Goal: Information Seeking & Learning: Check status

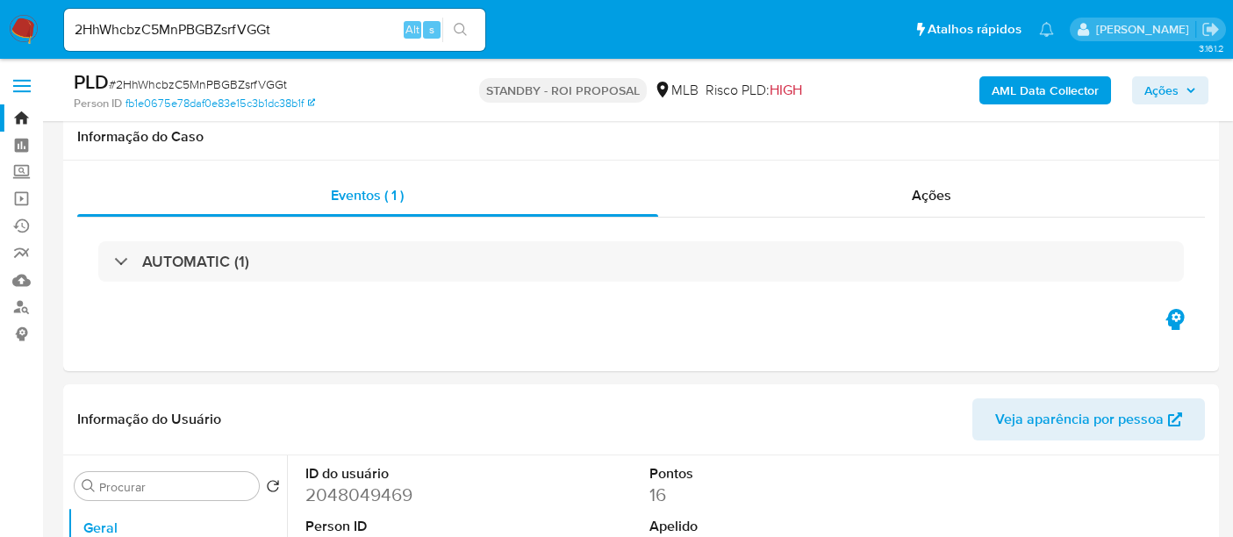
select select "10"
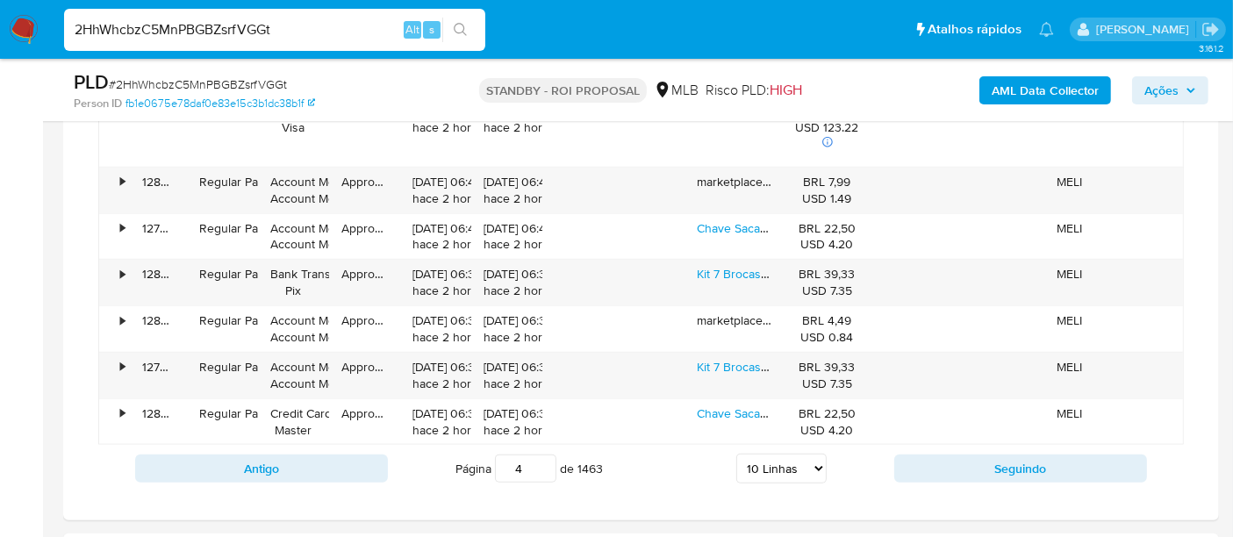
drag, startPoint x: 0, startPoint y: 0, endPoint x: 0, endPoint y: 36, distance: 36.0
click at [0, 36] on nav "Pausado Ver notificaciones 2HhWhcbzC5MnPBGBZsrfVGGt Alt s Atalhos rápidos Presi…" at bounding box center [616, 29] width 1233 height 59
paste input "5K7KcC70PaIP7FcgZethvTf6"
type input "5K7KcC70PaIP7FcgZethvTf6"
click at [469, 32] on button "search-icon" at bounding box center [460, 30] width 36 height 25
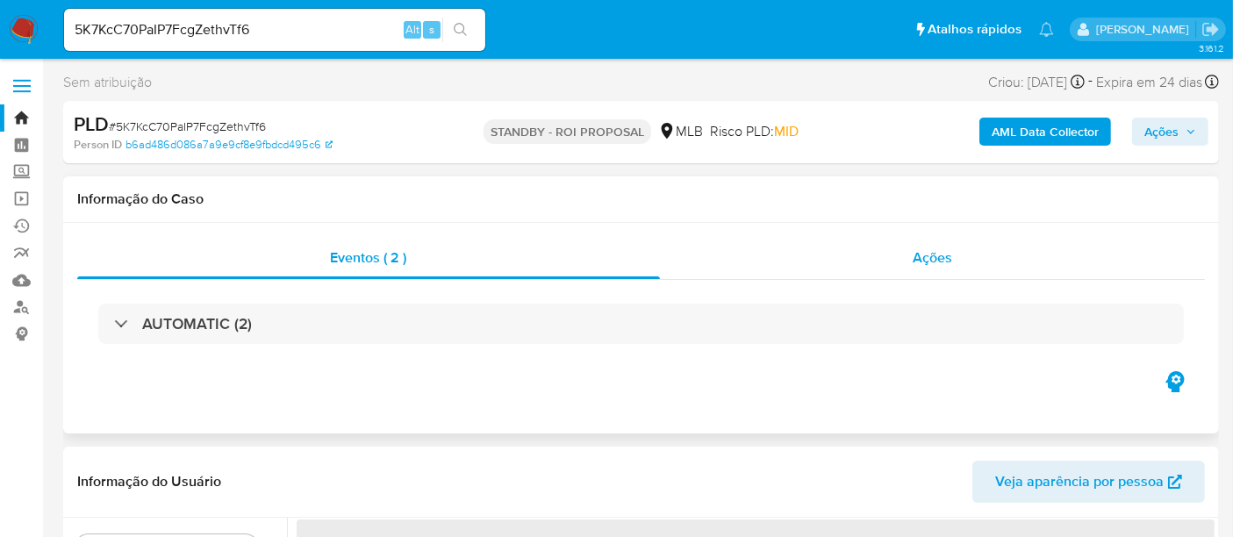
select select "10"
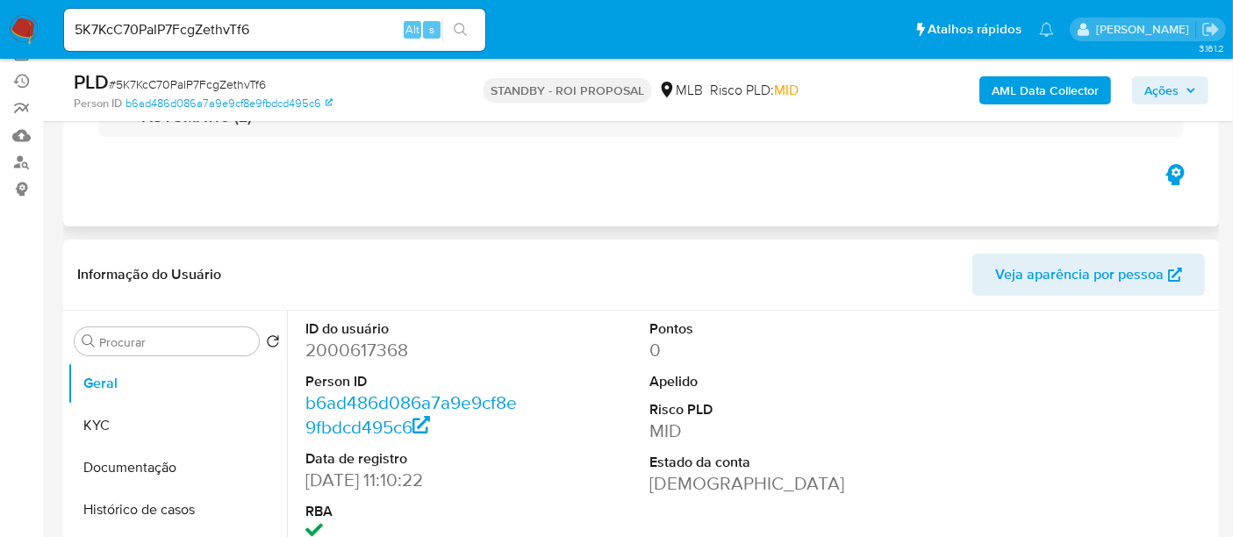
scroll to position [195, 0]
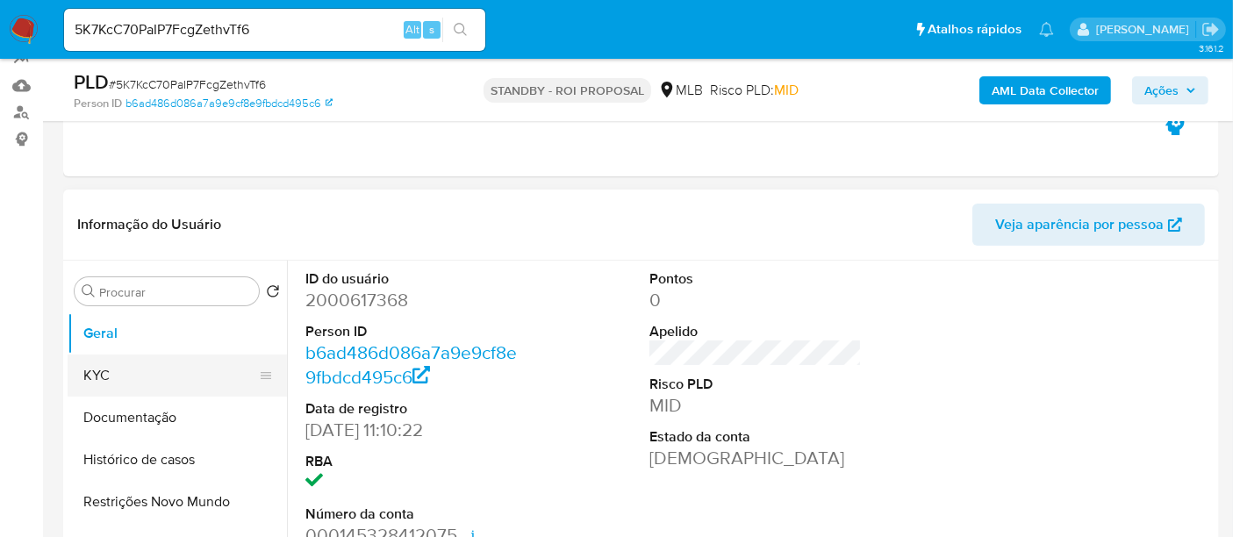
click at [118, 375] on button "KYC" at bounding box center [170, 376] width 205 height 42
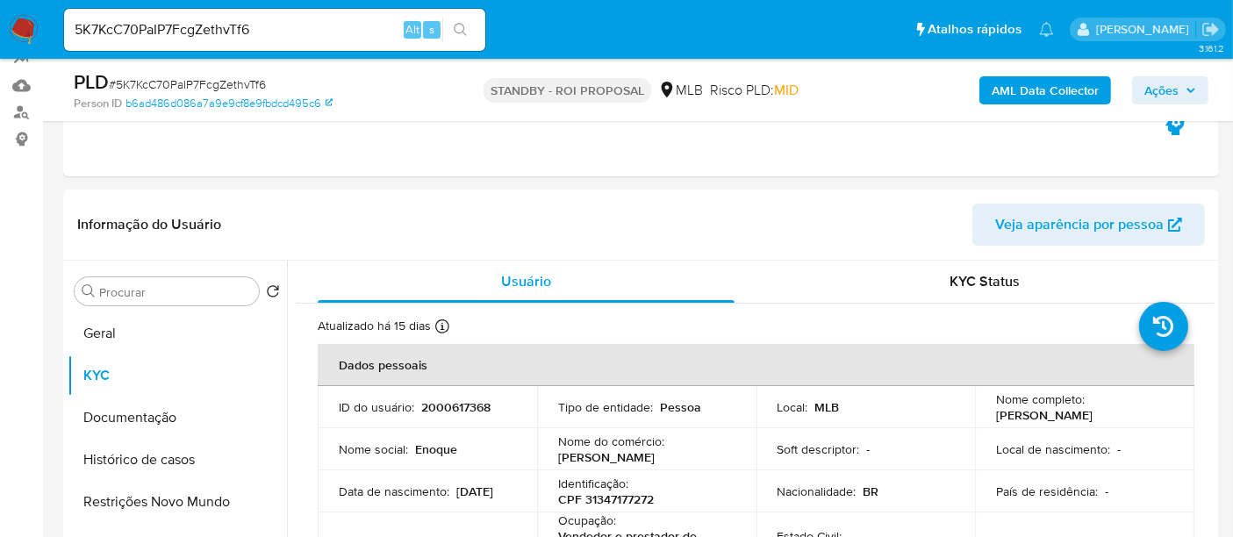
scroll to position [332, 0]
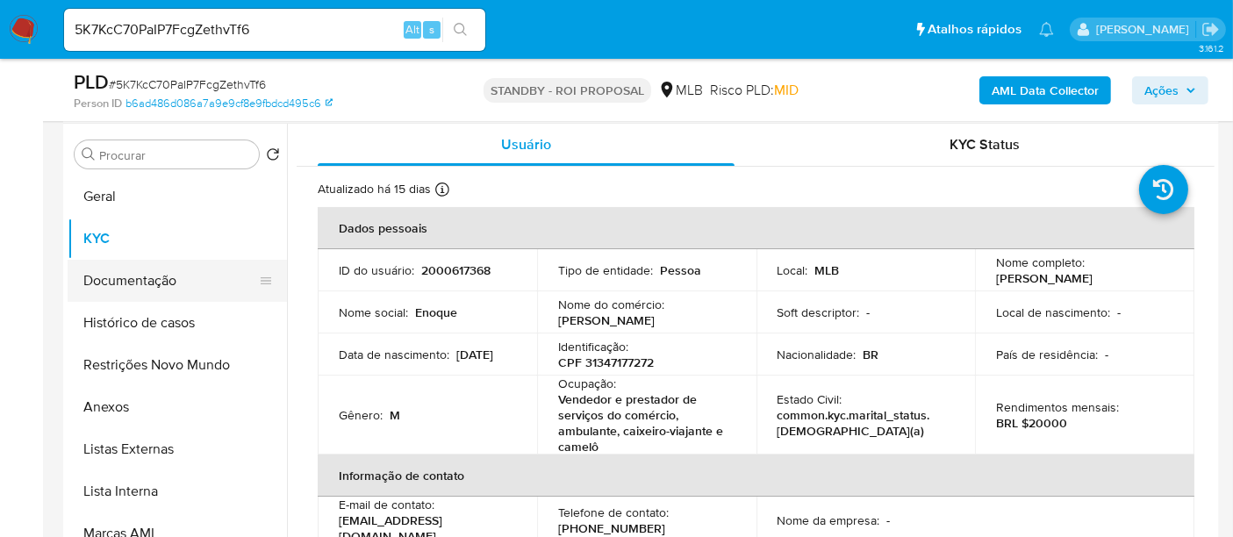
click at [147, 269] on button "Documentação" at bounding box center [170, 281] width 205 height 42
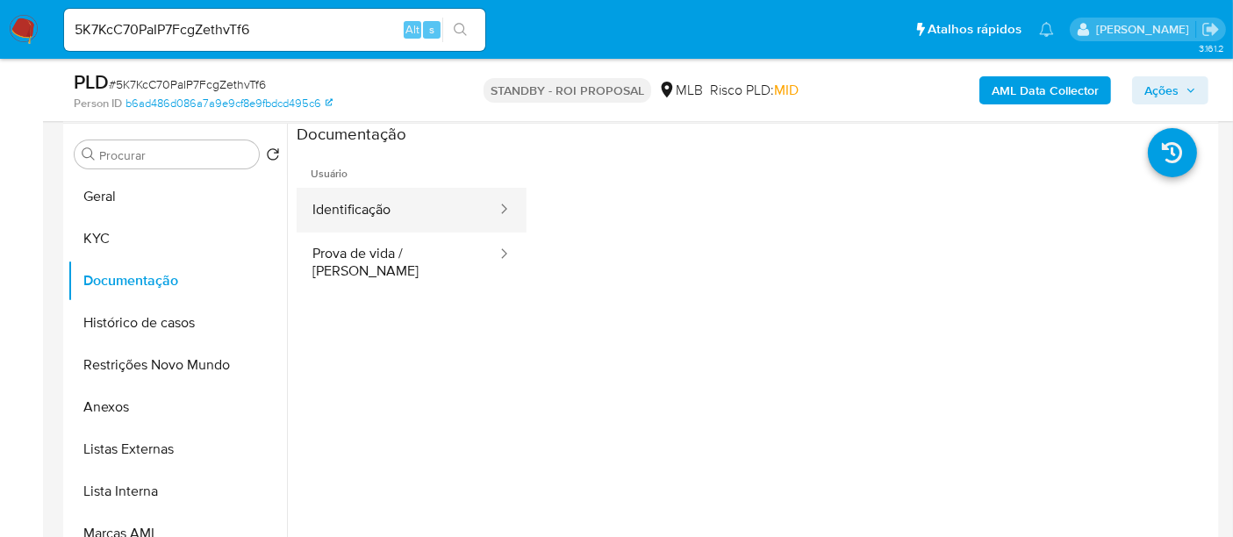
click at [386, 212] on button "Identificação" at bounding box center [398, 210] width 202 height 45
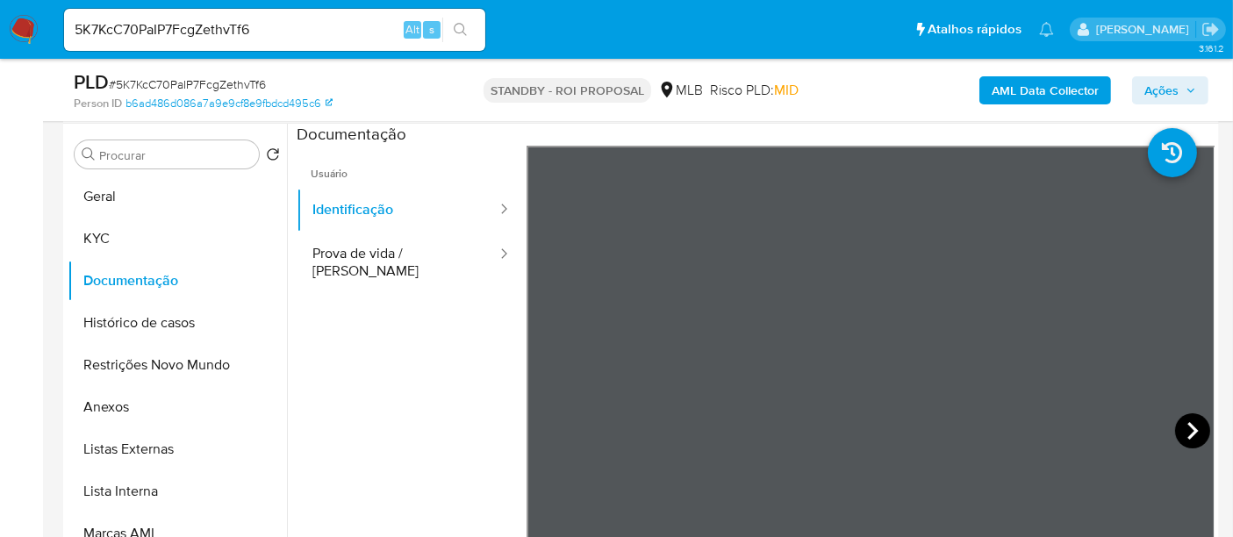
click at [1181, 424] on icon at bounding box center [1192, 430] width 35 height 35
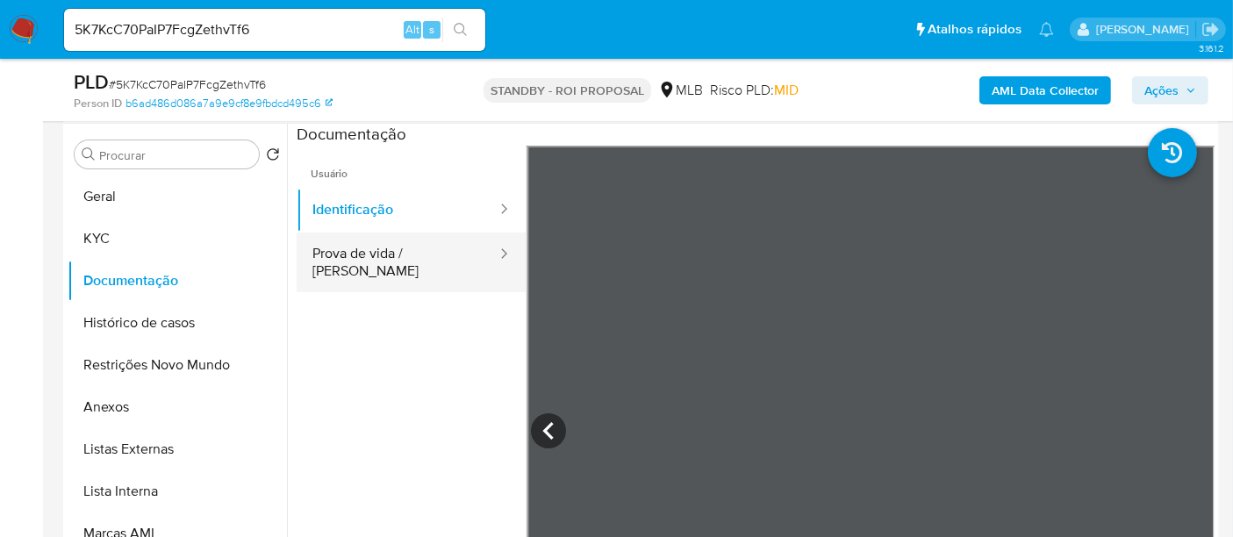
drag, startPoint x: 375, startPoint y: 244, endPoint x: 479, endPoint y: 252, distance: 104.7
click at [375, 243] on button "Prova de vida / Selfie" at bounding box center [398, 263] width 202 height 60
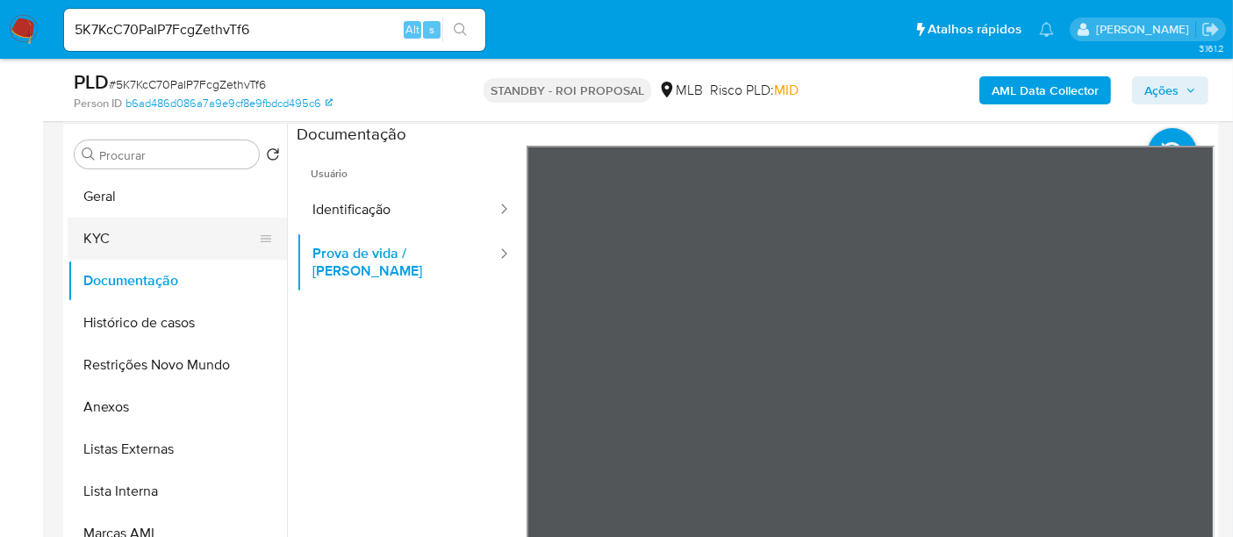
click at [120, 239] on button "KYC" at bounding box center [170, 239] width 205 height 42
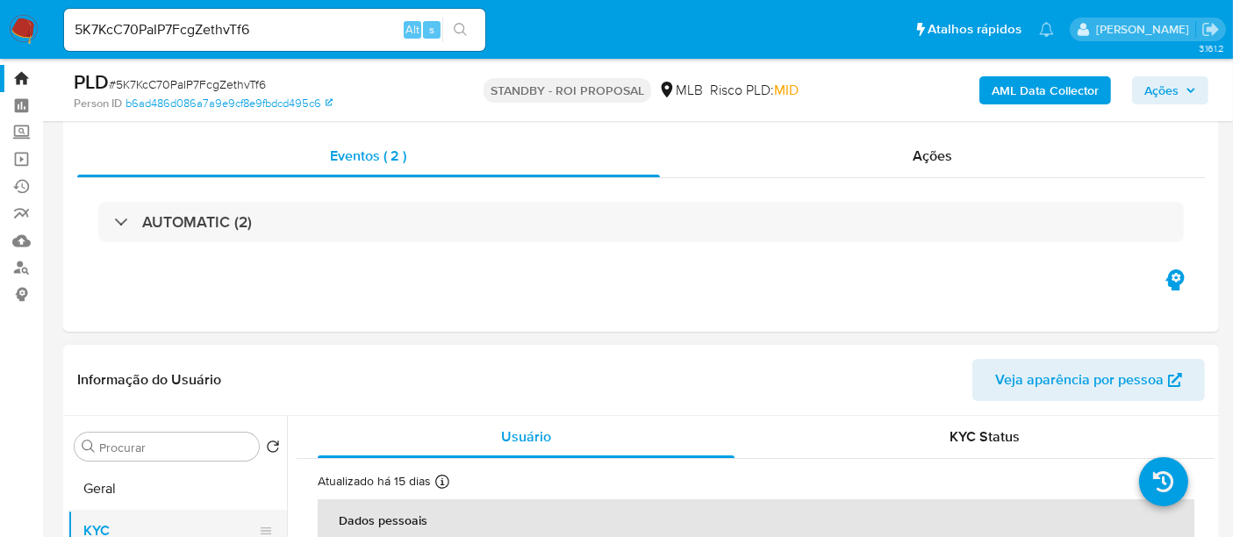
scroll to position [234, 0]
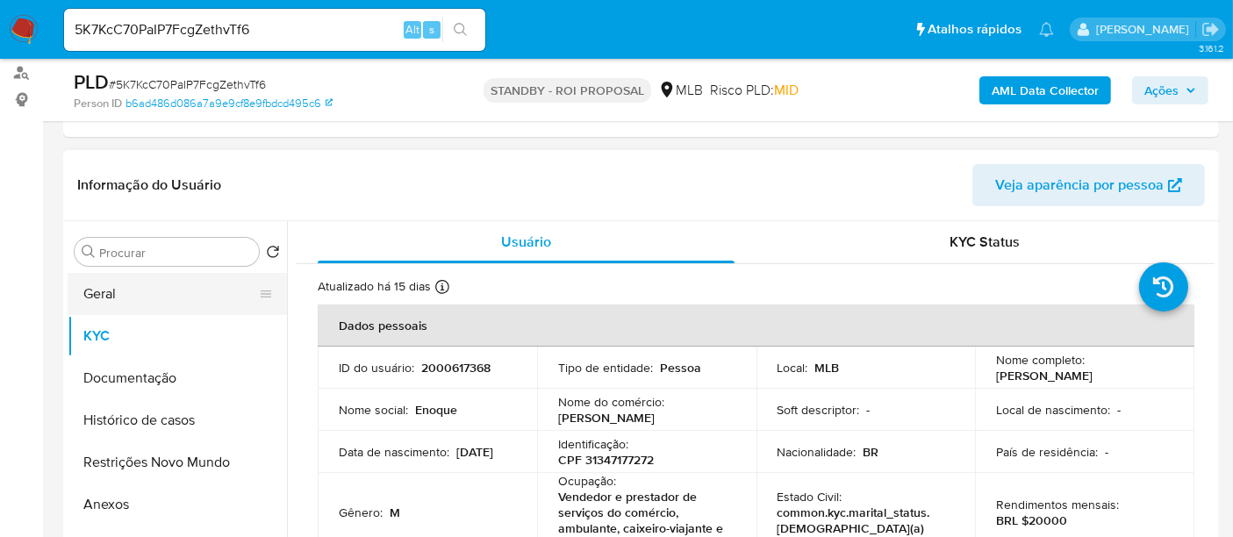
click at [133, 295] on button "Geral" at bounding box center [170, 294] width 205 height 42
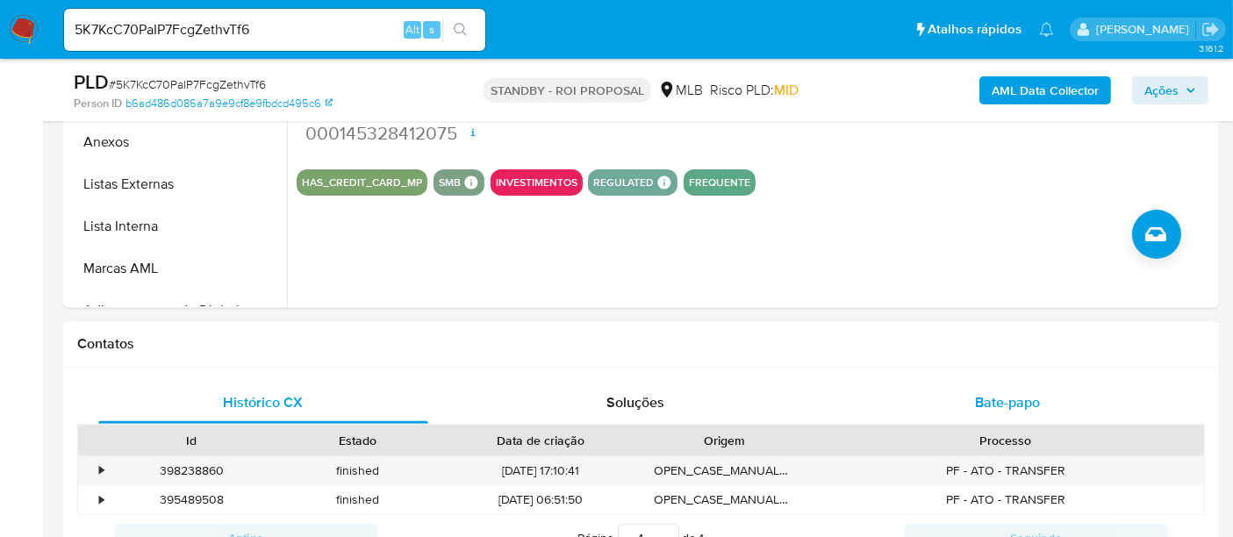
scroll to position [624, 0]
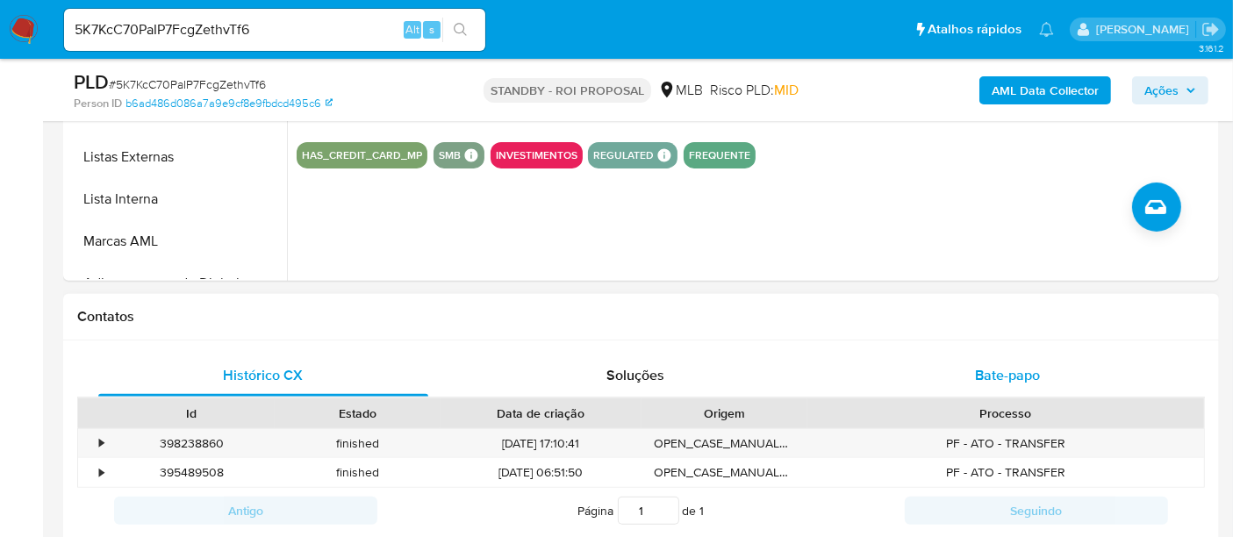
click at [1021, 375] on span "Bate-papo" at bounding box center [1007, 375] width 65 height 20
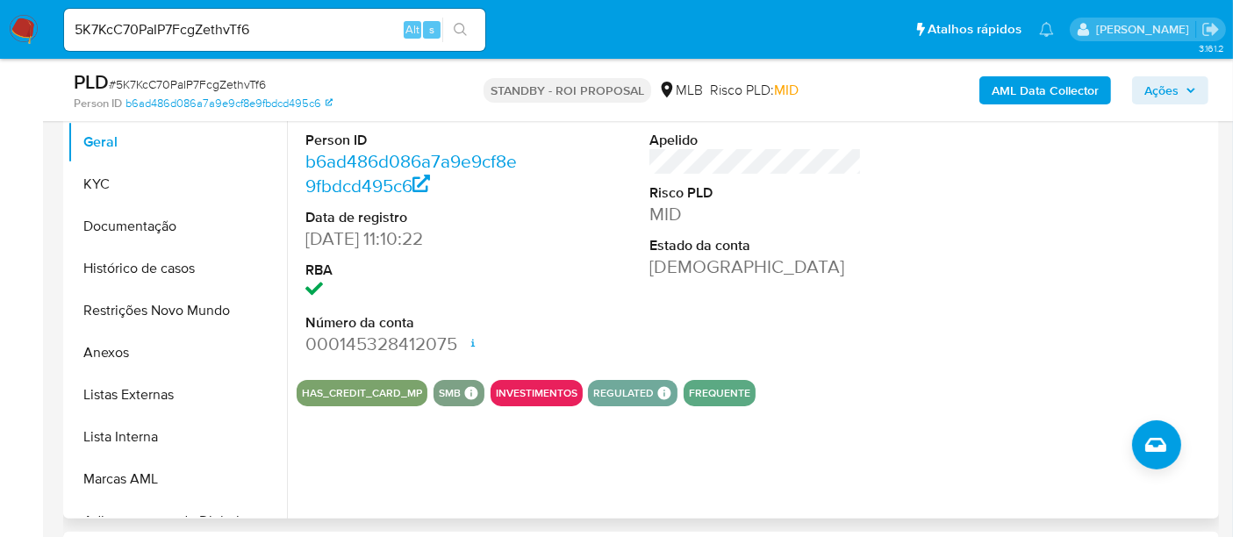
scroll to position [332, 0]
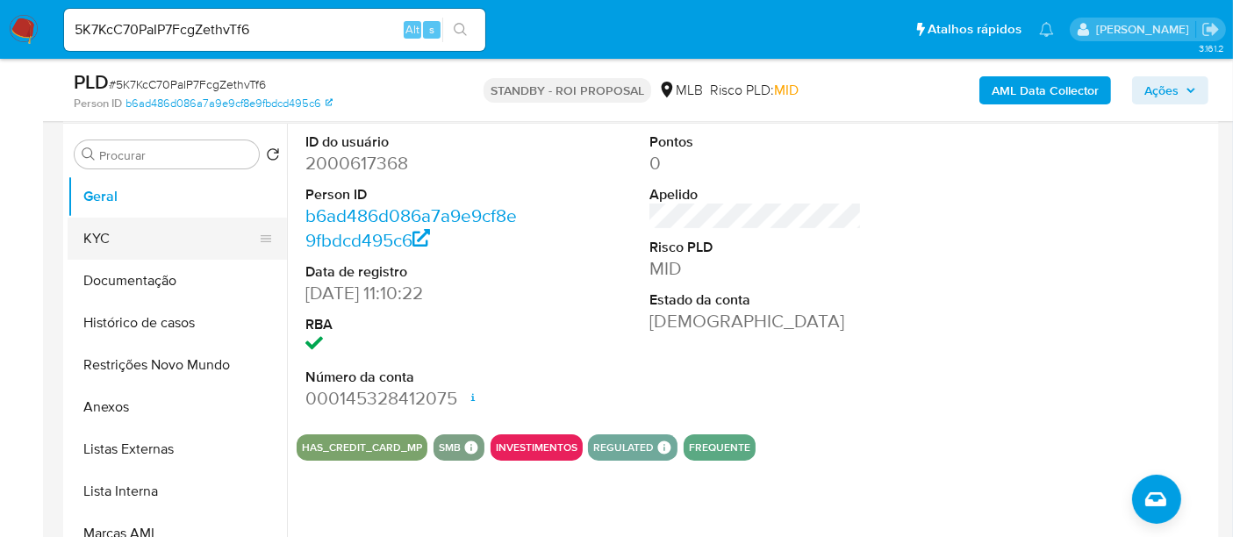
click at [117, 237] on button "KYC" at bounding box center [170, 239] width 205 height 42
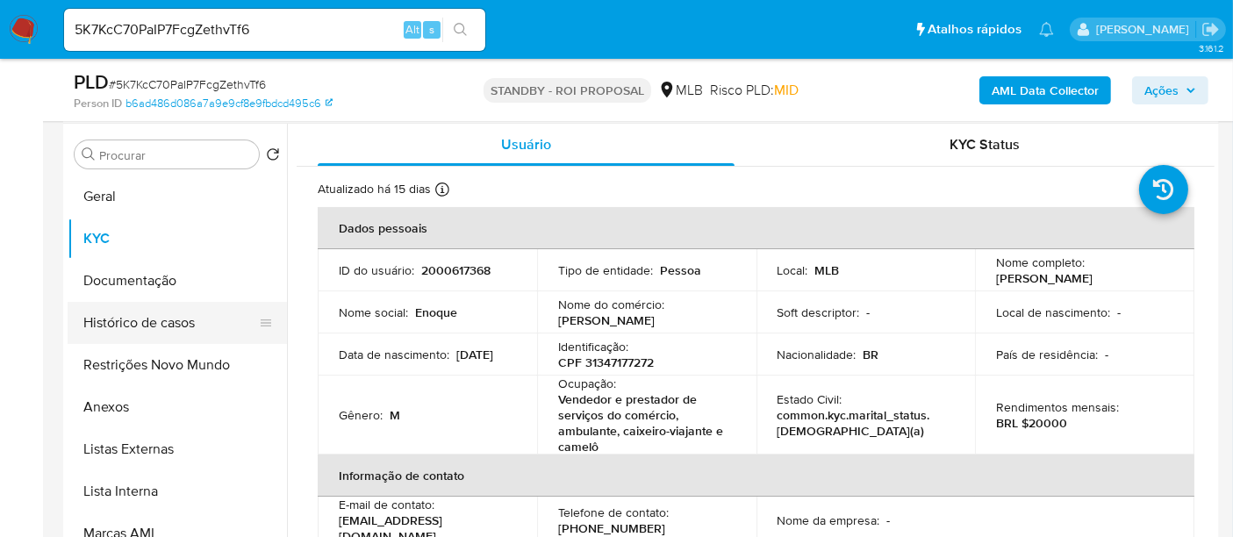
click at [157, 312] on button "Histórico de casos" at bounding box center [170, 323] width 205 height 42
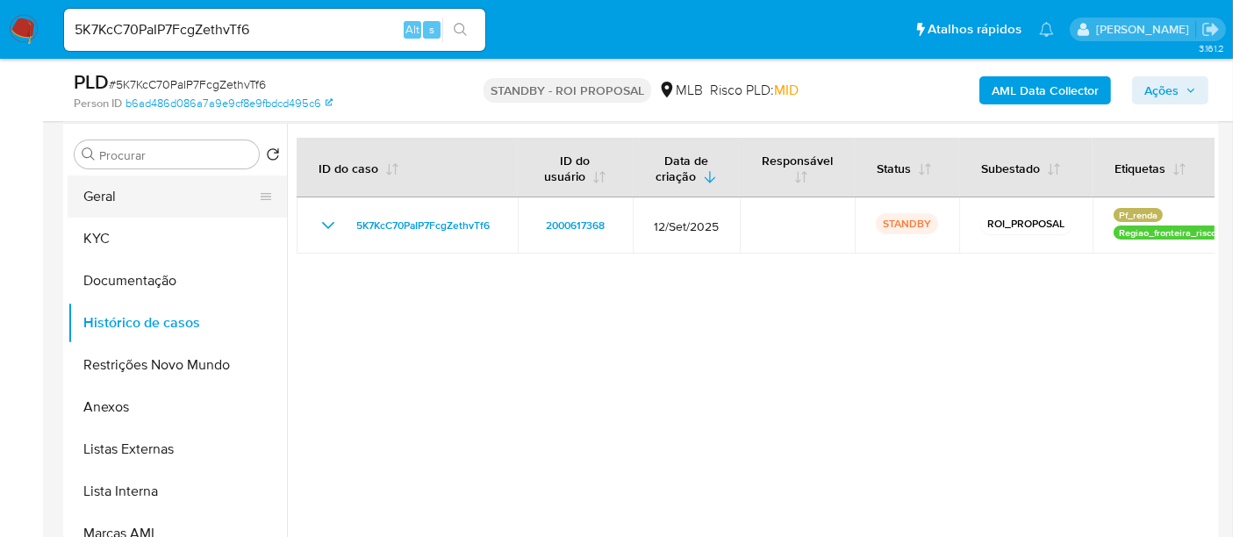
click at [104, 197] on button "Geral" at bounding box center [170, 197] width 205 height 42
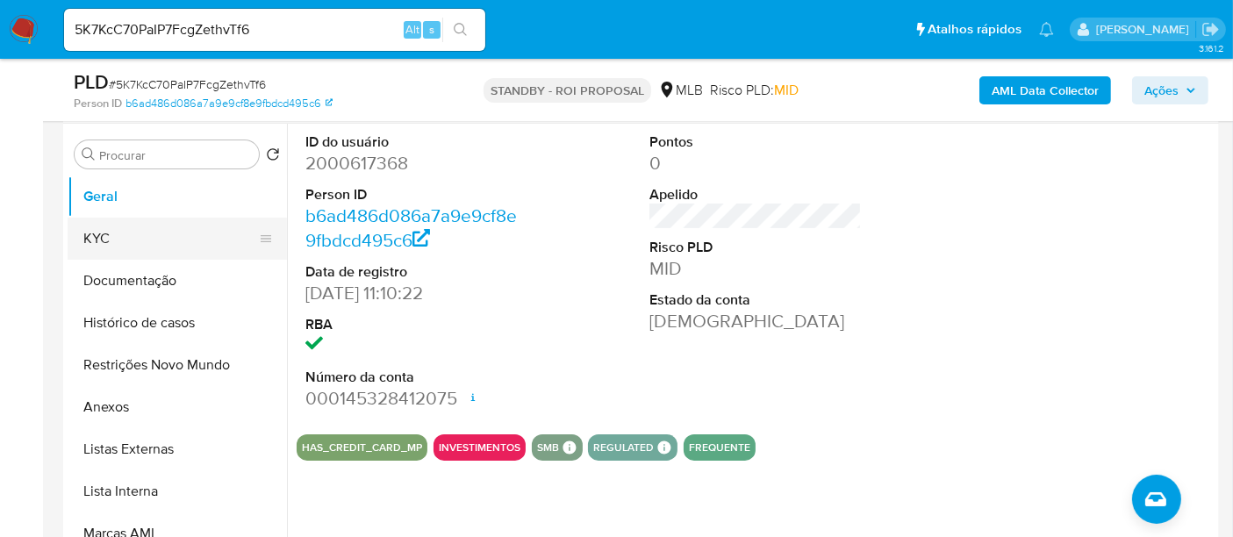
drag, startPoint x: 114, startPoint y: 235, endPoint x: 130, endPoint y: 238, distance: 16.0
click at [114, 235] on button "KYC" at bounding box center [170, 239] width 205 height 42
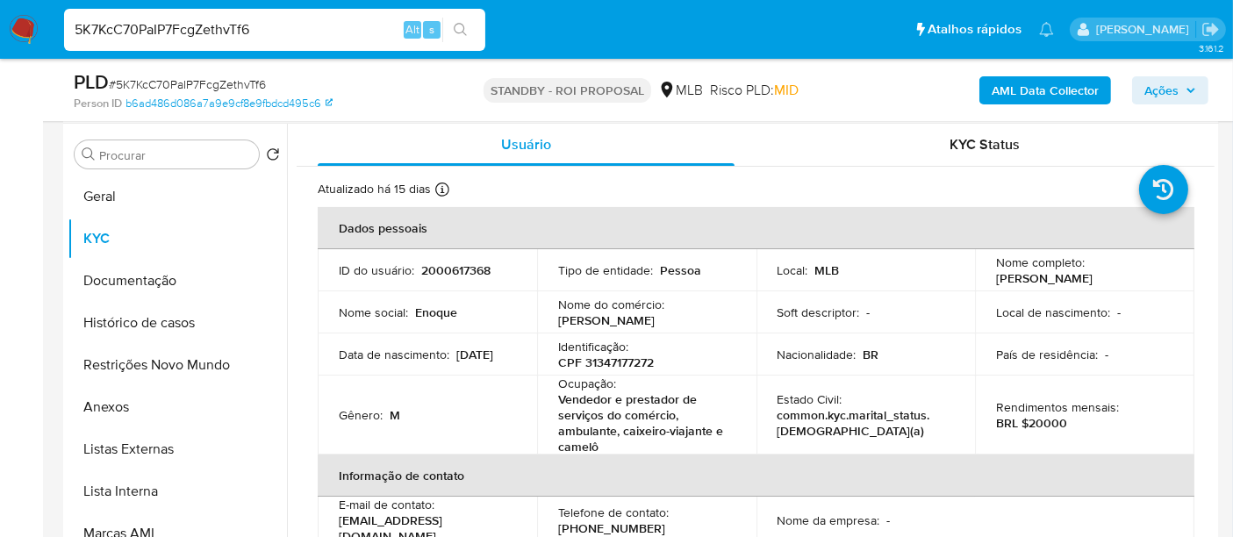
drag, startPoint x: 278, startPoint y: 33, endPoint x: 0, endPoint y: 33, distance: 278.2
click at [0, 33] on nav "Pausado Ver notificaciones 5K7KcC70PaIP7FcgZethvTf6 Alt s Atalhos rápidos Presi…" at bounding box center [616, 29] width 1233 height 59
paste input "nI3qUWfI031wVOmr4tsuq1jE"
type input "nI3qUWfI031wVOmr4tsuq1jE"
click at [458, 25] on icon "search-icon" at bounding box center [461, 30] width 14 height 14
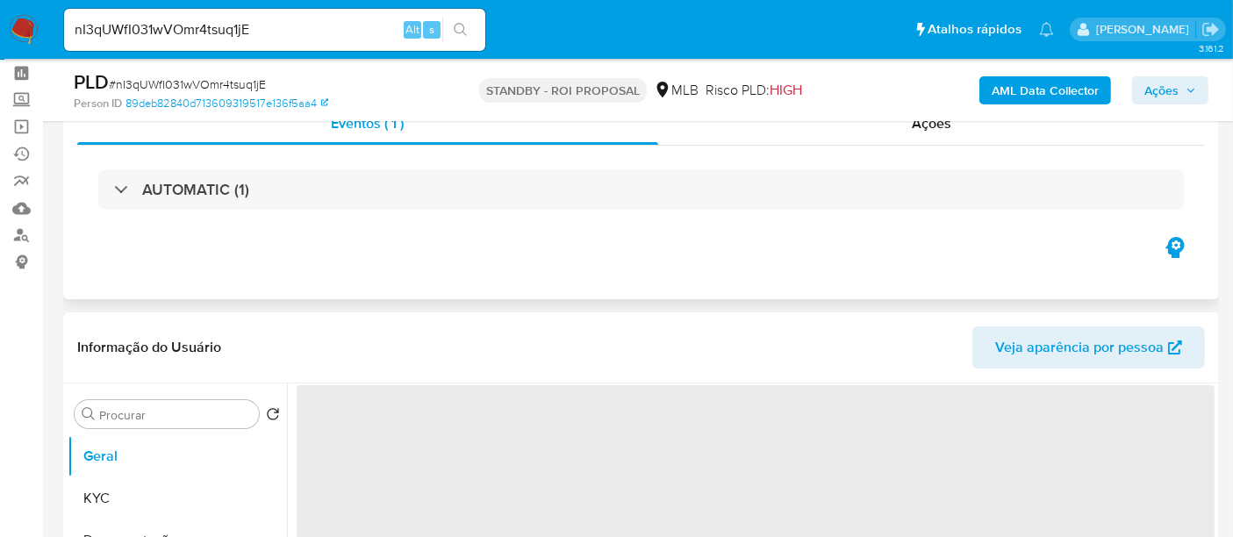
scroll to position [195, 0]
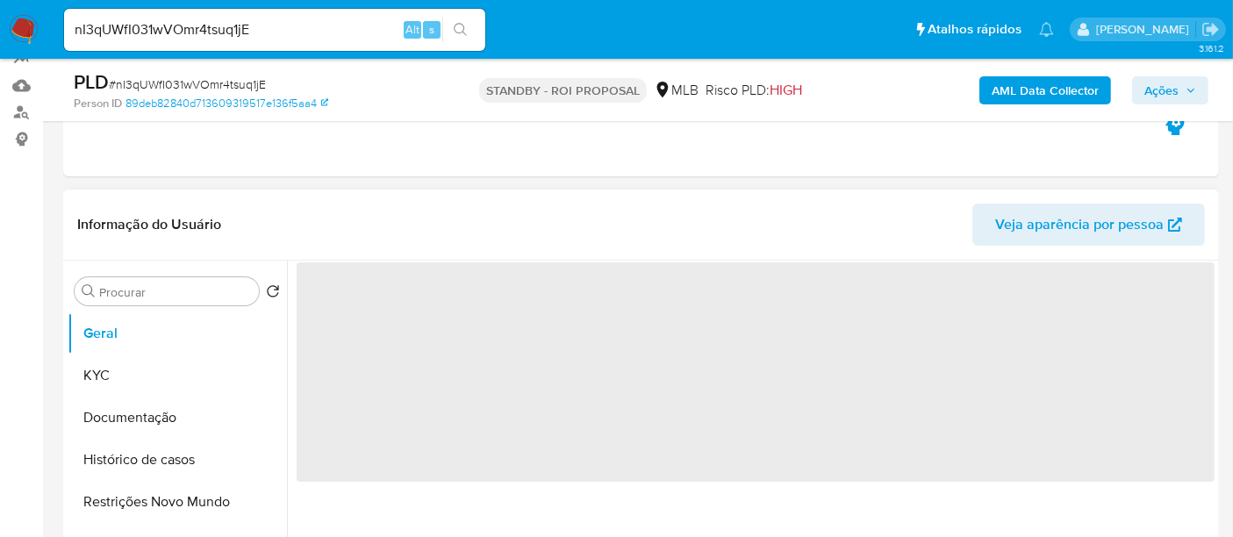
select select "10"
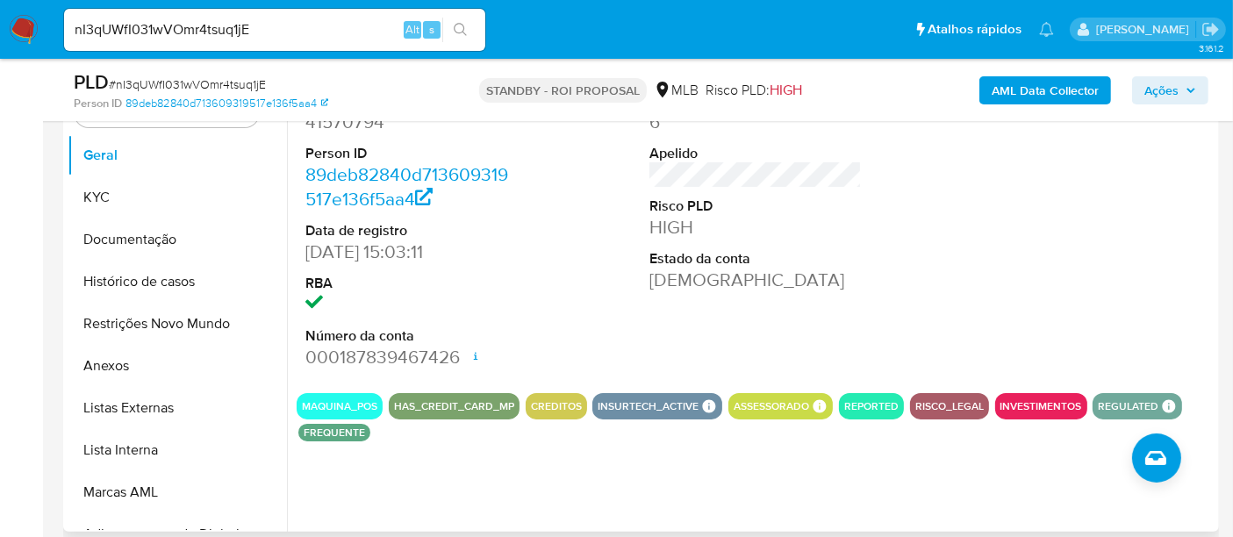
scroll to position [390, 0]
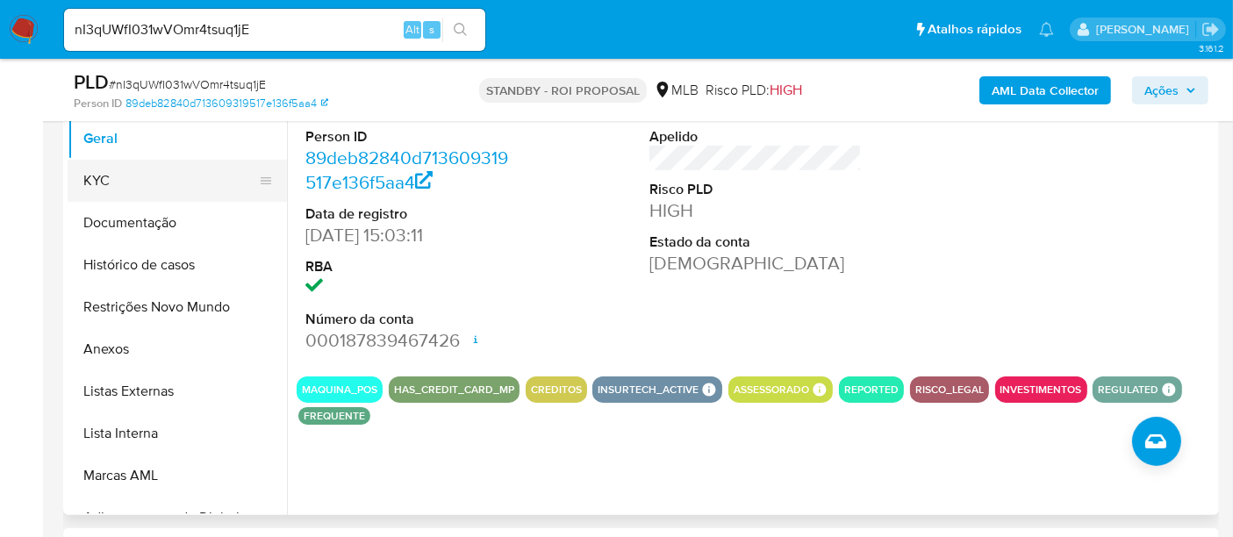
click at [107, 177] on button "KYC" at bounding box center [170, 181] width 205 height 42
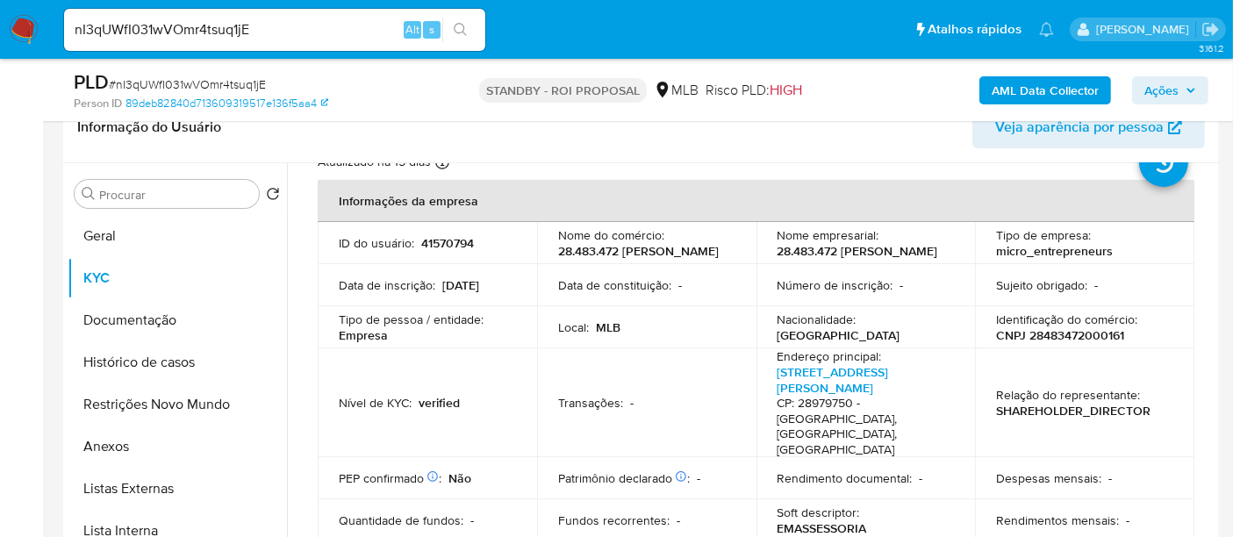
scroll to position [97, 0]
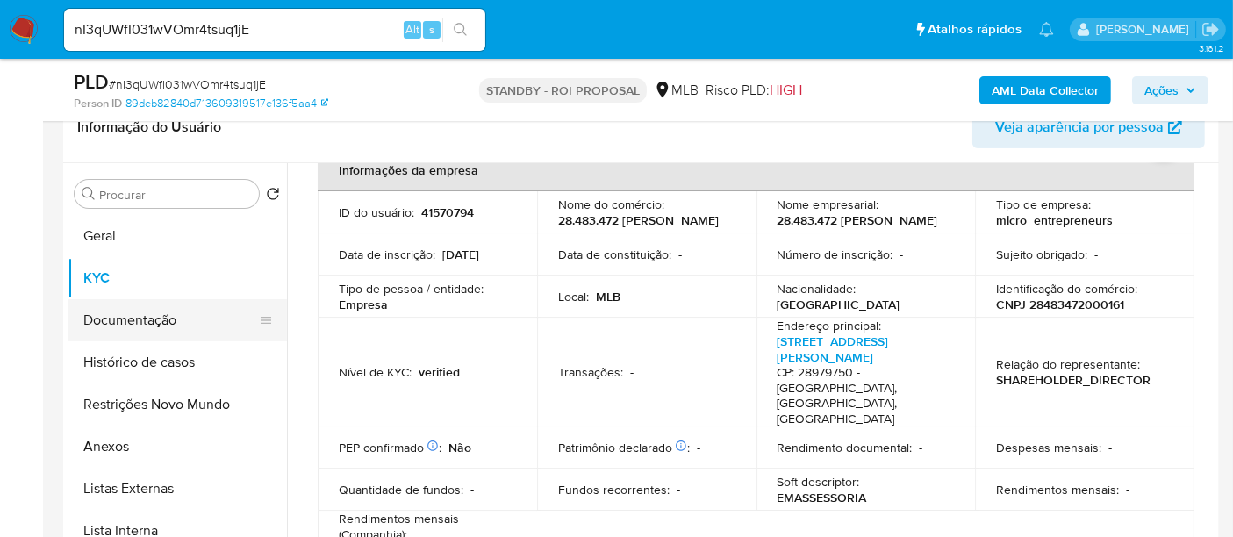
drag, startPoint x: 123, startPoint y: 320, endPoint x: 141, endPoint y: 321, distance: 18.5
click at [123, 321] on button "Documentação" at bounding box center [170, 320] width 205 height 42
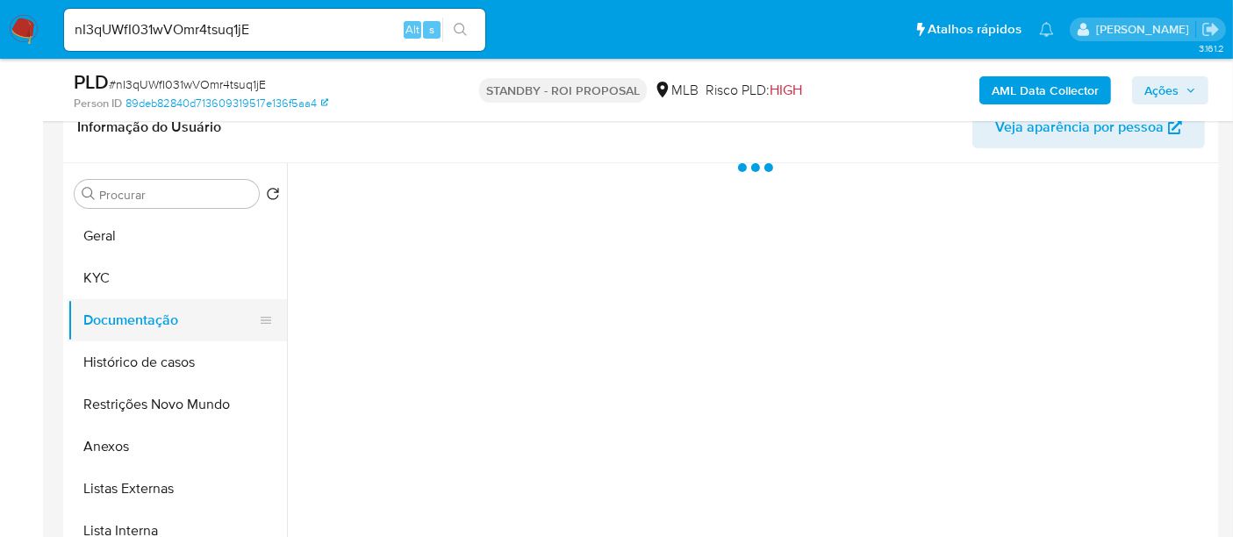
scroll to position [0, 0]
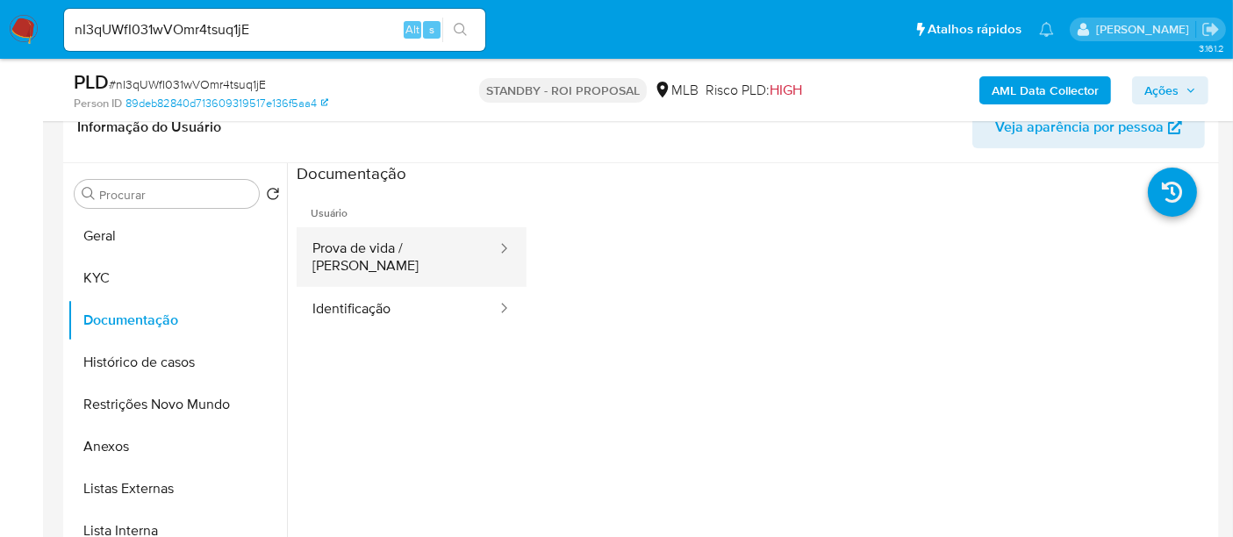
click at [411, 247] on button "Prova de vida / Selfie" at bounding box center [398, 257] width 202 height 60
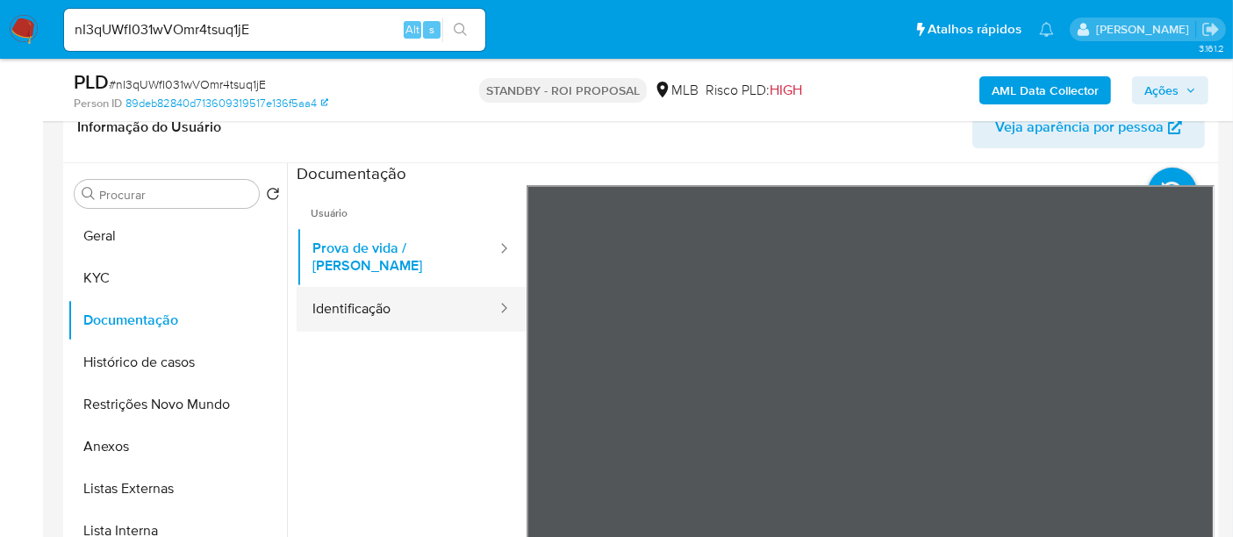
click at [384, 306] on button "Identificação" at bounding box center [398, 309] width 202 height 45
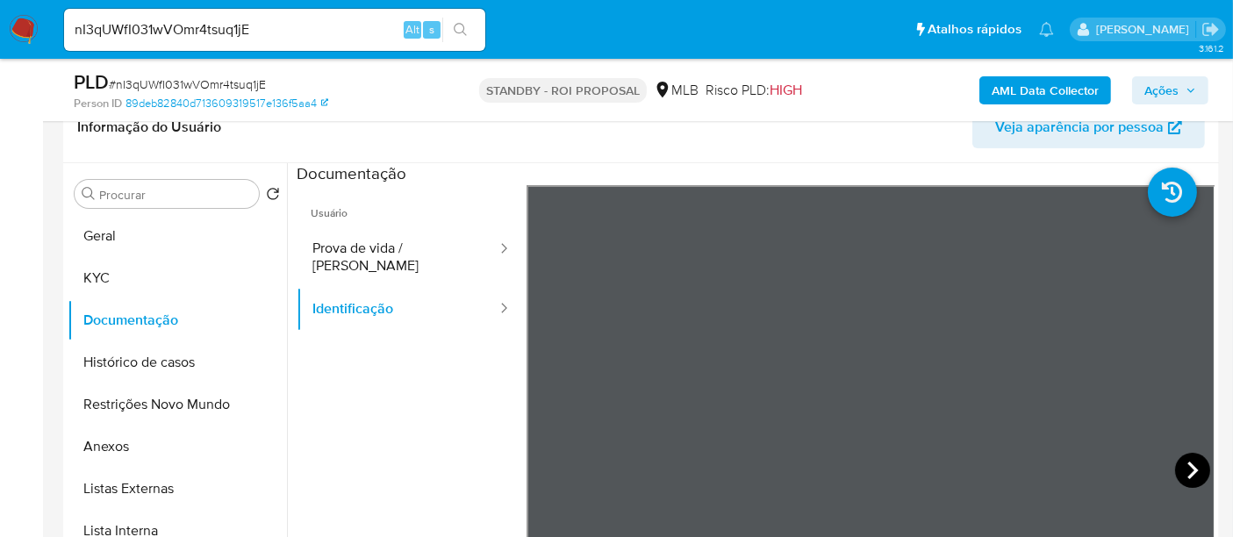
click at [1198, 470] on icon at bounding box center [1192, 470] width 35 height 35
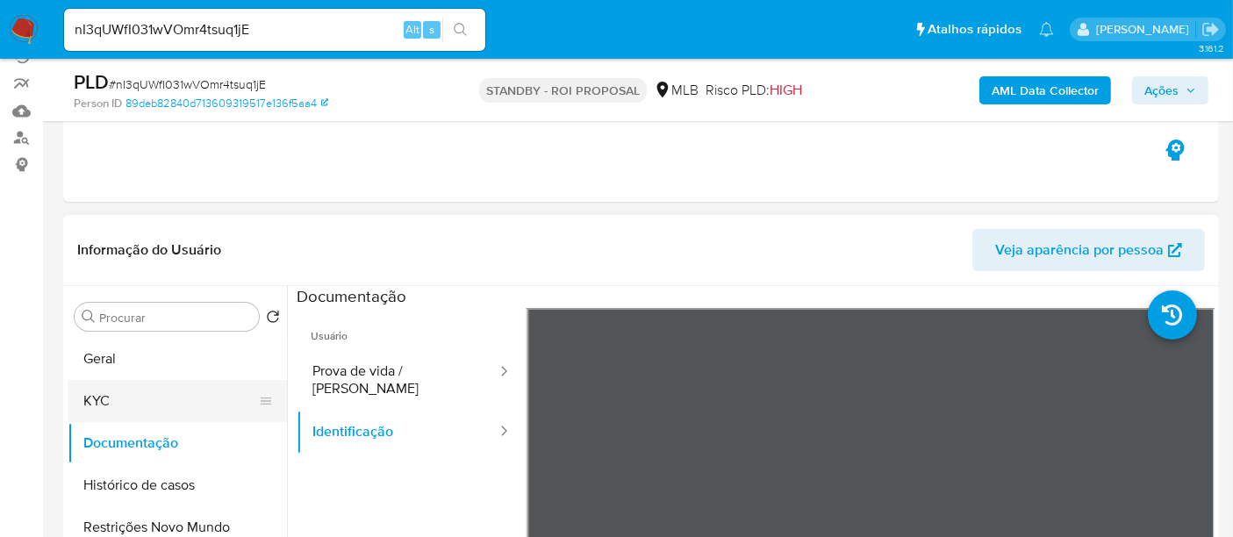
scroll to position [195, 0]
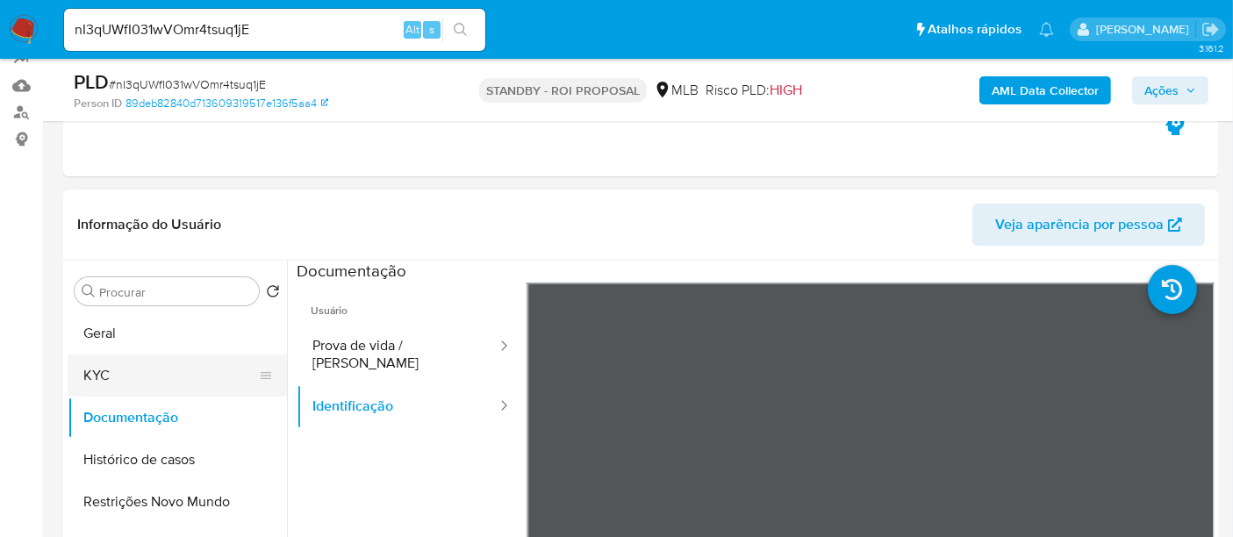
drag, startPoint x: 114, startPoint y: 377, endPoint x: 123, endPoint y: 377, distance: 8.8
click at [114, 377] on button "KYC" at bounding box center [170, 376] width 205 height 42
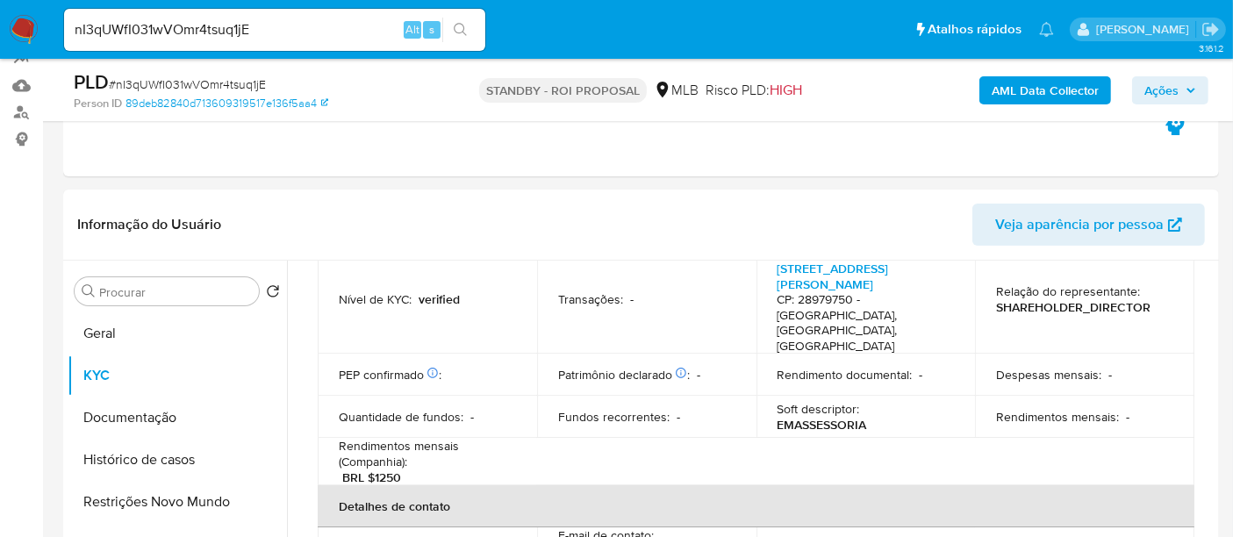
scroll to position [292, 0]
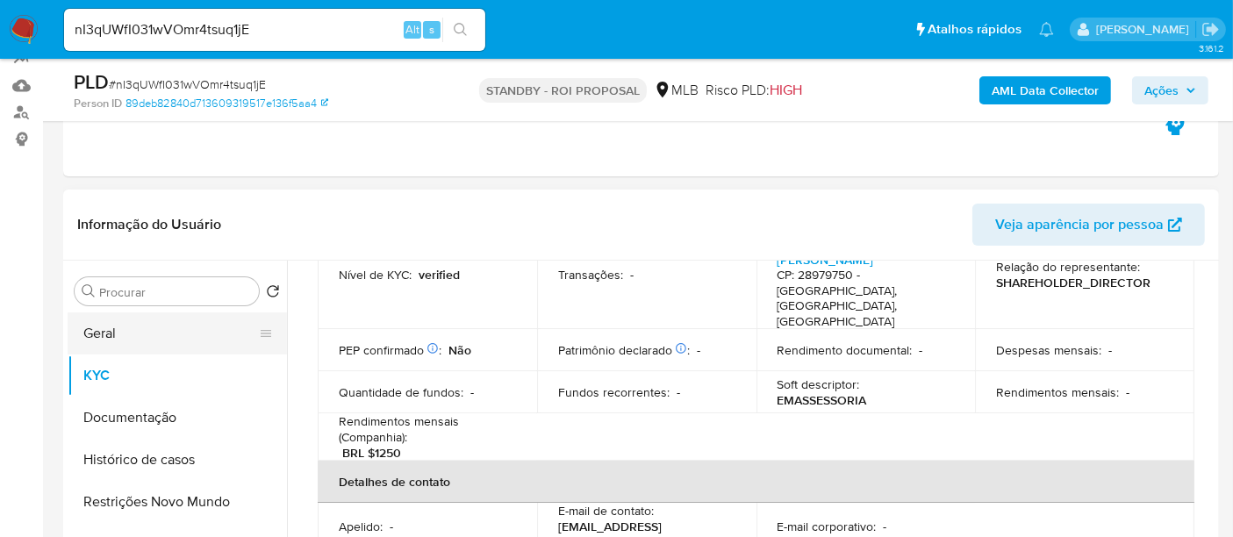
click at [106, 331] on button "Geral" at bounding box center [170, 333] width 205 height 42
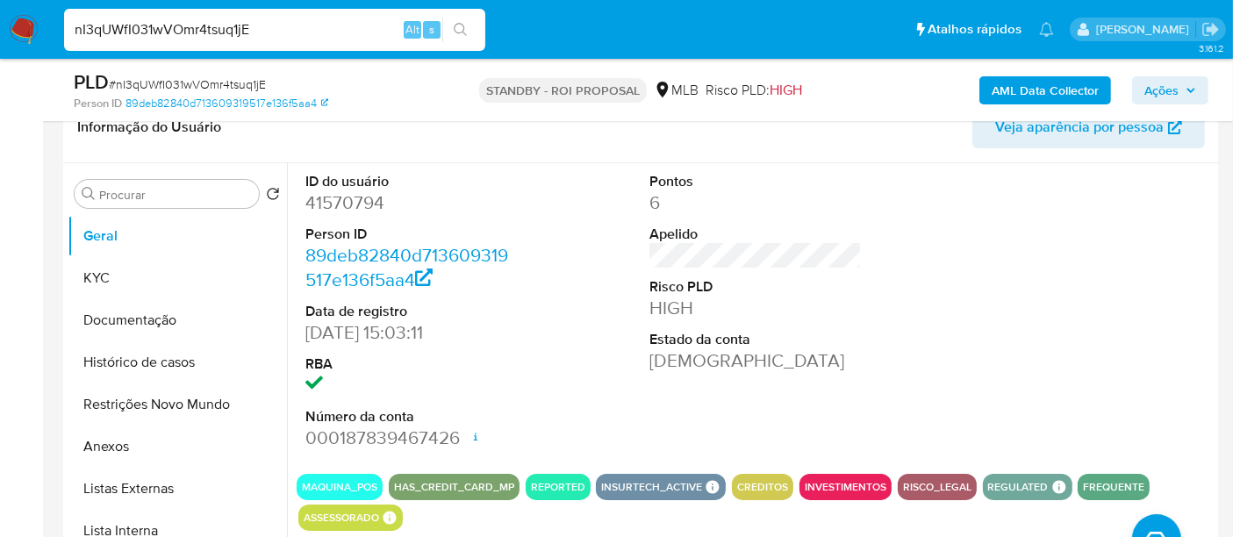
drag, startPoint x: 287, startPoint y: 35, endPoint x: 0, endPoint y: 11, distance: 288.1
click at [0, 11] on nav "Pausado Ver notificaciones nI3qUWfI031wVOmr4tsuq1jE Alt s Atalhos rápidos Presi…" at bounding box center [616, 29] width 1233 height 59
paste input "AtacuaYUm7dGdV4iSHBLALwo"
type input "AtacuaYUm7dGdV4iSHBLALwo"
click at [460, 23] on icon "search-icon" at bounding box center [461, 30] width 14 height 14
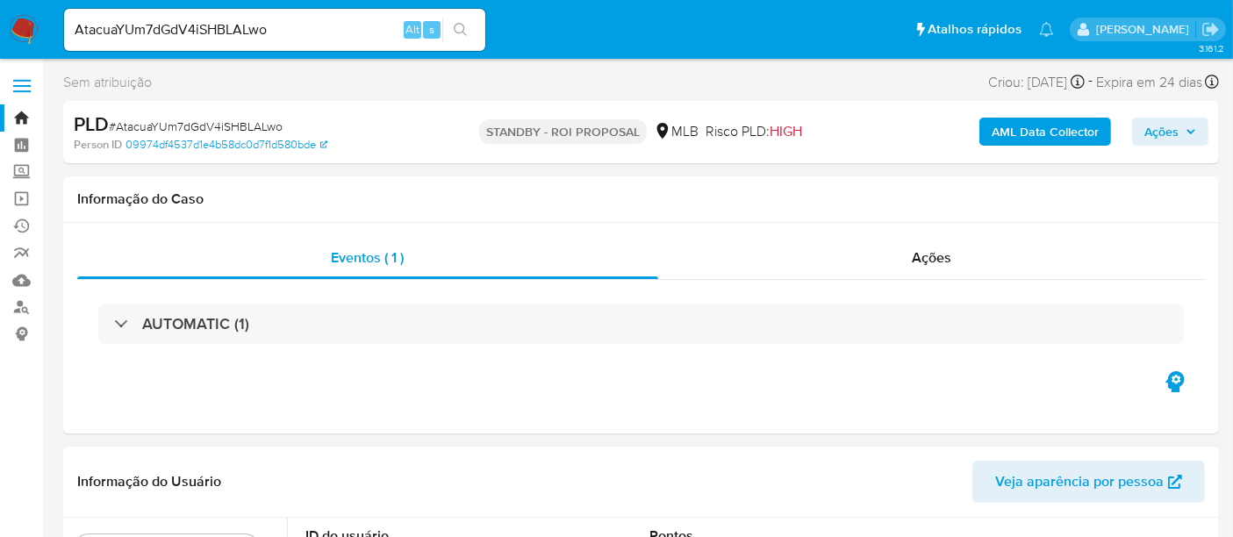
select select "10"
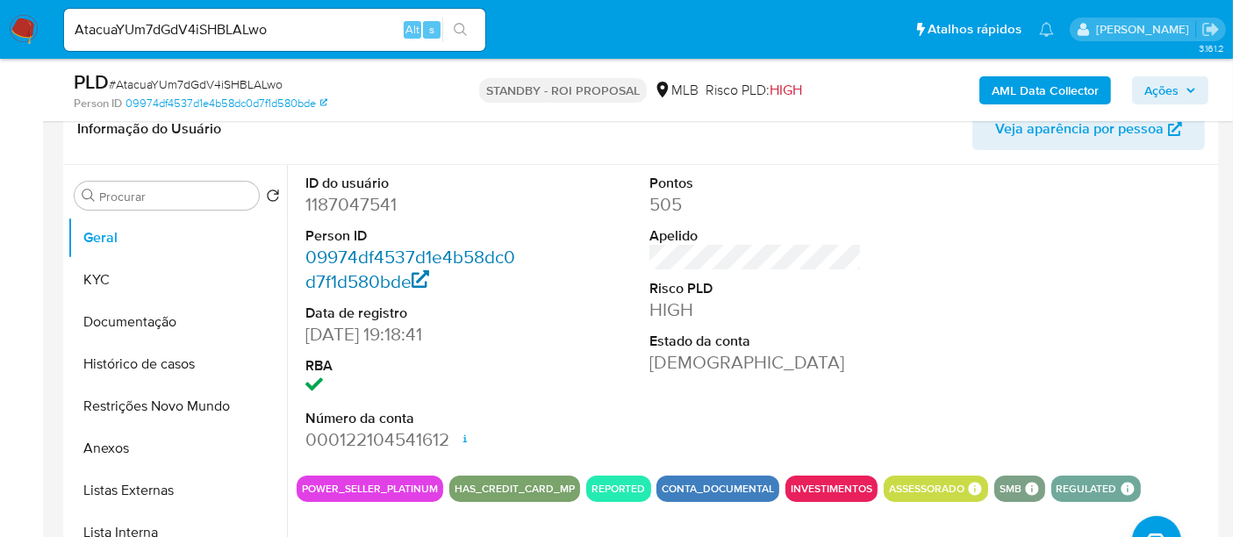
scroll to position [292, 0]
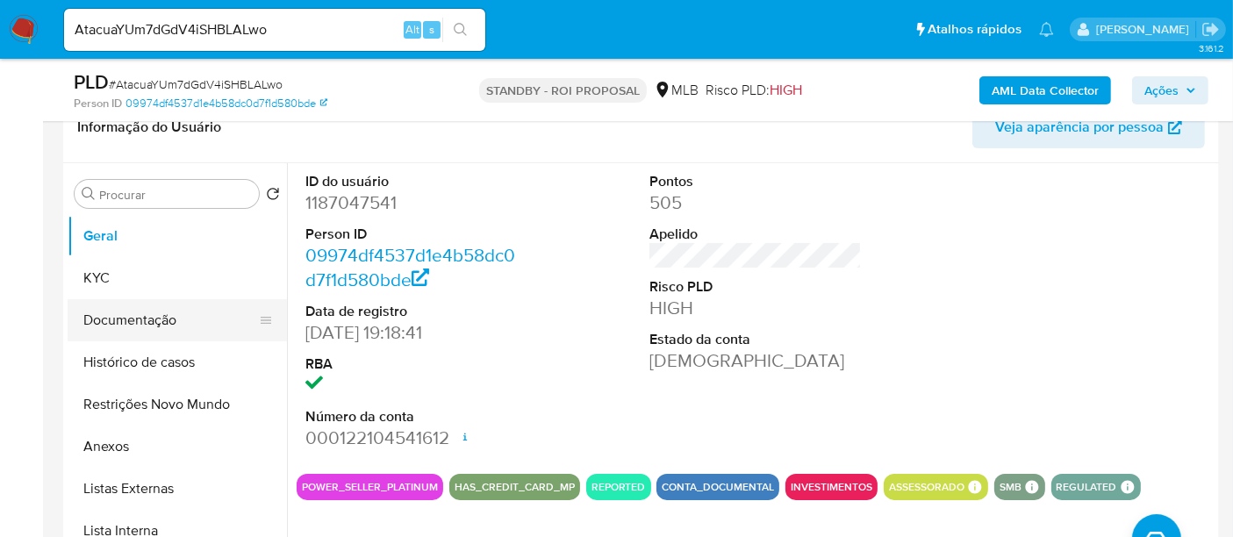
click at [105, 329] on button "Documentação" at bounding box center [170, 320] width 205 height 42
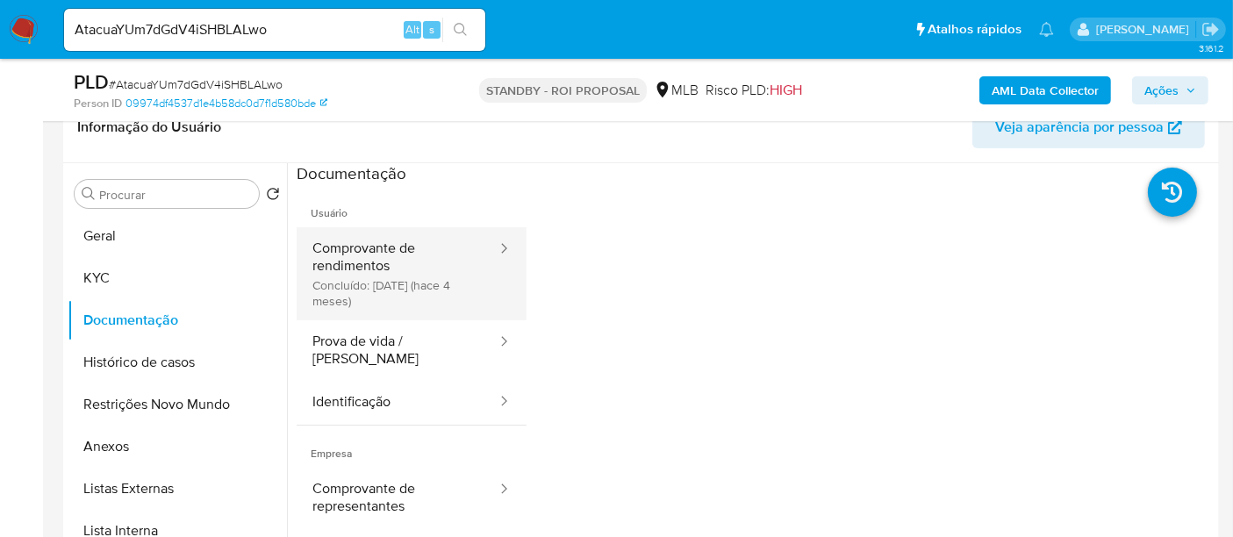
click at [370, 241] on button "Comprovante de rendimentos Concluído: 10/06/2025 (hace 4 meses)" at bounding box center [398, 273] width 202 height 93
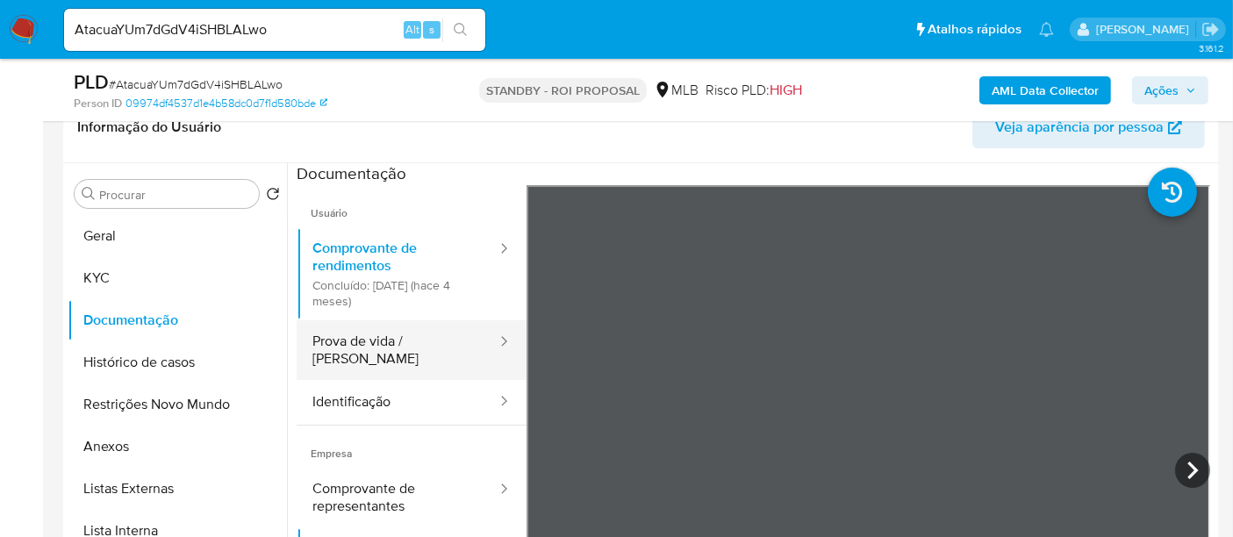
click at [360, 357] on button "Prova de vida / Selfie" at bounding box center [398, 350] width 202 height 60
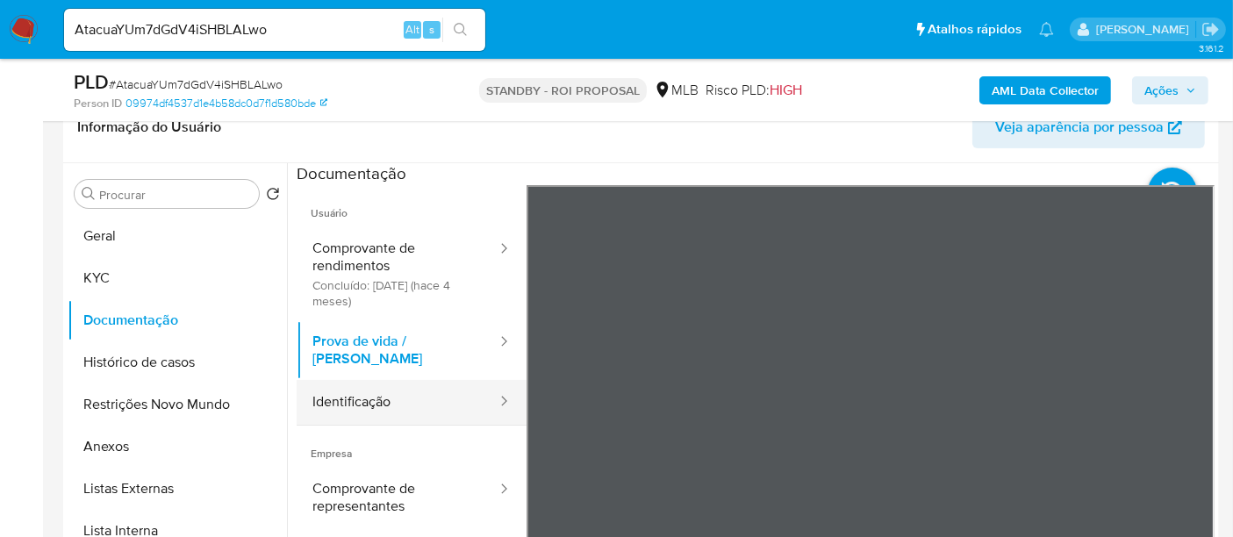
click at [343, 384] on button "Identificação" at bounding box center [398, 402] width 202 height 45
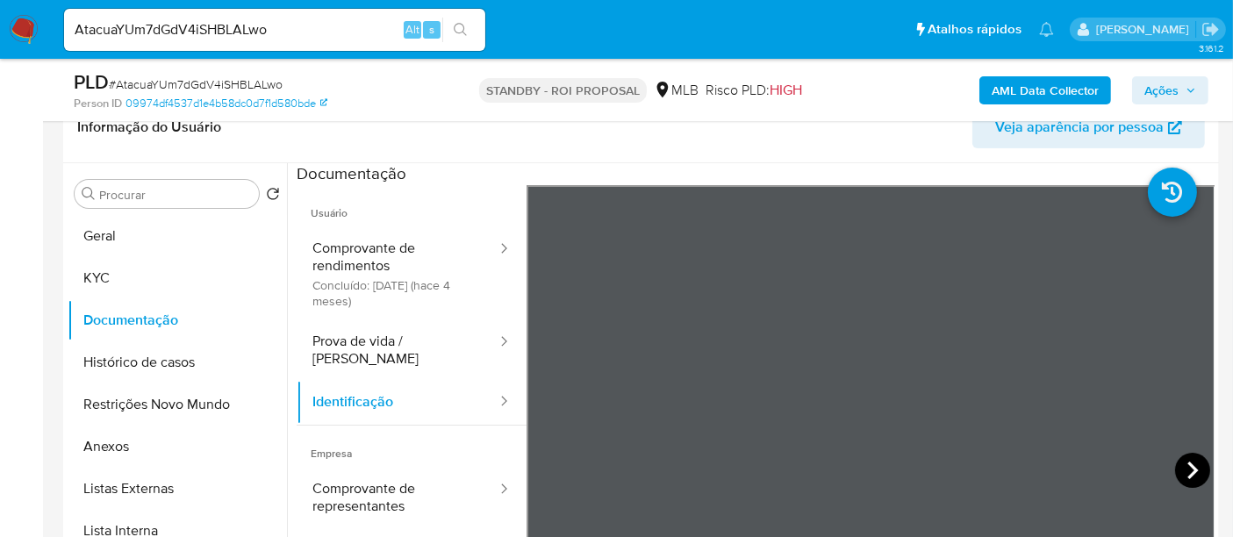
click at [1181, 470] on icon at bounding box center [1192, 470] width 35 height 35
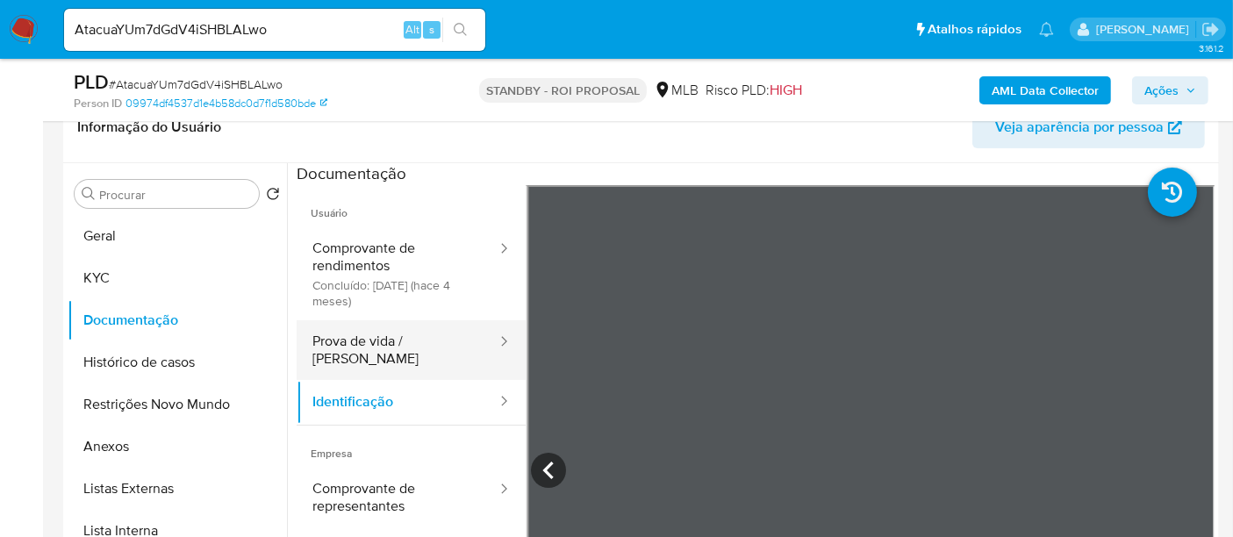
click at [359, 345] on button "Prova de vida / Selfie" at bounding box center [398, 350] width 202 height 60
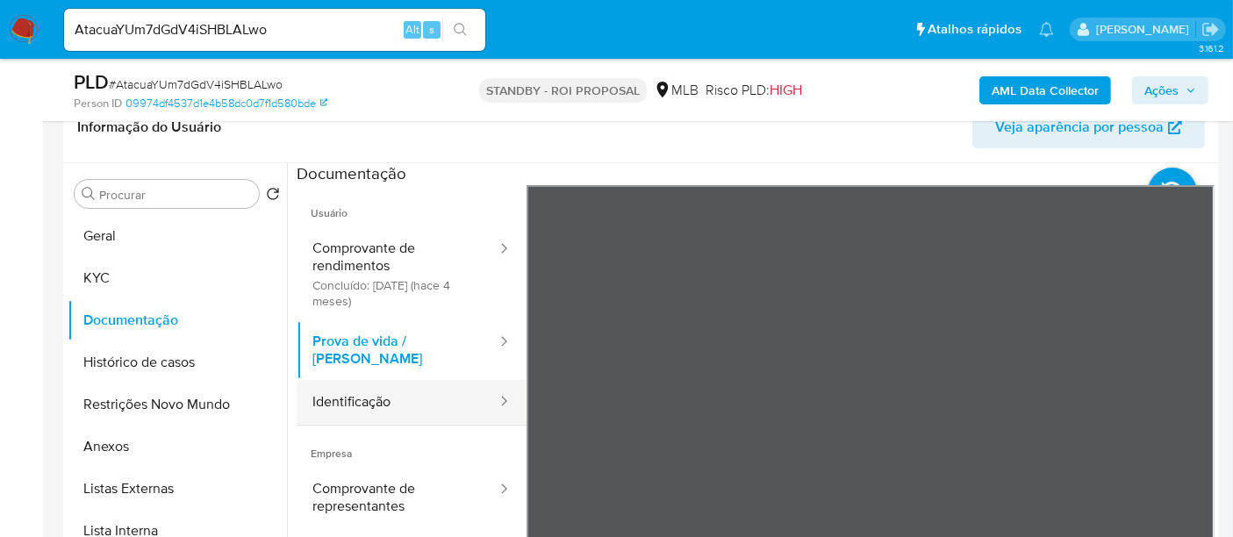
click at [361, 380] on button "Identificação" at bounding box center [398, 402] width 202 height 45
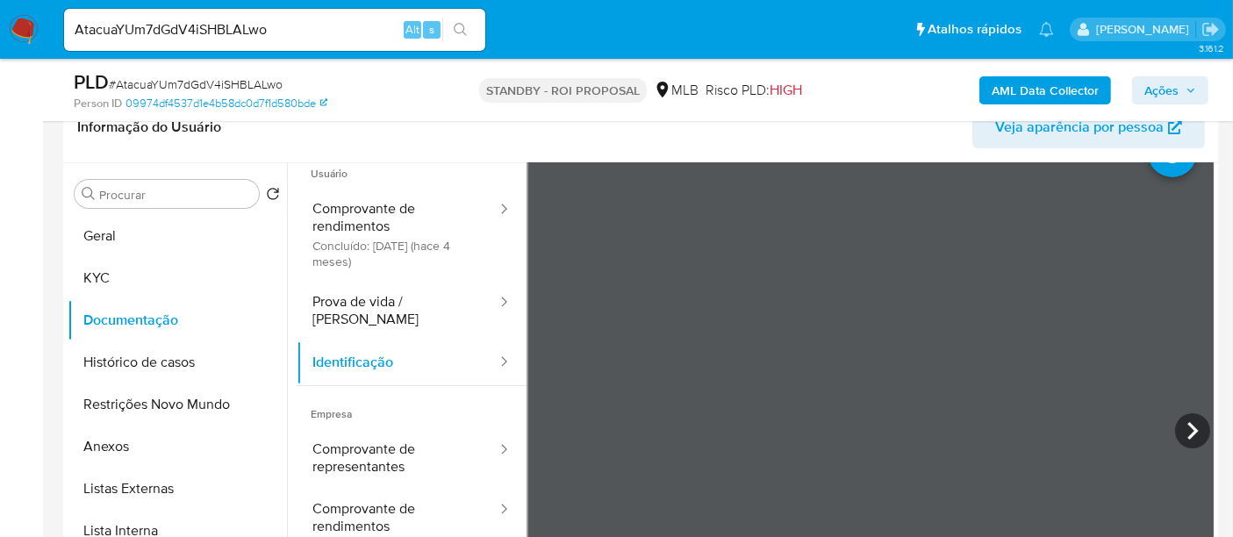
scroll to position [97, 0]
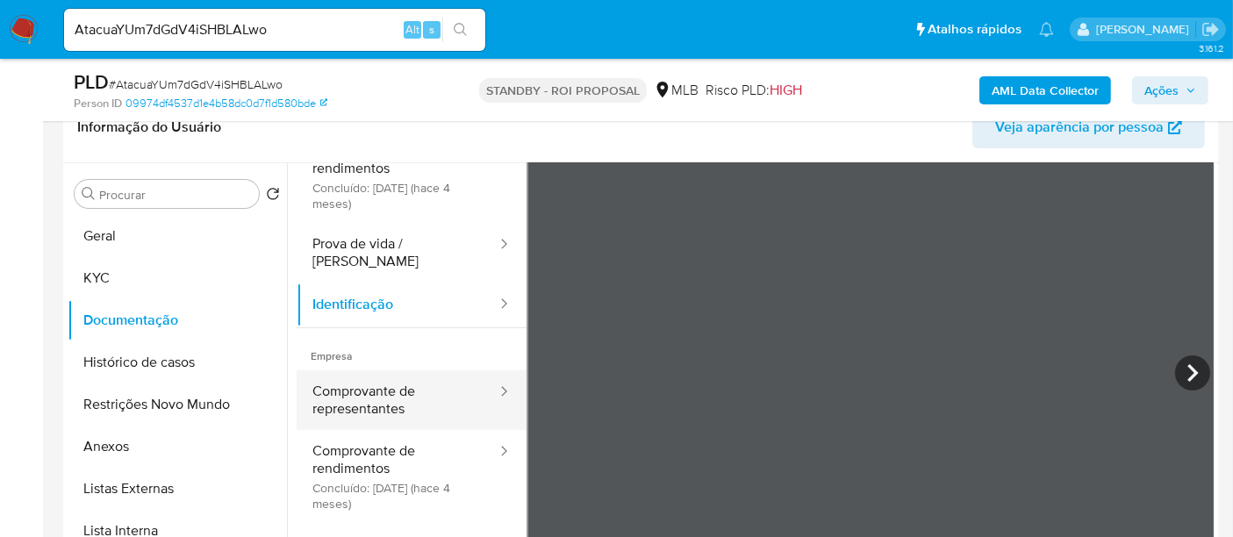
click at [355, 384] on button "Comprovante de representantes" at bounding box center [398, 400] width 202 height 60
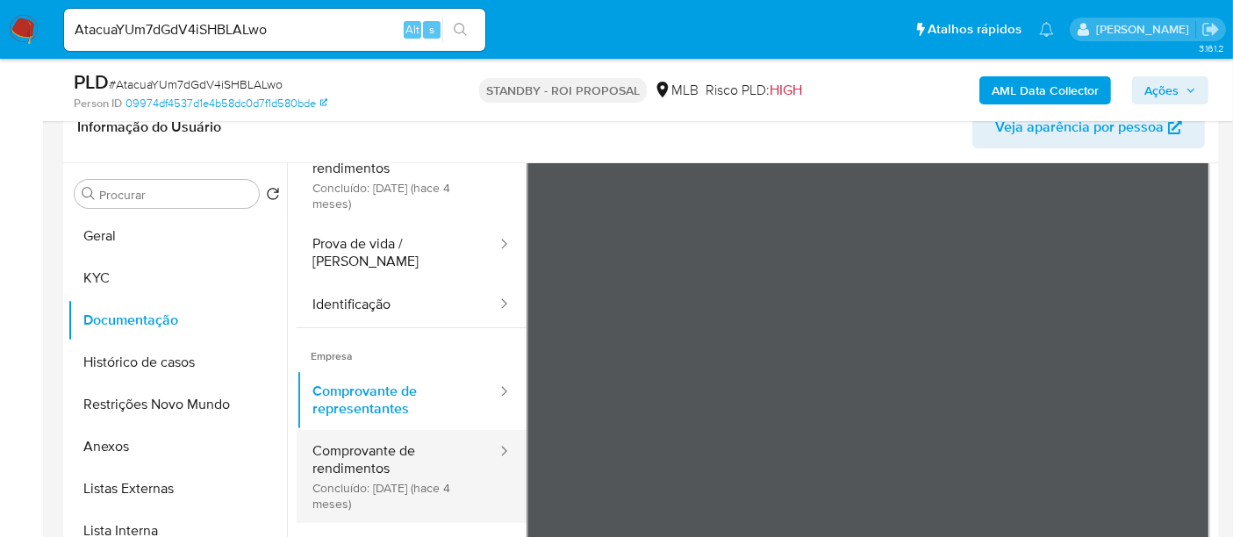
click at [338, 433] on button "Comprovante de rendimentos Concluído: 10/06/2025 (hace 4 meses)" at bounding box center [398, 476] width 202 height 93
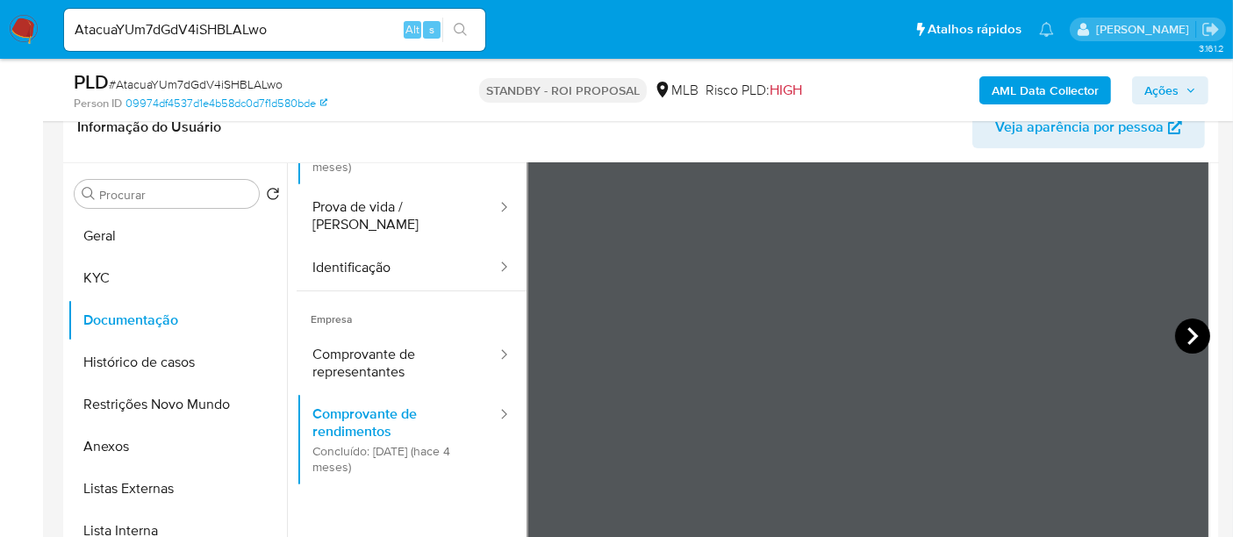
scroll to position [153, 0]
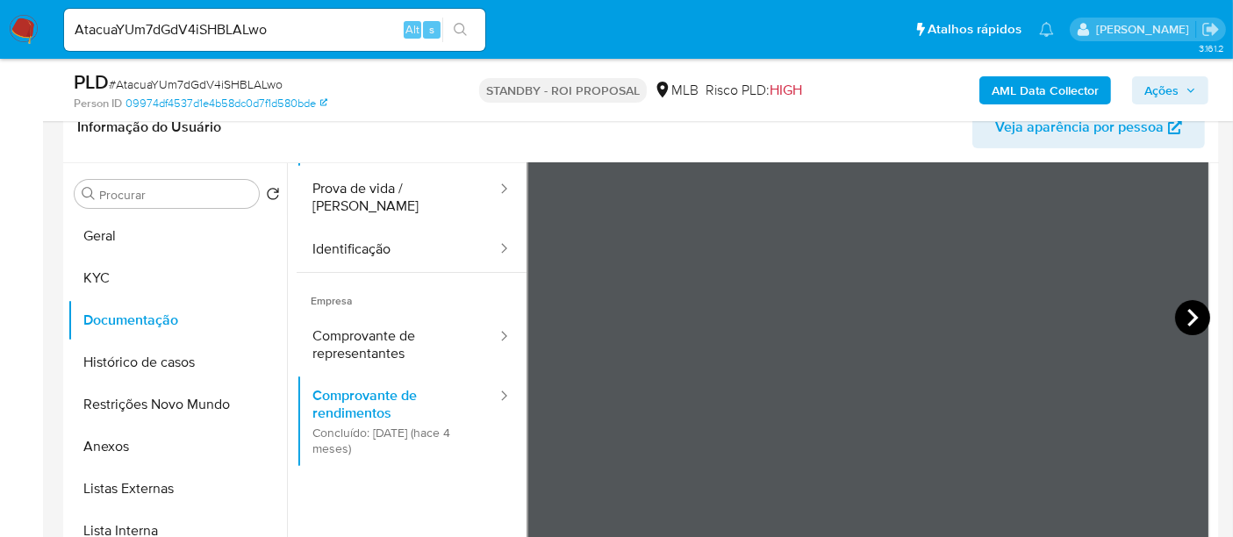
click at [1175, 310] on icon at bounding box center [1192, 317] width 35 height 35
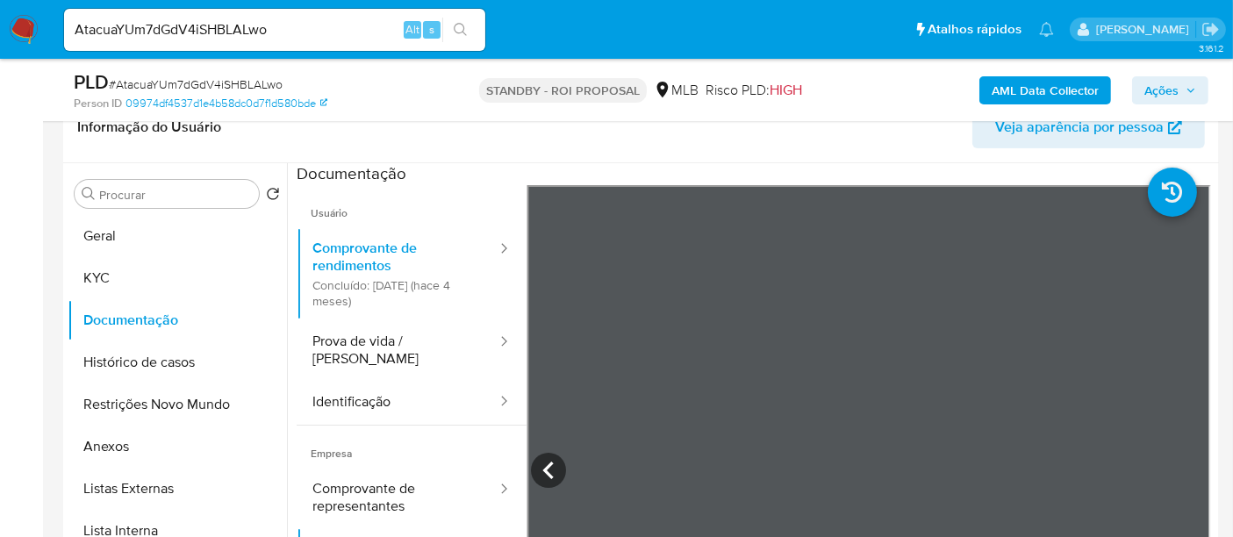
scroll to position [97, 0]
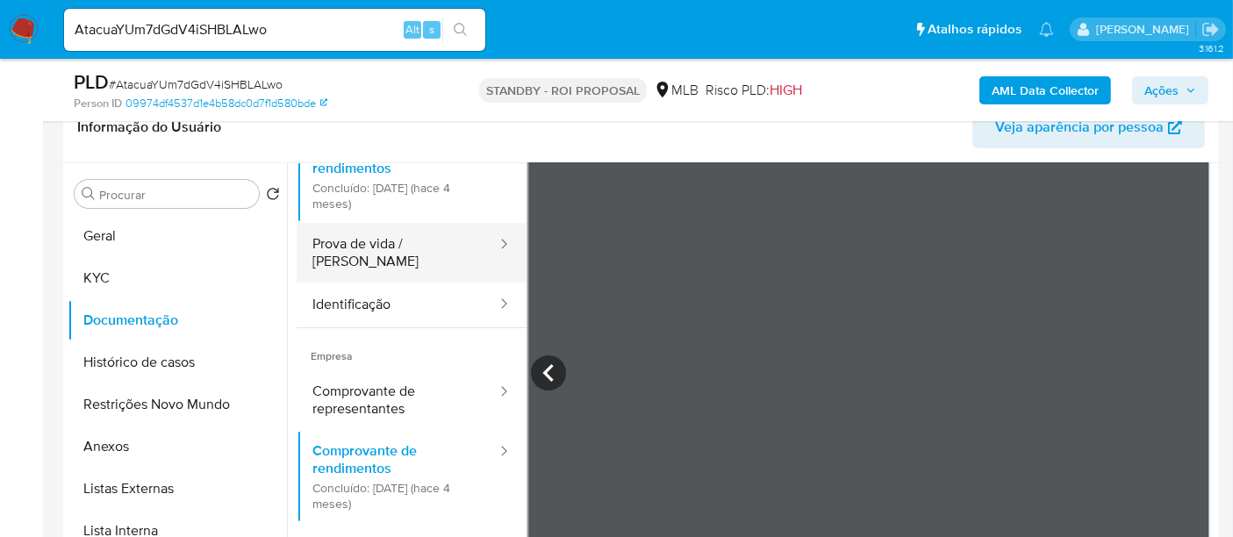
click at [380, 249] on button "Prova de vida / Selfie" at bounding box center [398, 253] width 202 height 60
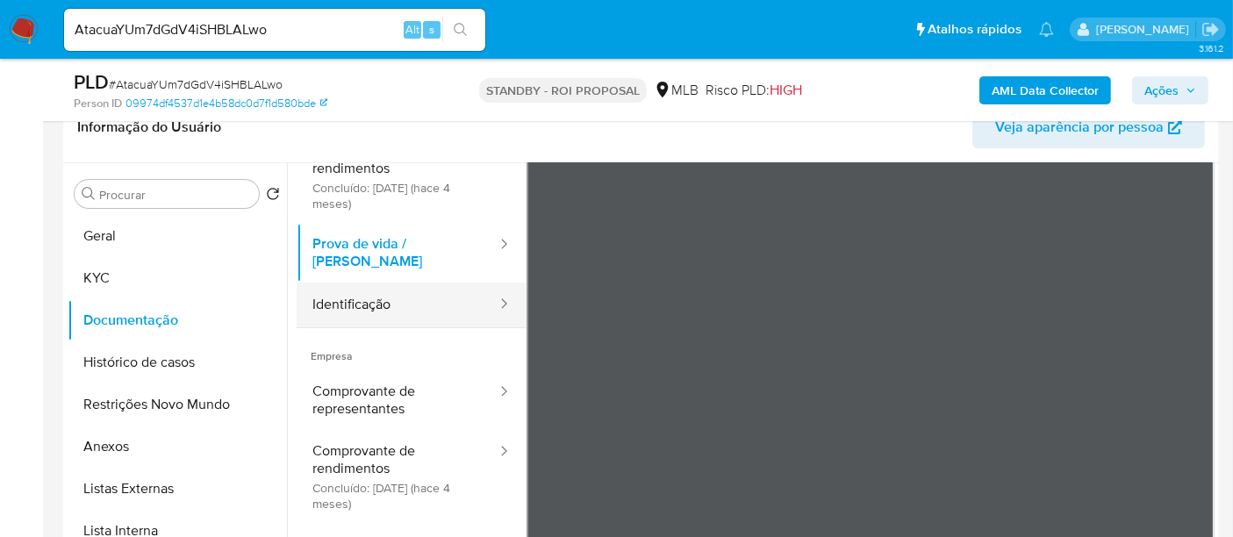
click at [348, 288] on button "Identificação" at bounding box center [398, 305] width 202 height 45
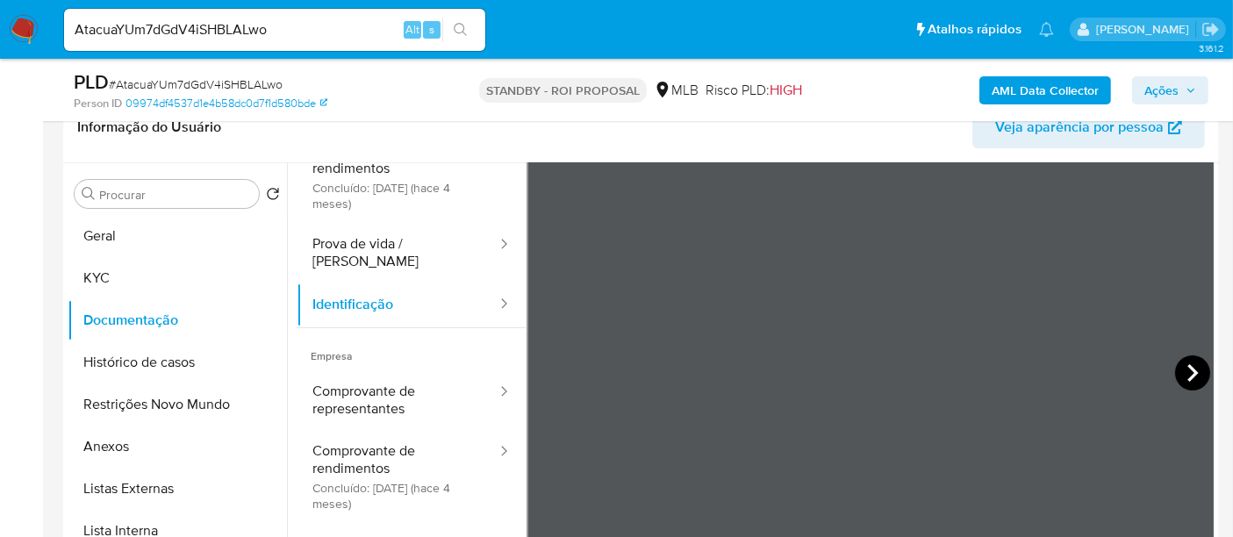
click at [1188, 375] on icon at bounding box center [1193, 373] width 11 height 18
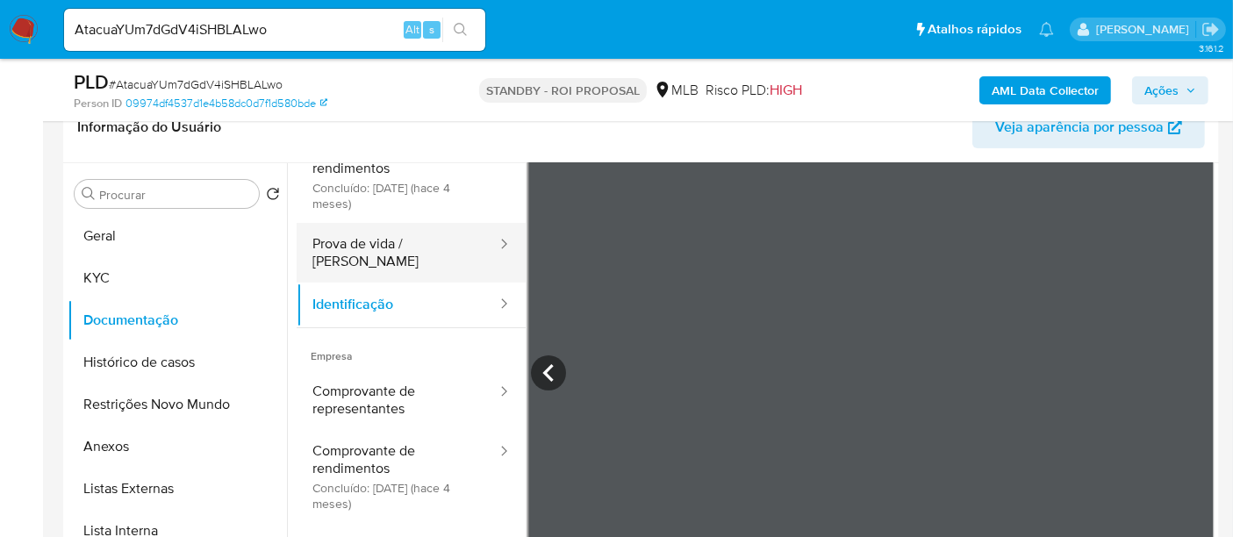
click at [370, 241] on button "Prova de vida / Selfie" at bounding box center [398, 253] width 202 height 60
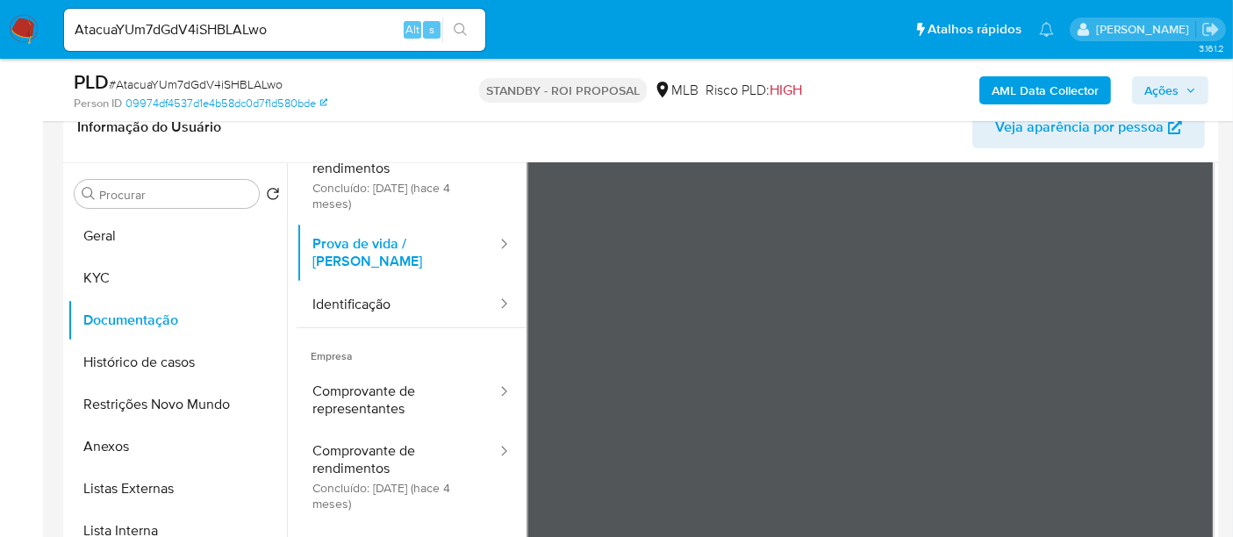
scroll to position [0, 0]
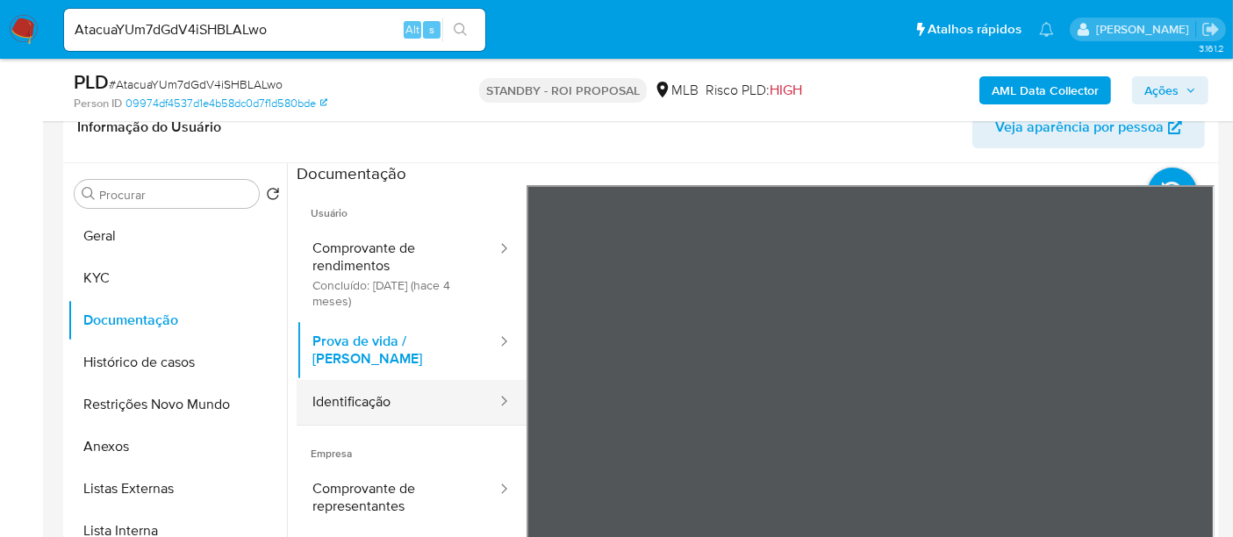
click at [387, 391] on button "Identificação" at bounding box center [398, 402] width 202 height 45
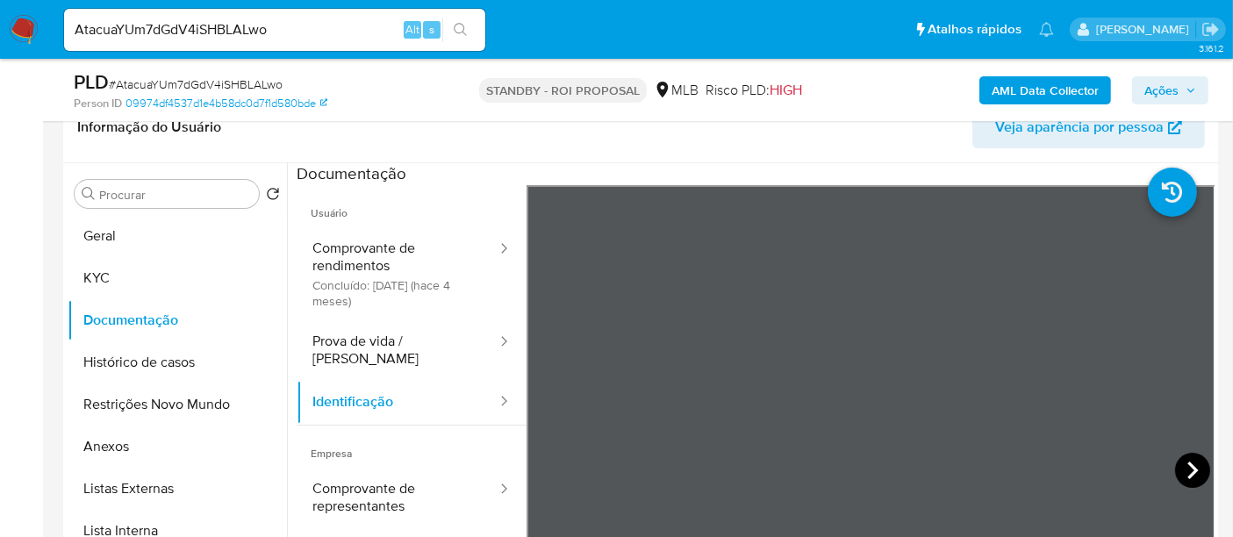
click at [1181, 472] on icon at bounding box center [1192, 470] width 35 height 35
click at [1002, 174] on section at bounding box center [756, 455] width 918 height 584
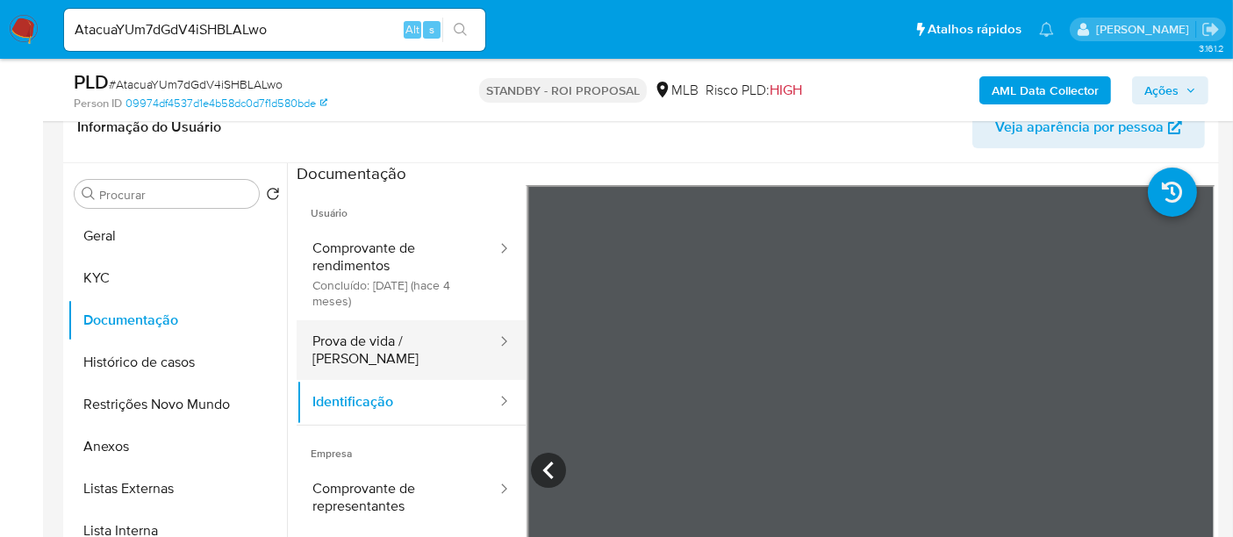
click at [387, 345] on button "Prova de vida / Selfie" at bounding box center [398, 350] width 202 height 60
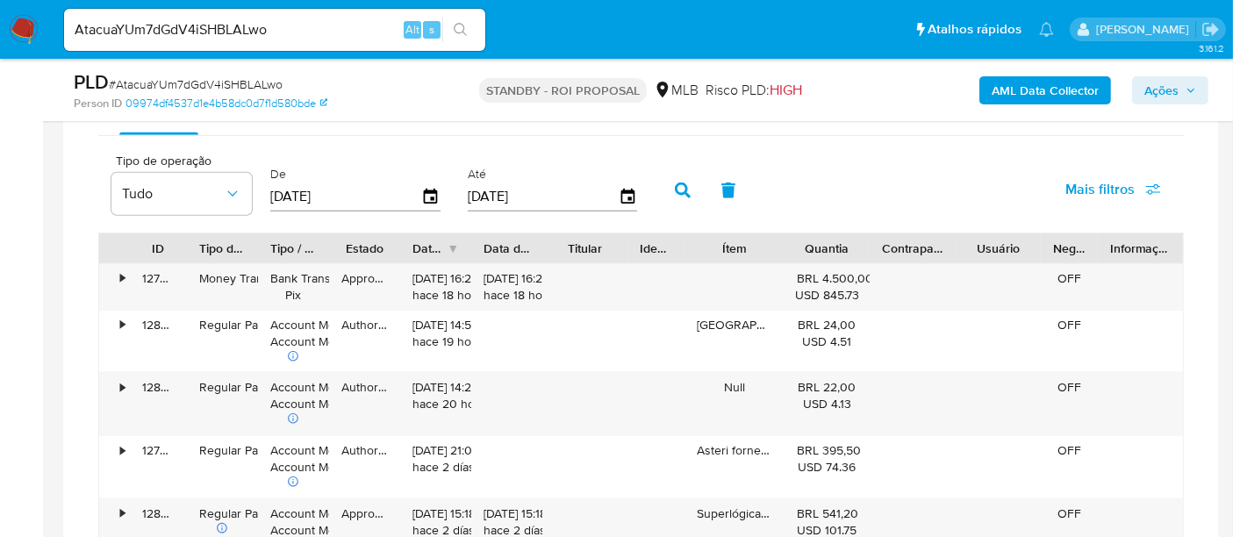
scroll to position [1420, 0]
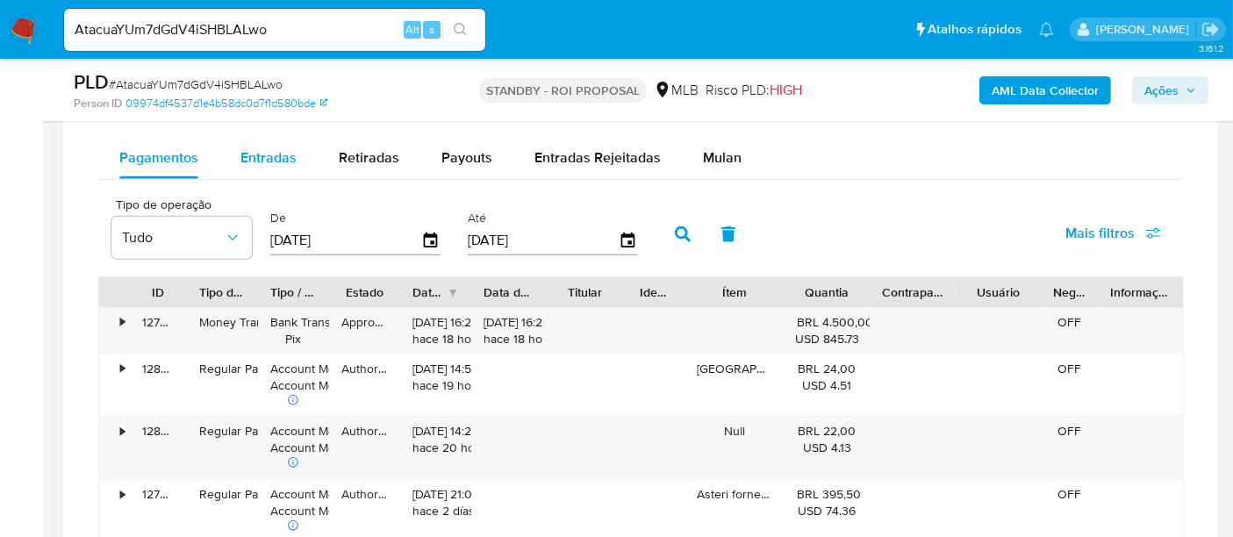
click at [276, 154] on span "Entradas" at bounding box center [268, 157] width 56 height 20
select select "10"
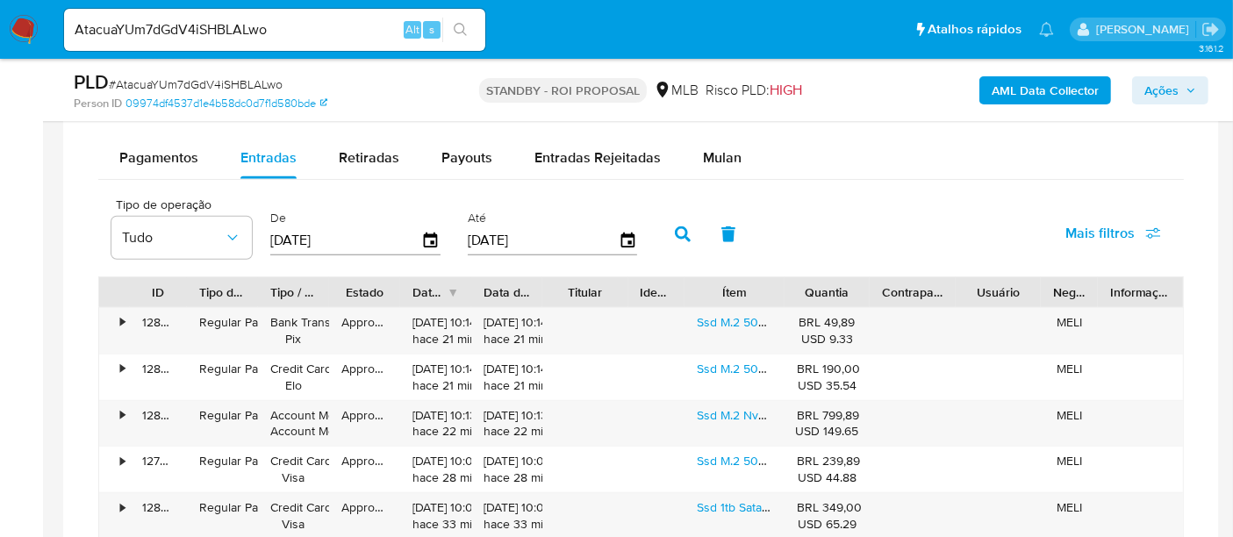
scroll to position [1475, 0]
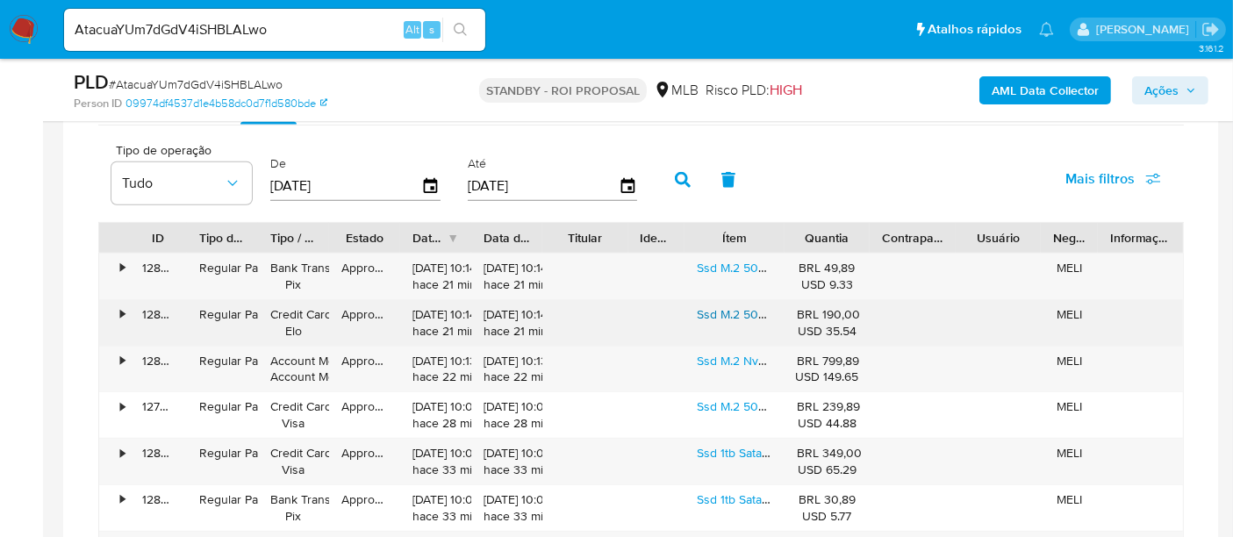
click at [721, 305] on link "Ssd M.2 500gb Wd Green Sn350 2280 Nvme Pcie Gen 3.0 Wds500g2g0c Velocidade De L…" at bounding box center [1076, 314] width 759 height 18
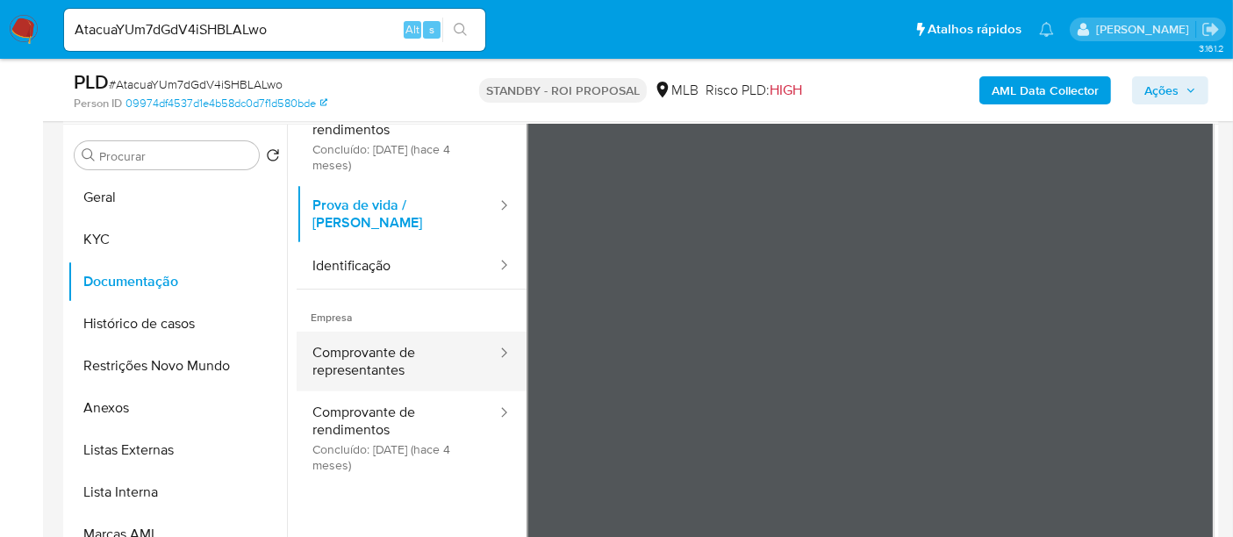
scroll to position [0, 0]
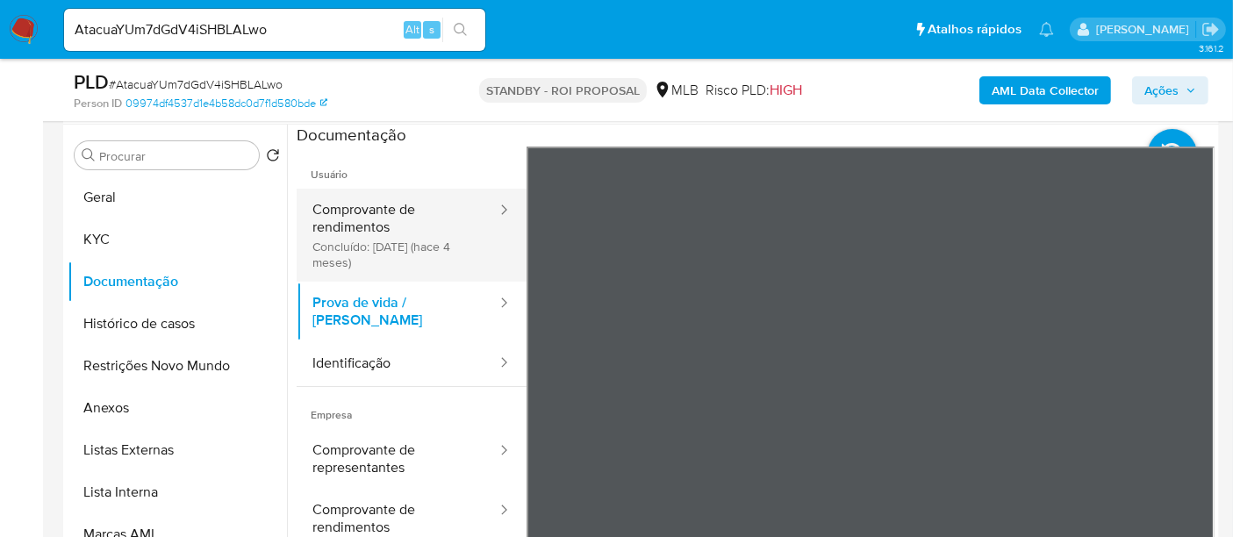
click at [377, 202] on button "Comprovante de rendimentos Concluído: 10/06/2025 (hace 4 meses)" at bounding box center [398, 235] width 202 height 93
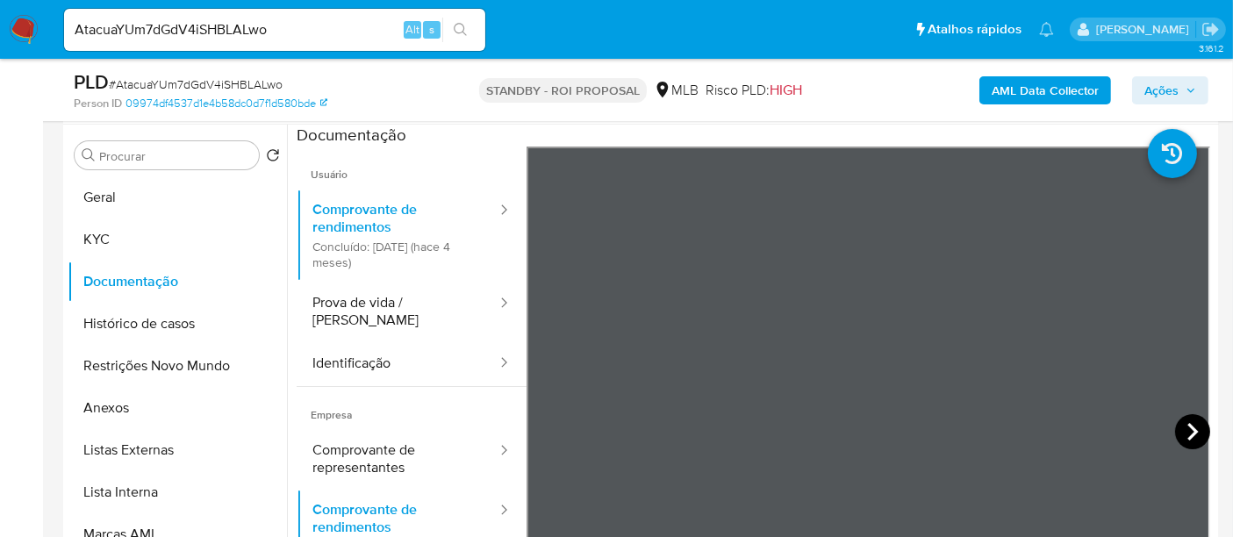
click at [1190, 424] on icon at bounding box center [1192, 431] width 35 height 35
click at [158, 329] on button "Histórico de casos" at bounding box center [170, 324] width 205 height 42
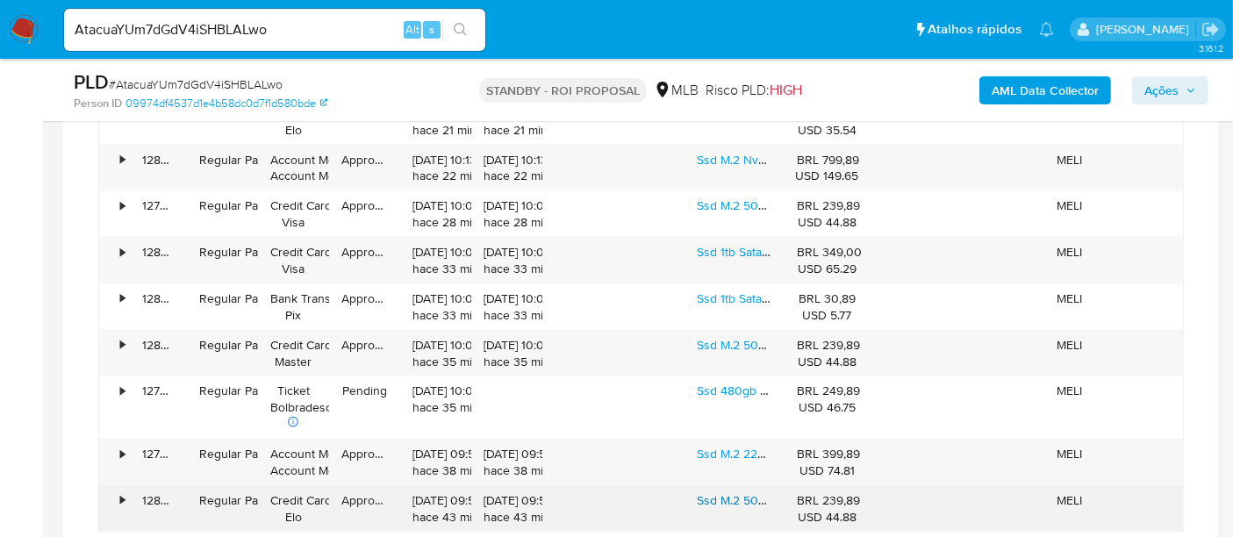
scroll to position [1793, 0]
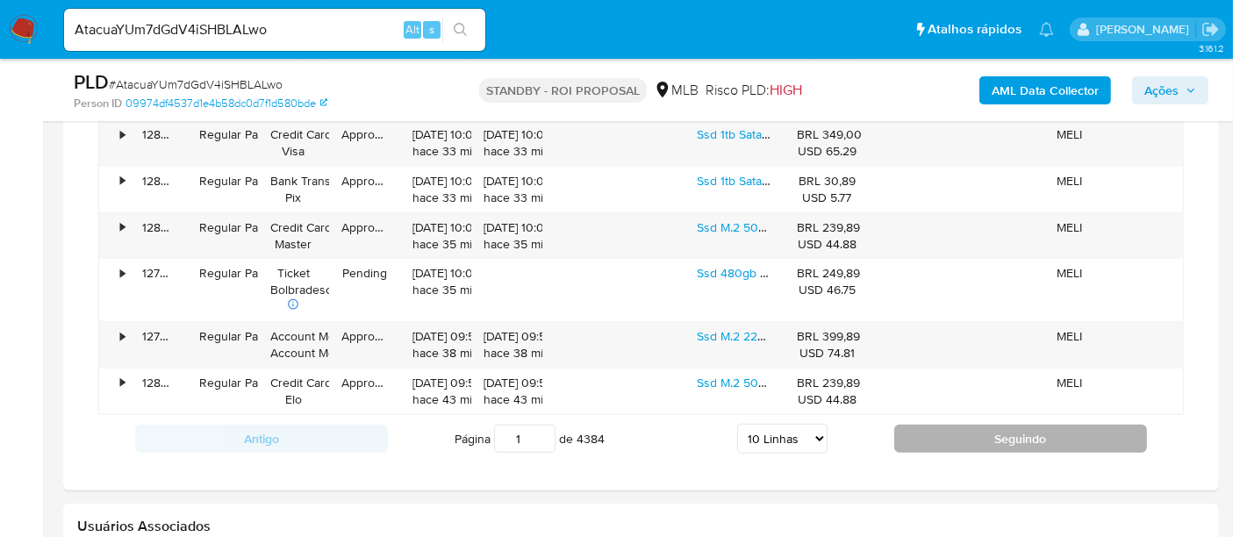
click at [1101, 428] on button "Seguindo" at bounding box center [1020, 439] width 253 height 28
type input "2"
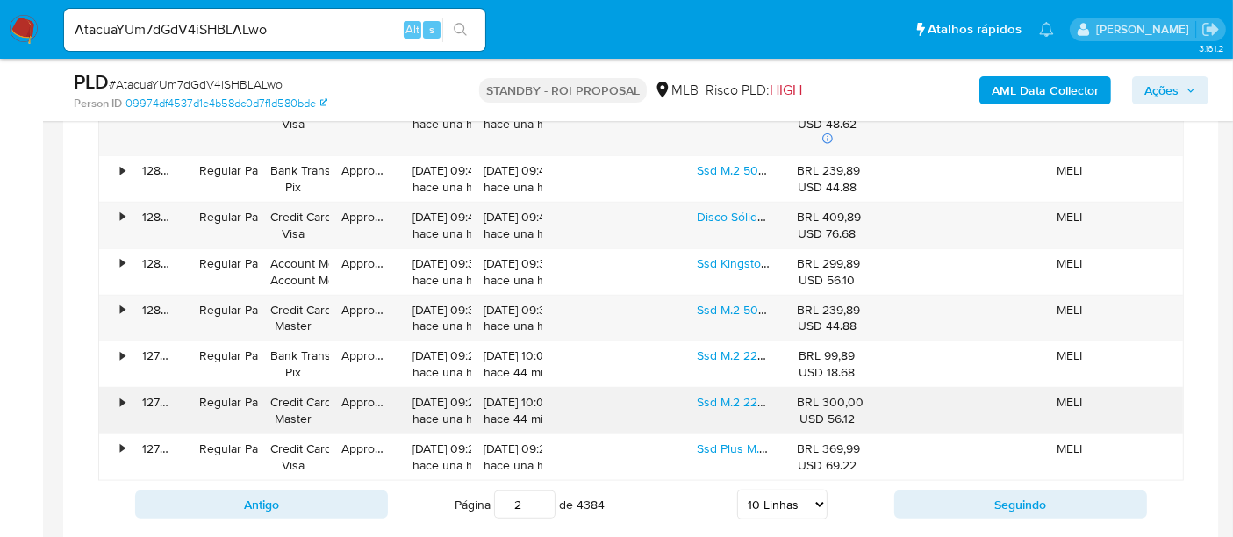
scroll to position [1696, 0]
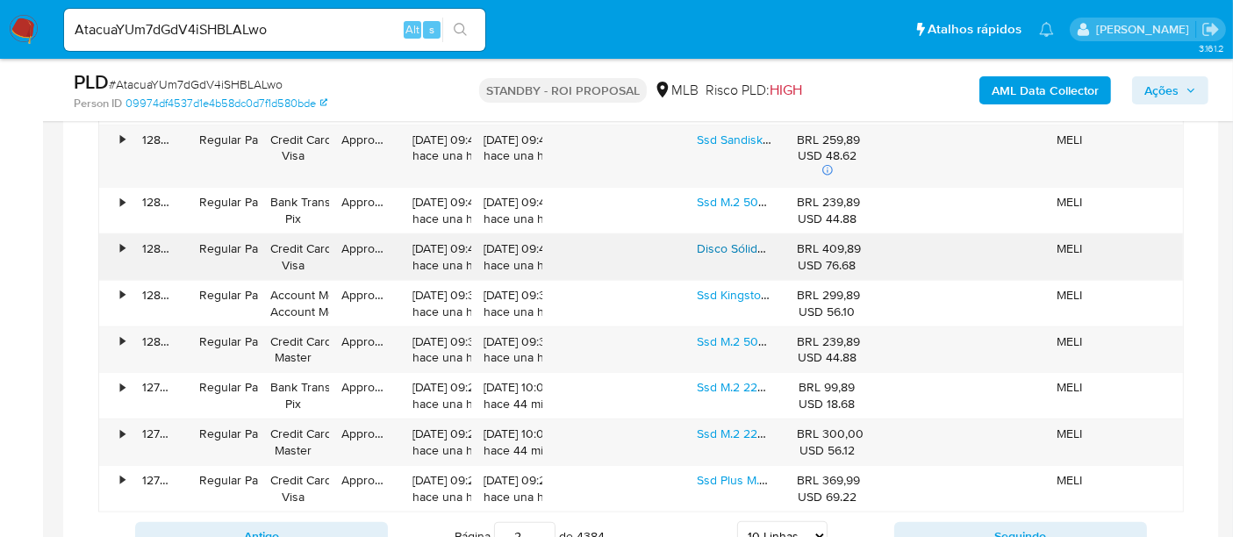
click at [733, 247] on link "Disco Sólido Interno Kingston Sa400s37/960g 960gb" at bounding box center [842, 249] width 291 height 18
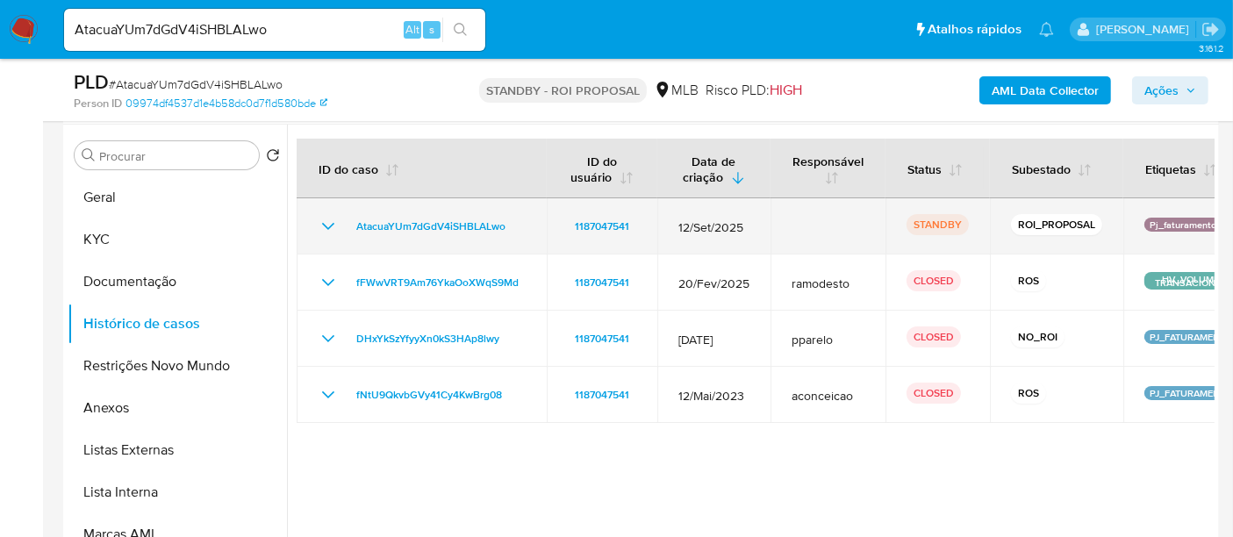
scroll to position [331, 0]
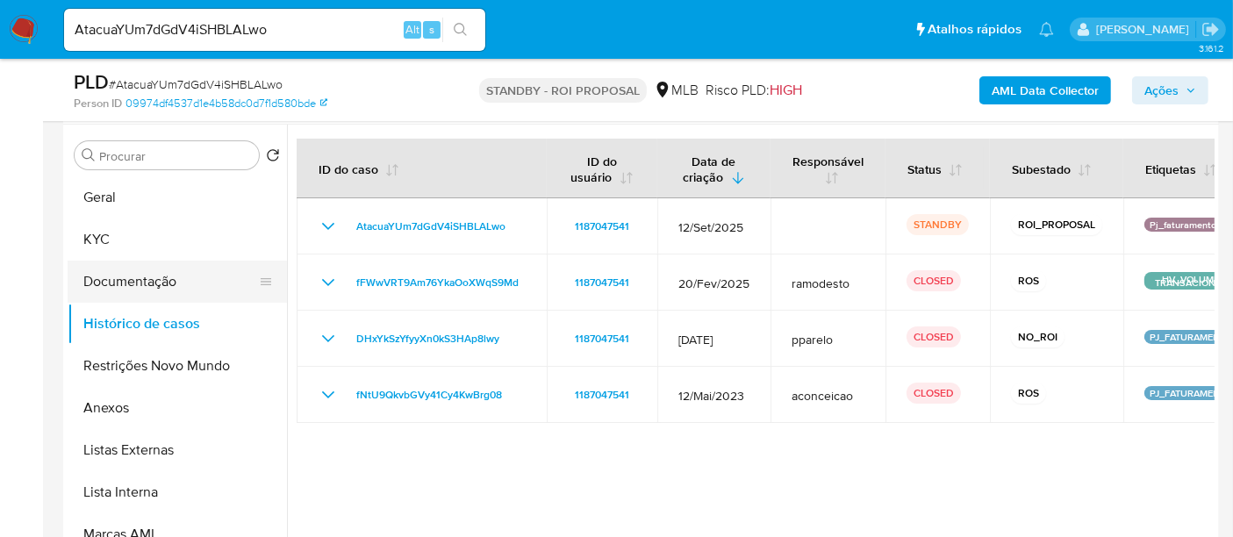
click at [132, 278] on button "Documentação" at bounding box center [170, 282] width 205 height 42
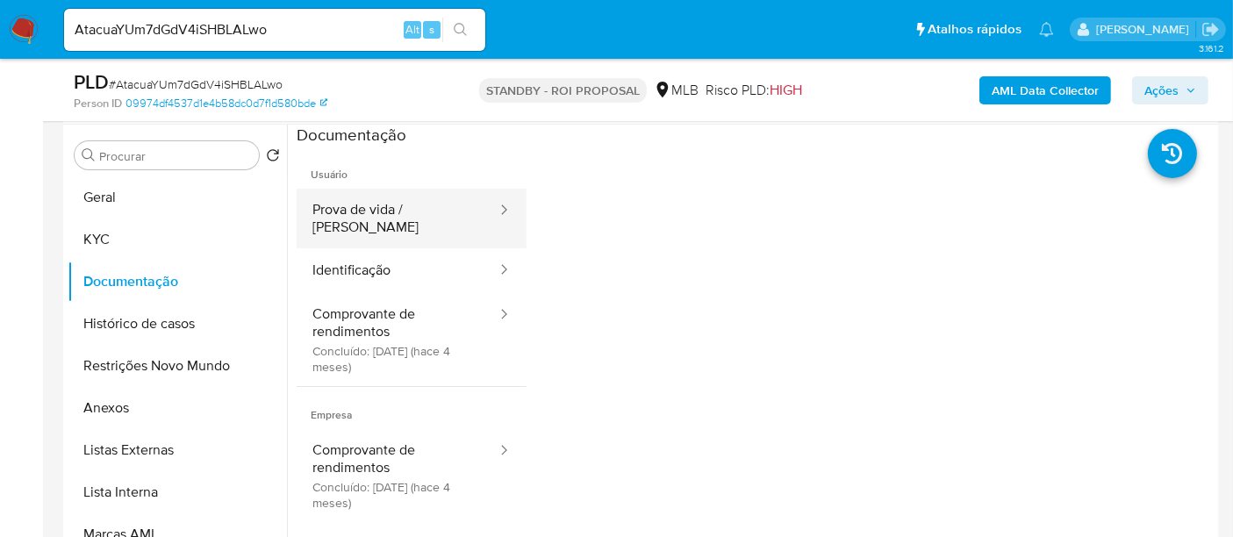
click at [391, 209] on button "Prova de vida / Selfie" at bounding box center [398, 219] width 202 height 60
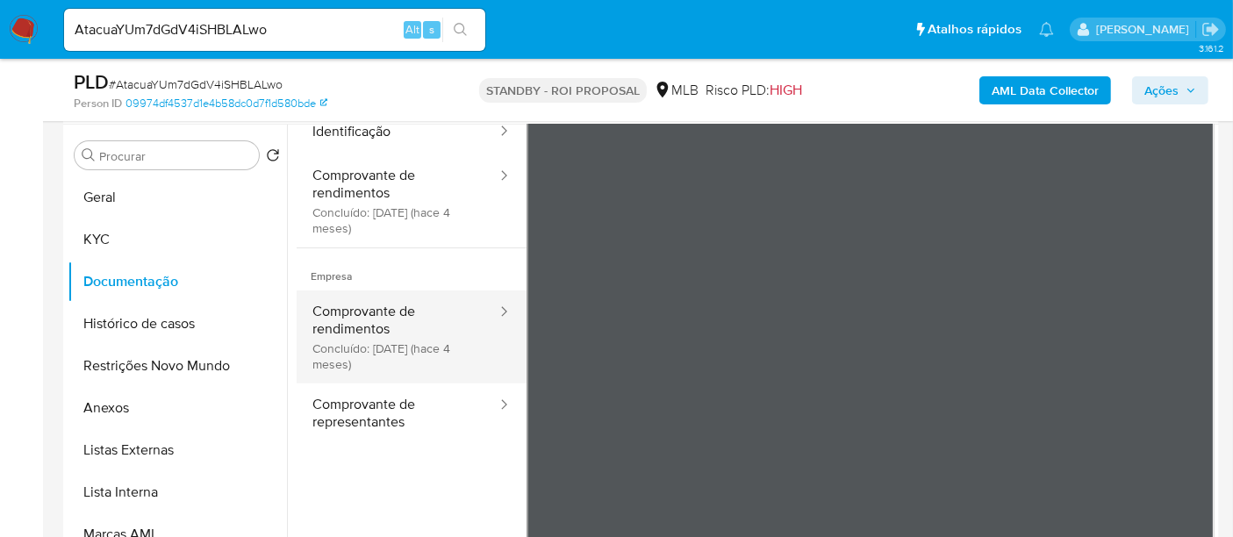
scroll to position [147, 0]
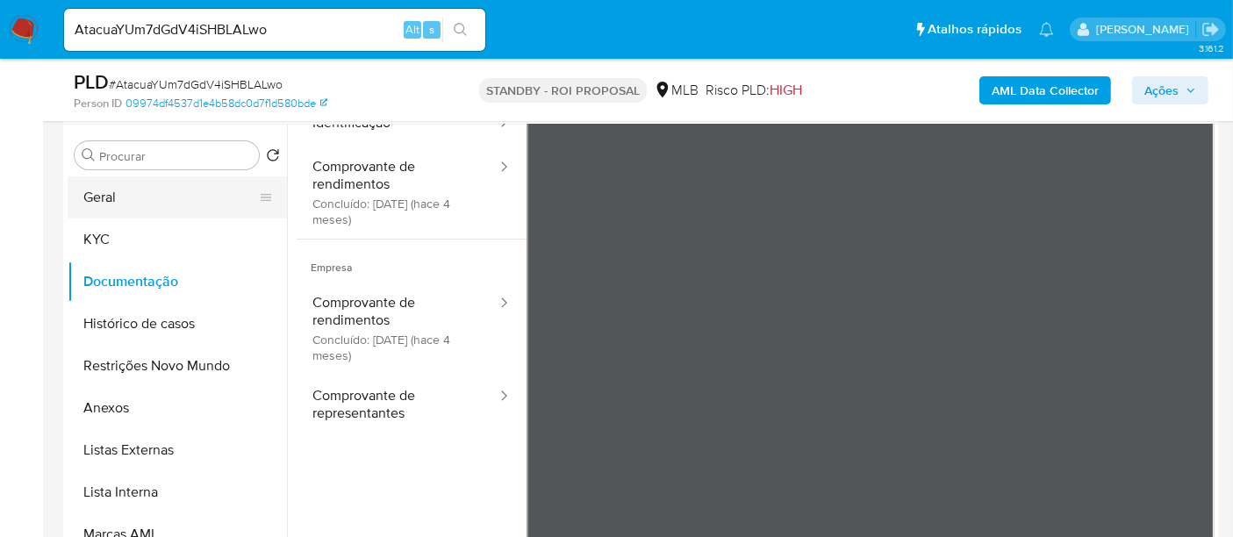
click at [100, 201] on button "Geral" at bounding box center [170, 197] width 205 height 42
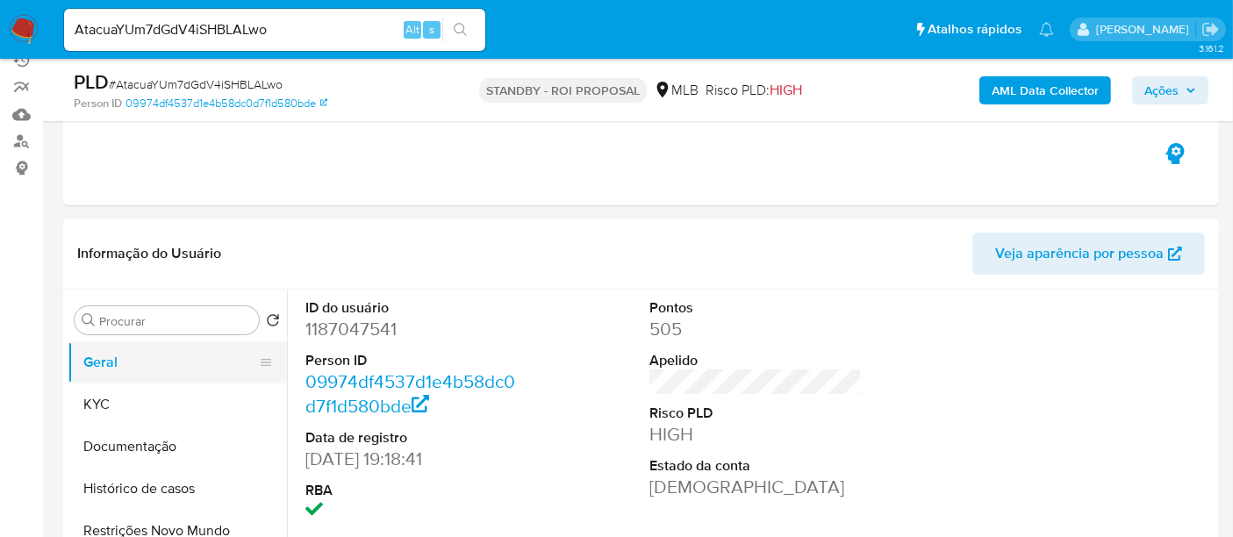
scroll to position [195, 0]
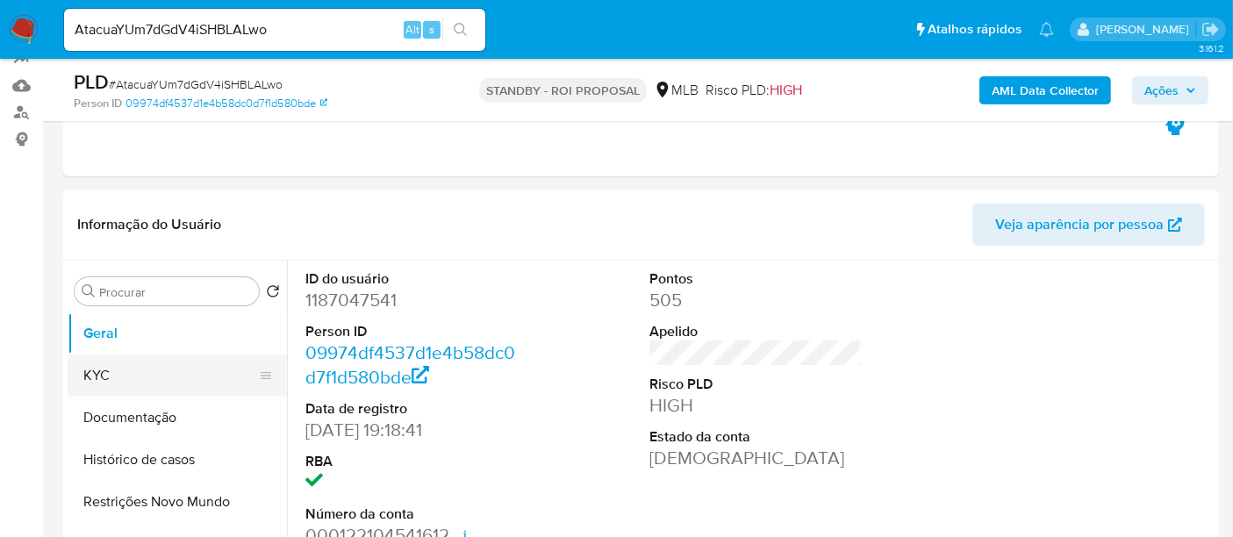
click at [104, 375] on button "KYC" at bounding box center [170, 376] width 205 height 42
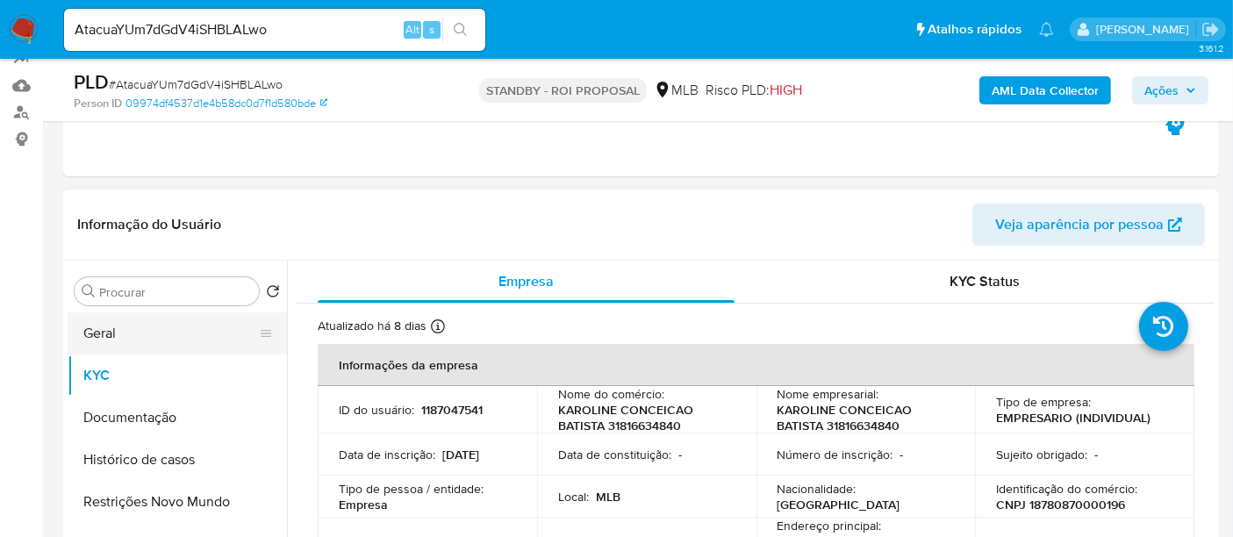
click at [145, 334] on button "Geral" at bounding box center [170, 333] width 205 height 42
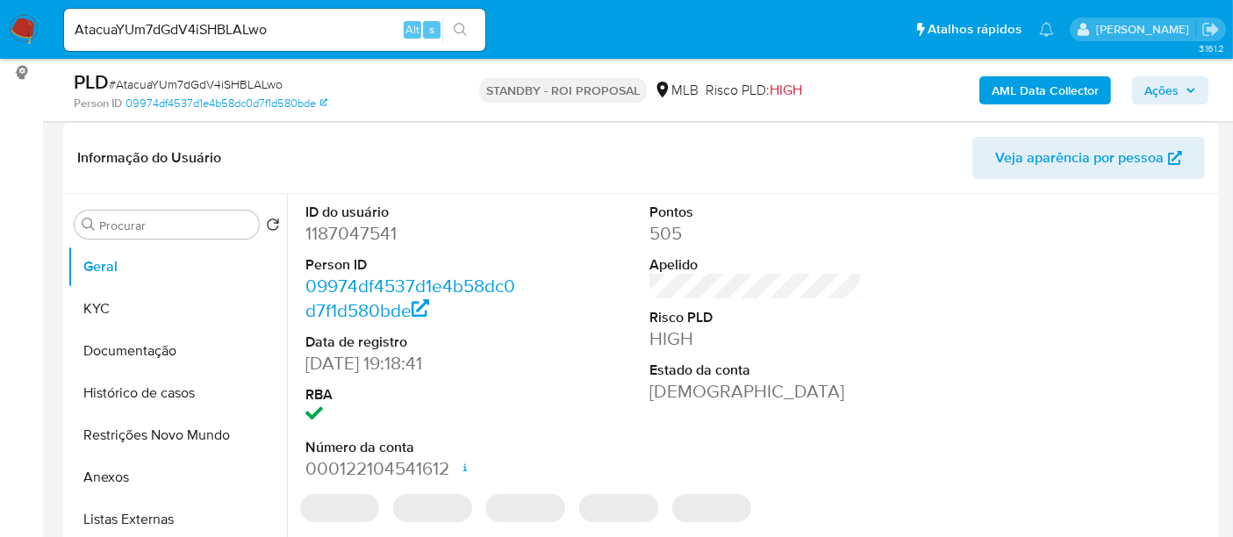
scroll to position [292, 0]
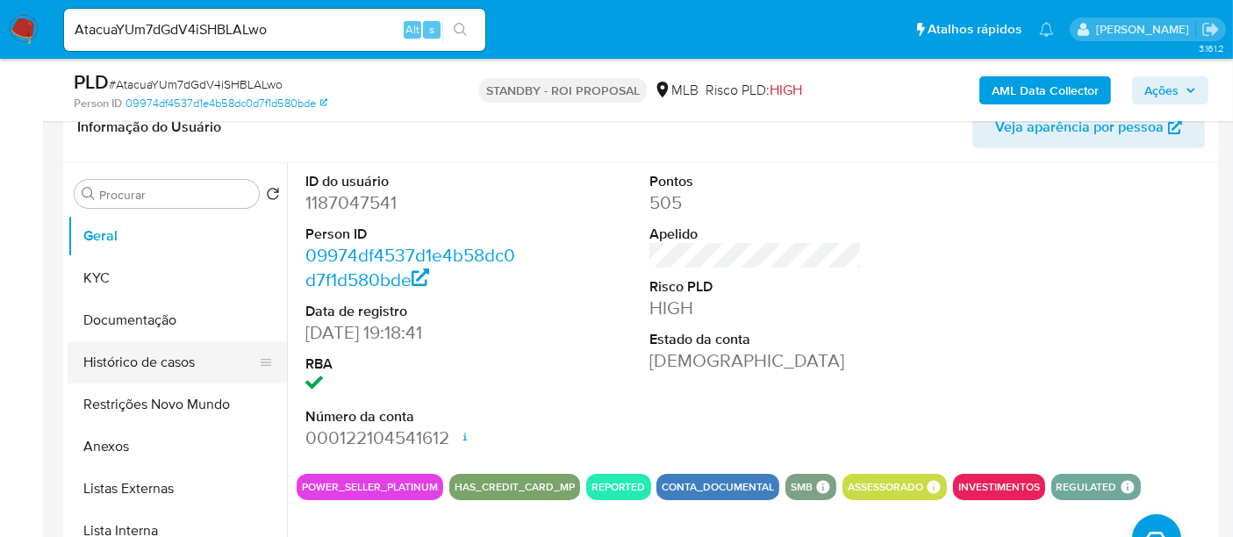
click at [134, 360] on button "Histórico de casos" at bounding box center [170, 362] width 205 height 42
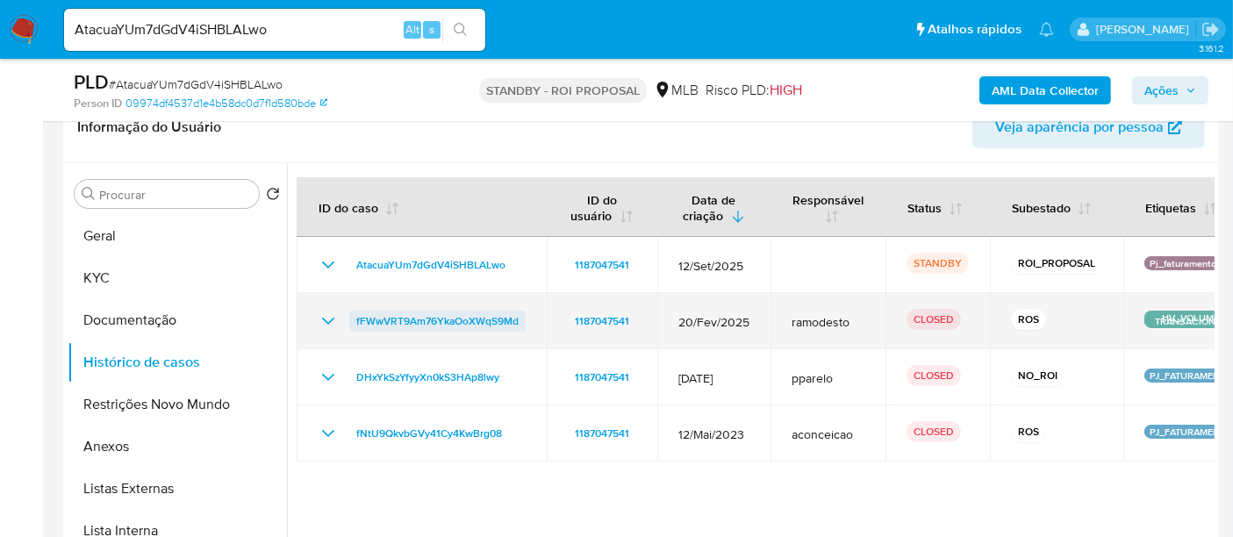
click at [434, 312] on span "fFWwVRT9Am76YkaOoXWqS9Md" at bounding box center [437, 321] width 162 height 21
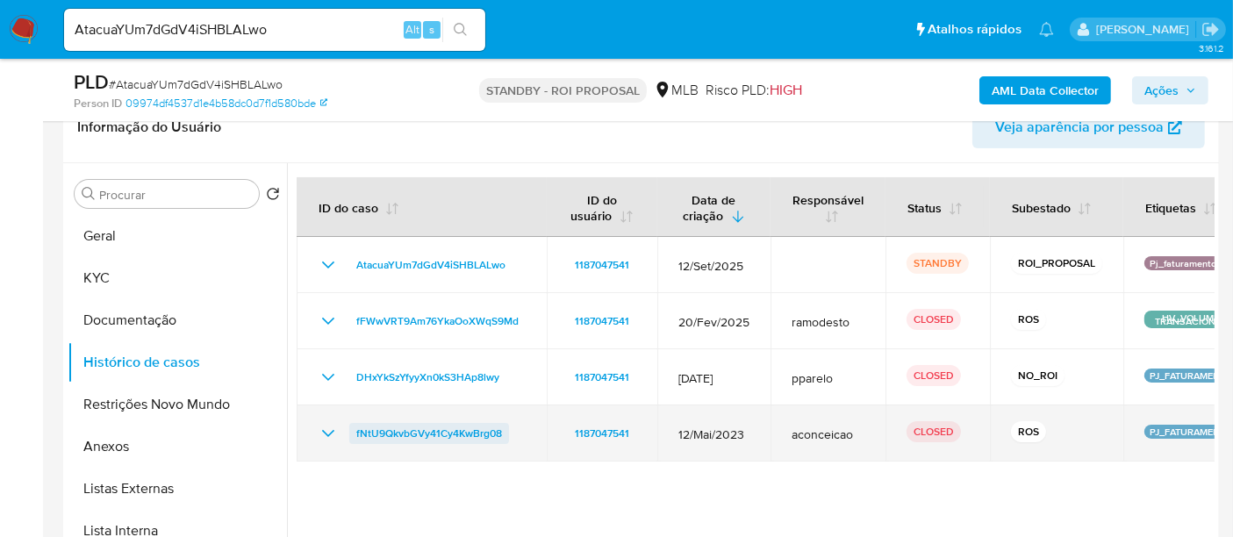
click at [451, 427] on span "fNtU9QkvbGVy41Cy4KwBrg08" at bounding box center [429, 433] width 146 height 21
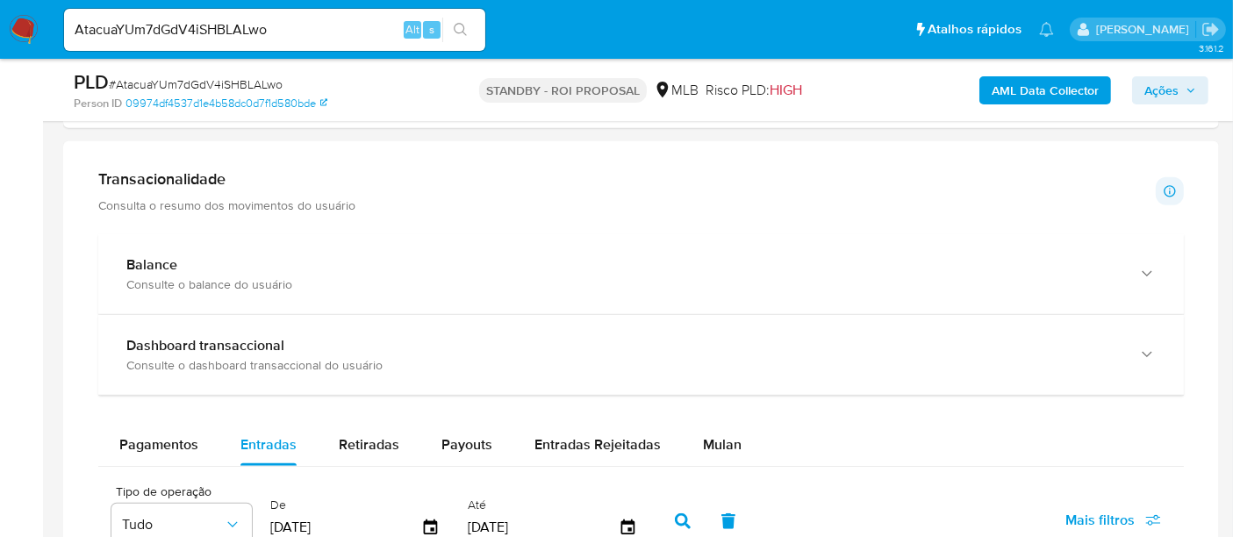
scroll to position [1462, 0]
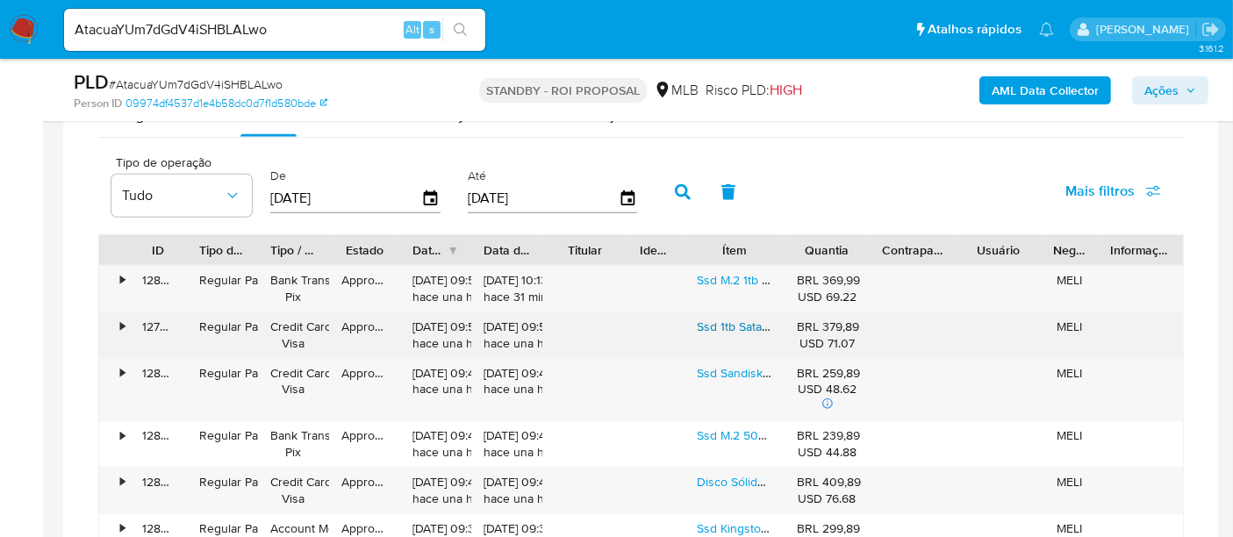
click at [746, 322] on link "Ssd 1tb Sata 3.0 6 Gb/s Interno Sandisk Plus Sdssda-1t00-g27 2,5 Polegadas Velo…" at bounding box center [1090, 327] width 787 height 18
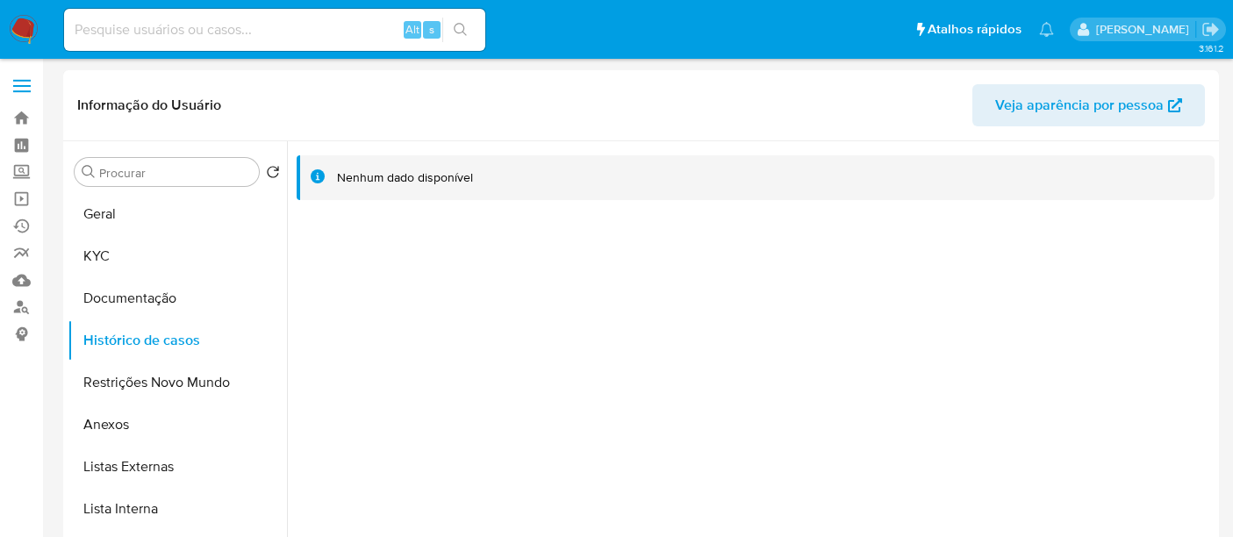
select select "10"
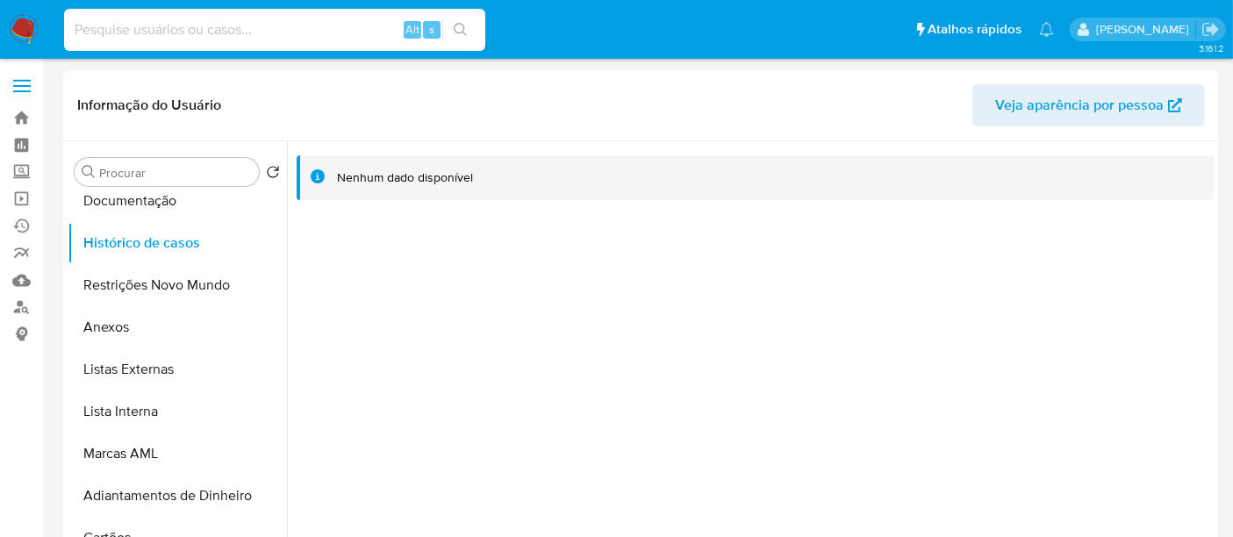
click at [123, 32] on input at bounding box center [274, 29] width 421 height 23
paste input "nI3qUWfI031wVOmr4tsuq1jE"
type input "nI3qUWfI031wVOmr4tsuq1jE"
click at [457, 25] on icon "search-icon" at bounding box center [461, 30] width 14 height 14
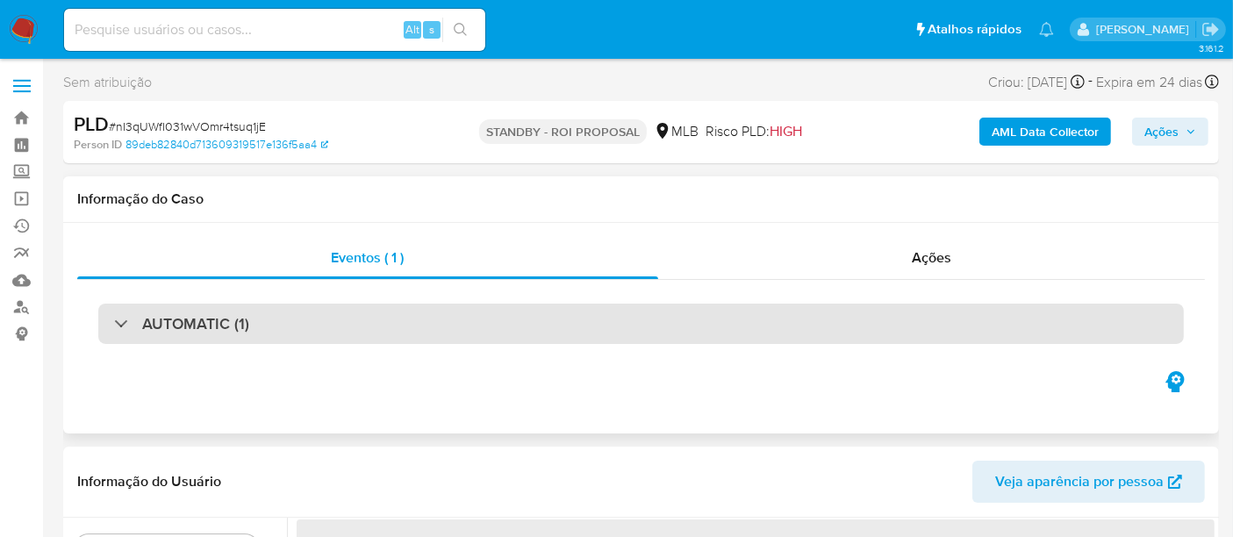
select select "10"
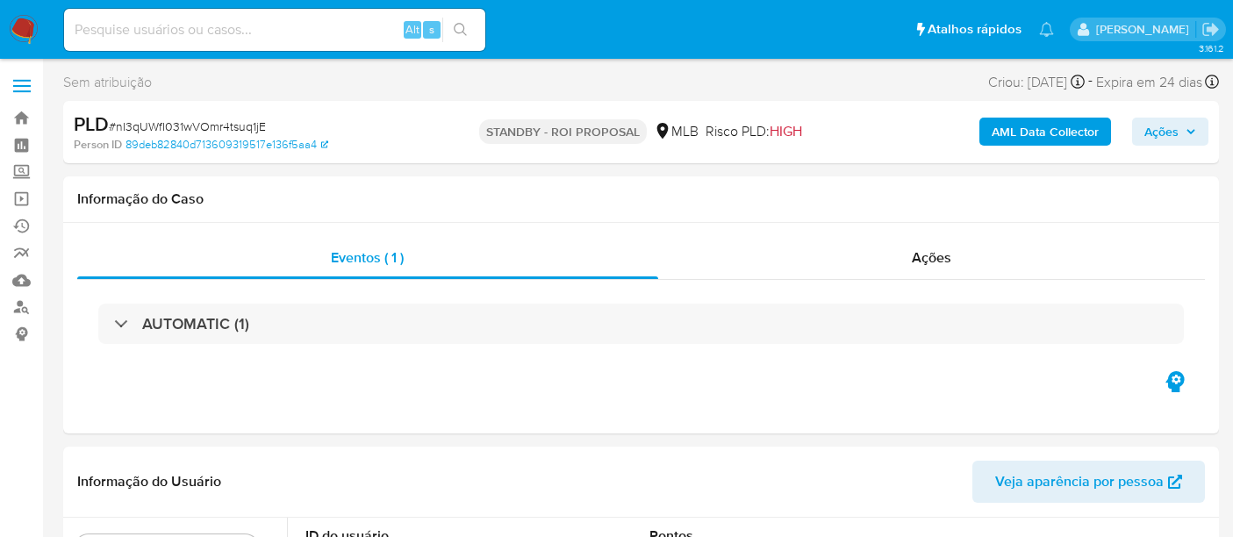
select select "10"
click at [19, 305] on link "Localizador de pessoas" at bounding box center [104, 307] width 209 height 27
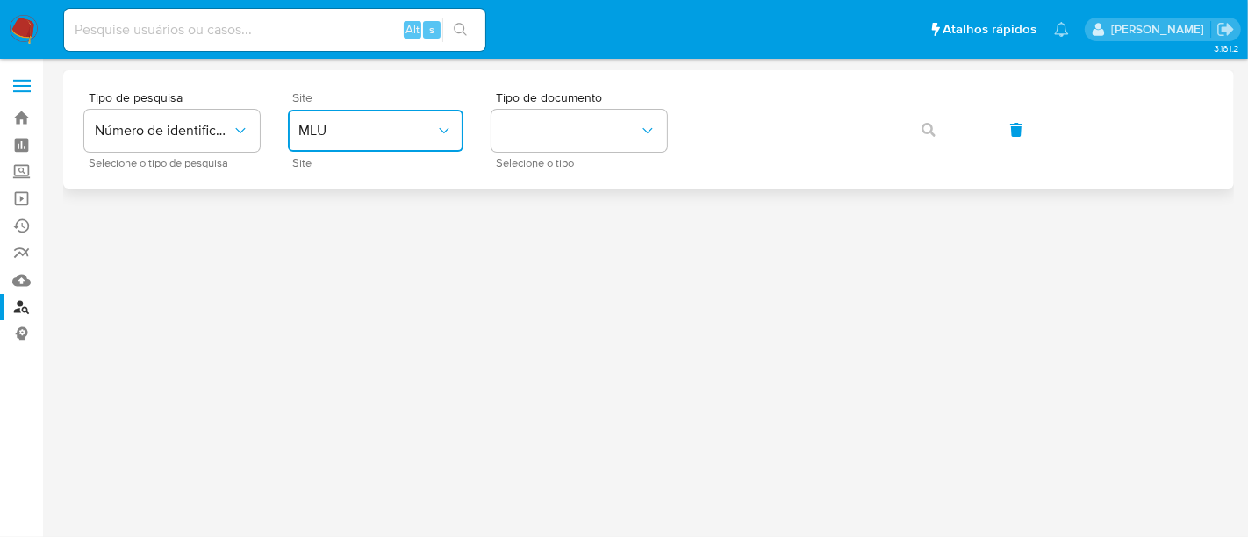
drag, startPoint x: 441, startPoint y: 126, endPoint x: 431, endPoint y: 149, distance: 25.6
click at [441, 126] on icon "site_id" at bounding box center [444, 131] width 18 height 18
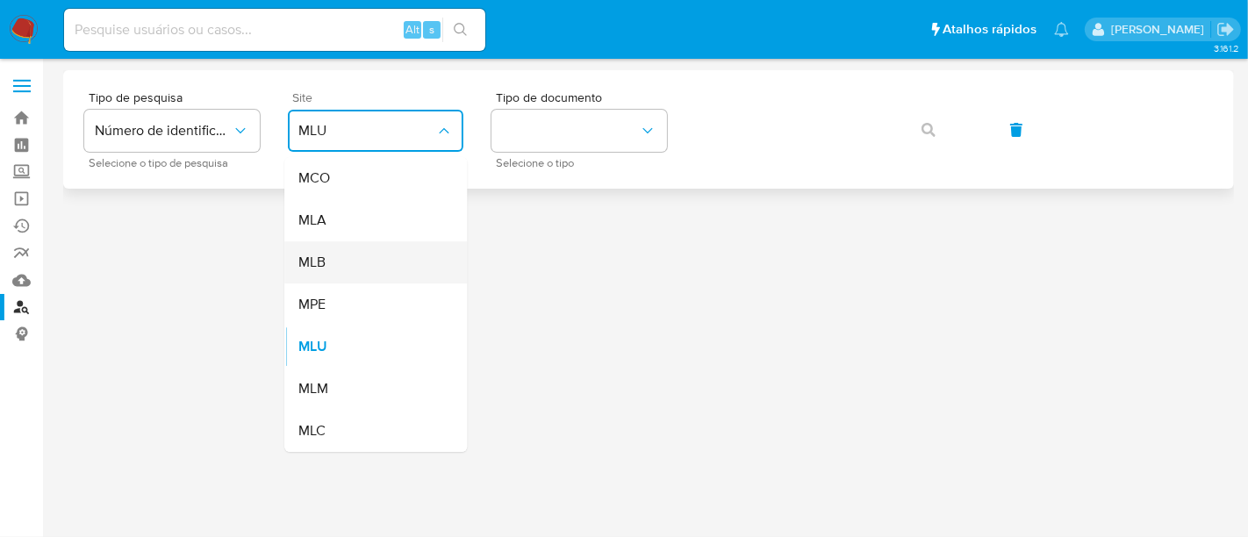
click at [326, 265] on span "MLB" at bounding box center [311, 263] width 27 height 18
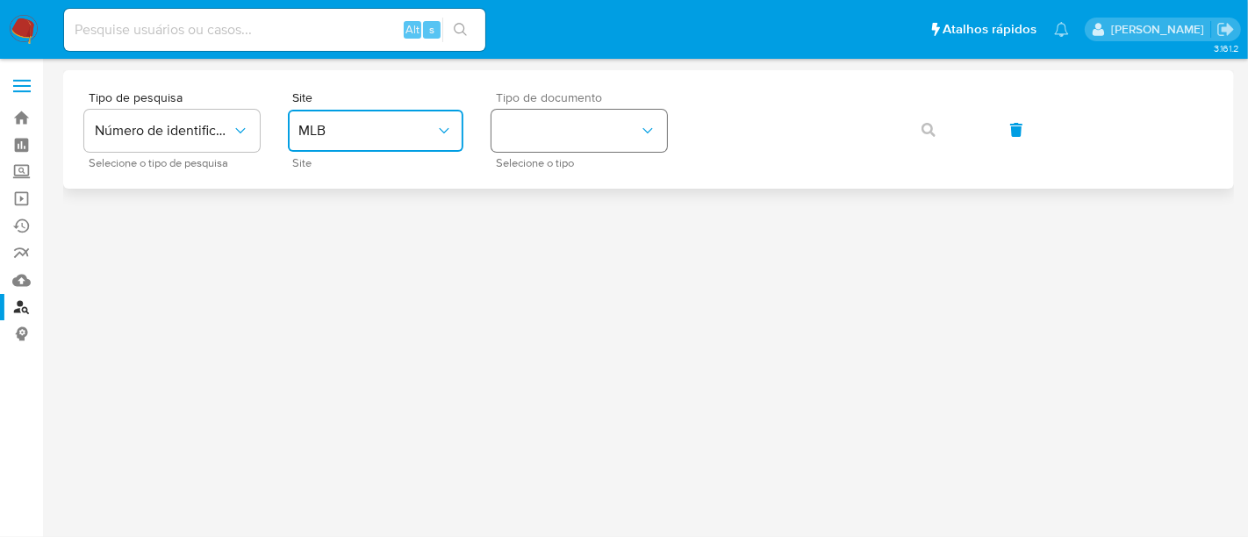
click at [651, 128] on icon "identificationType" at bounding box center [647, 130] width 10 height 5
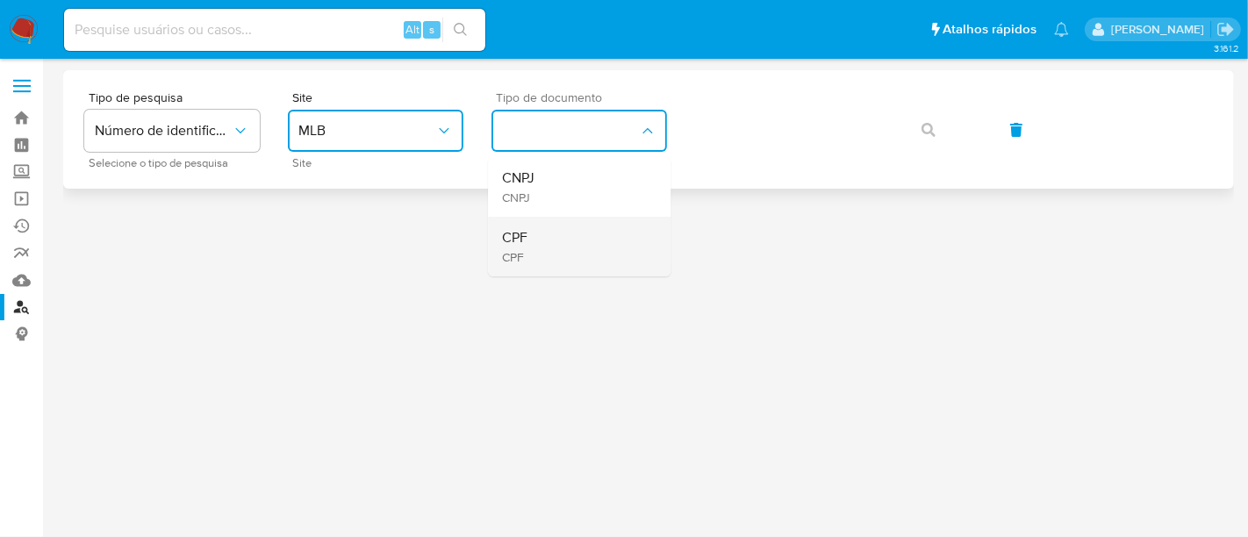
click at [532, 241] on div "CPF CPF" at bounding box center [574, 247] width 144 height 60
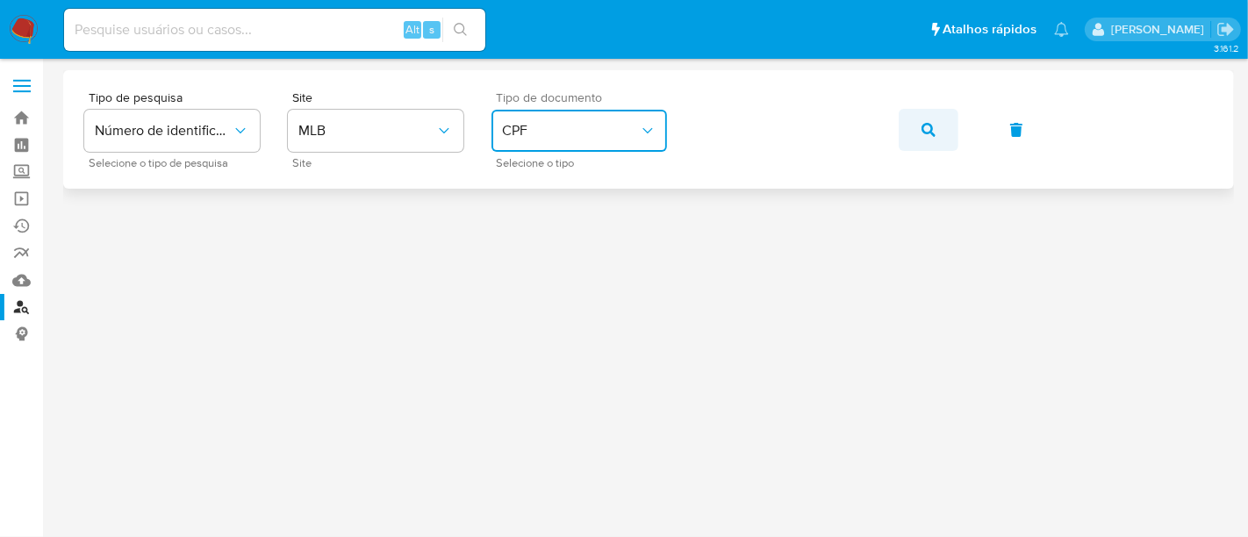
click at [925, 129] on icon "button" at bounding box center [929, 130] width 14 height 14
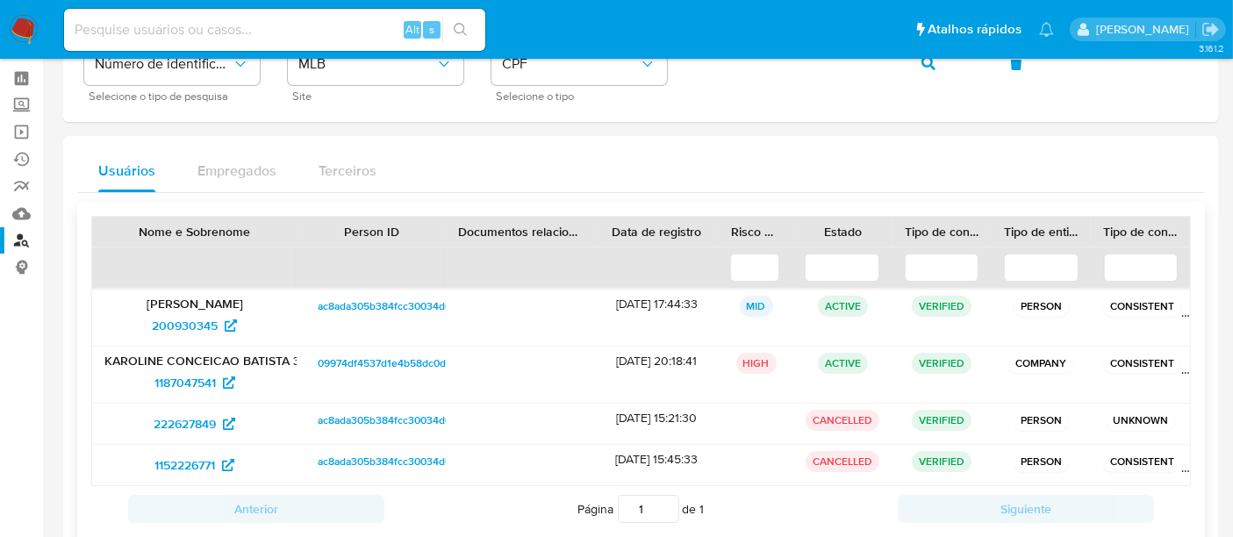
scroll to position [97, 0]
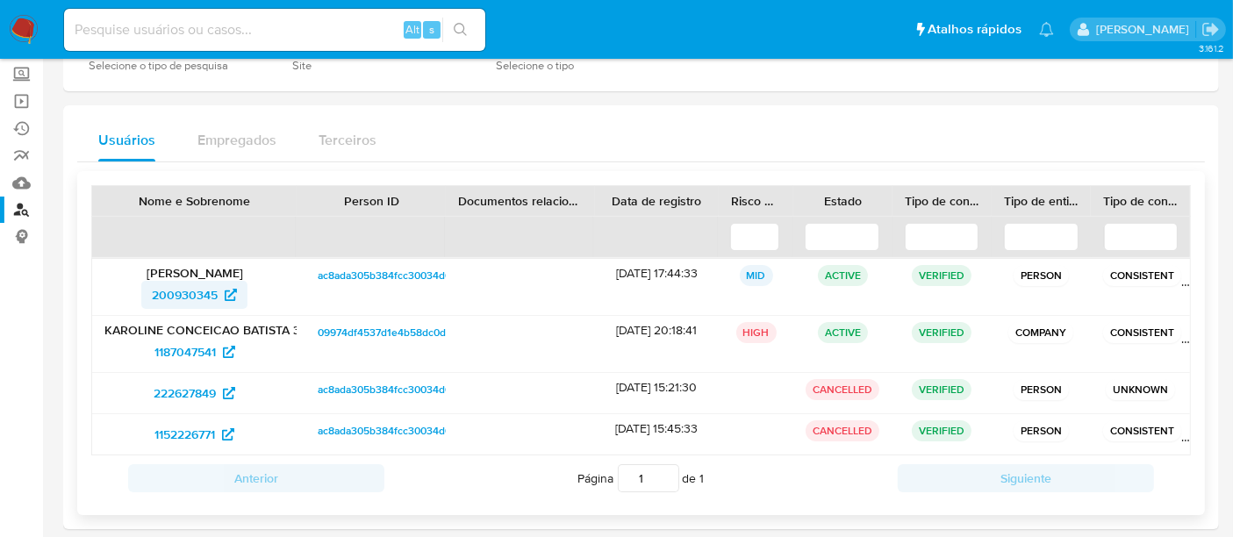
click at [194, 281] on span "200930345" at bounding box center [185, 295] width 66 height 28
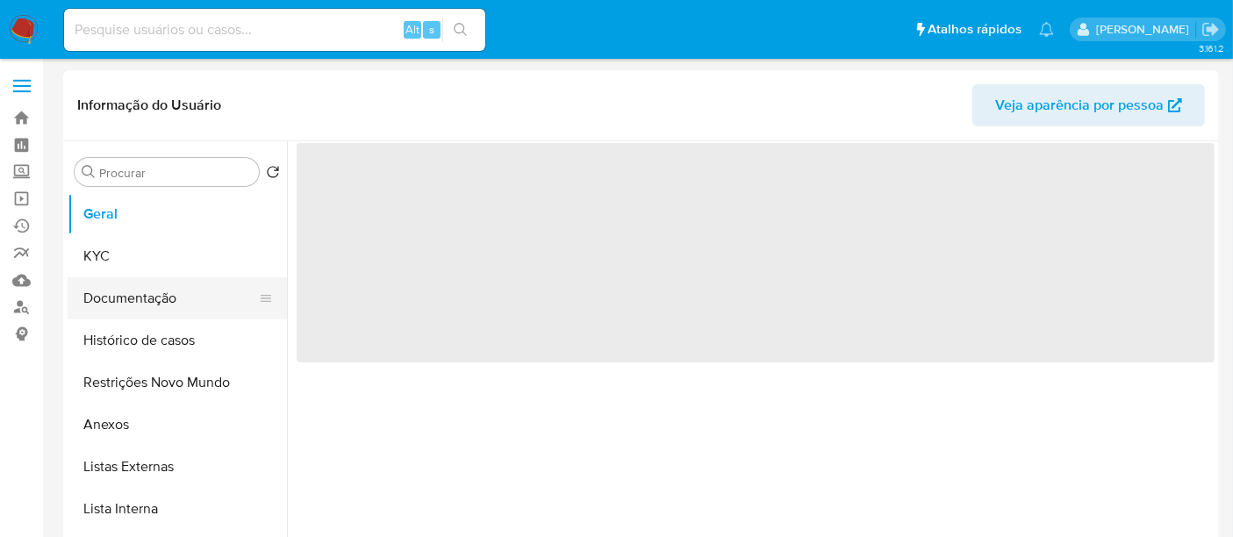
select select "10"
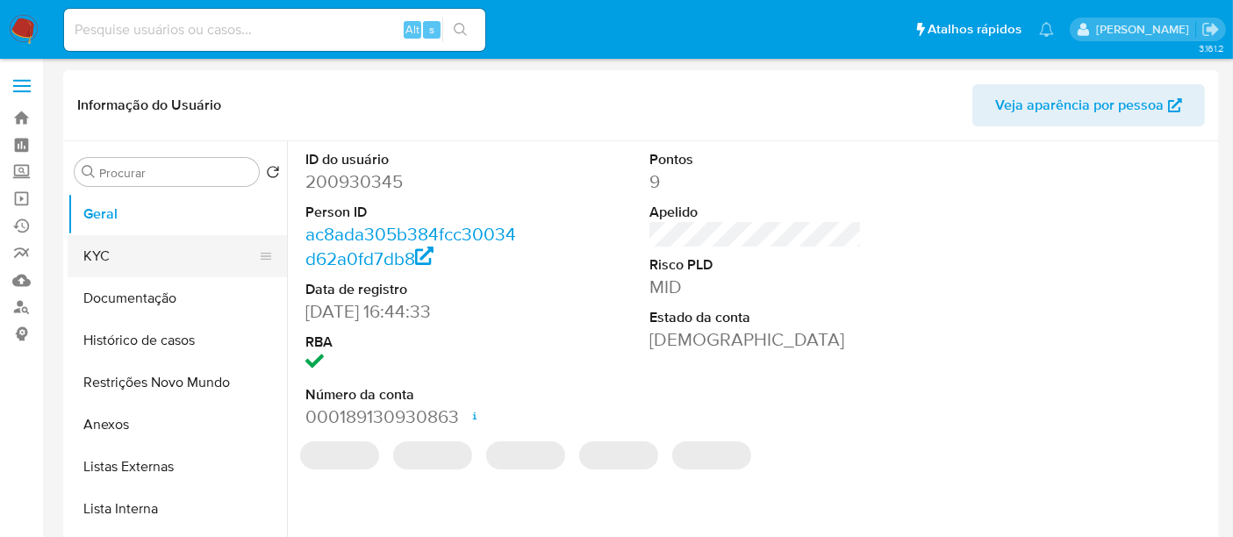
click at [104, 253] on button "KYC" at bounding box center [170, 256] width 205 height 42
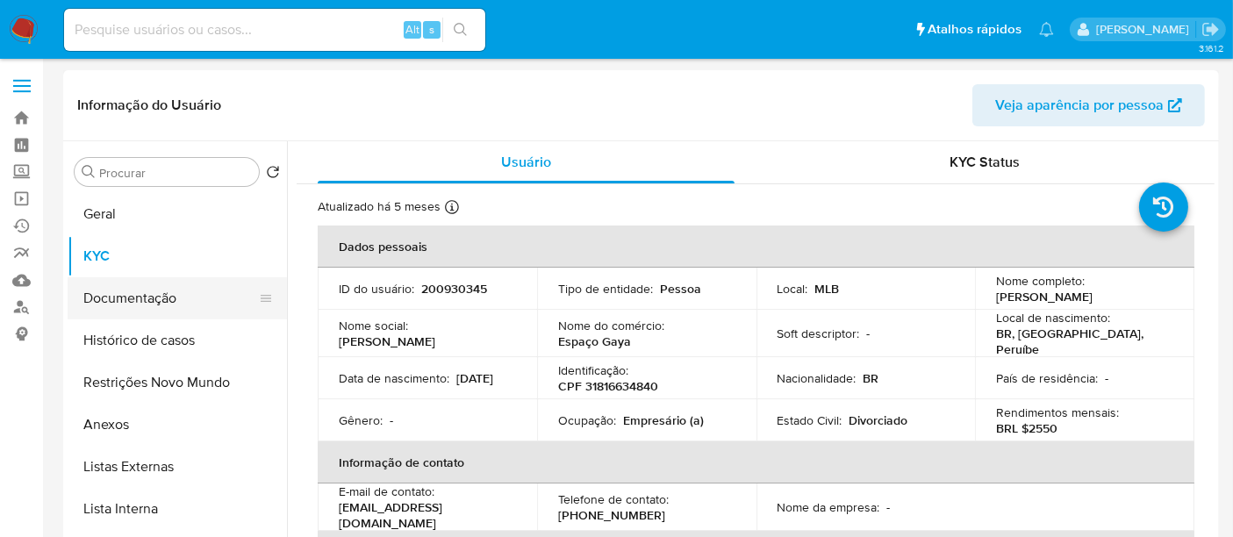
click at [110, 292] on button "Documentação" at bounding box center [170, 298] width 205 height 42
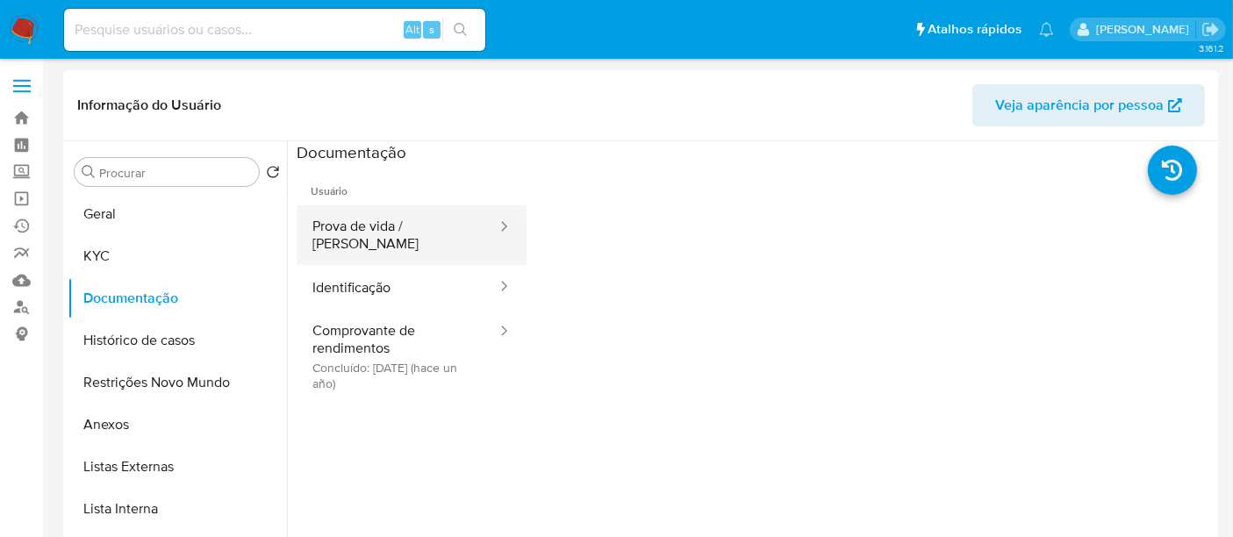
click at [398, 231] on button "Prova de vida / Selfie" at bounding box center [398, 235] width 202 height 60
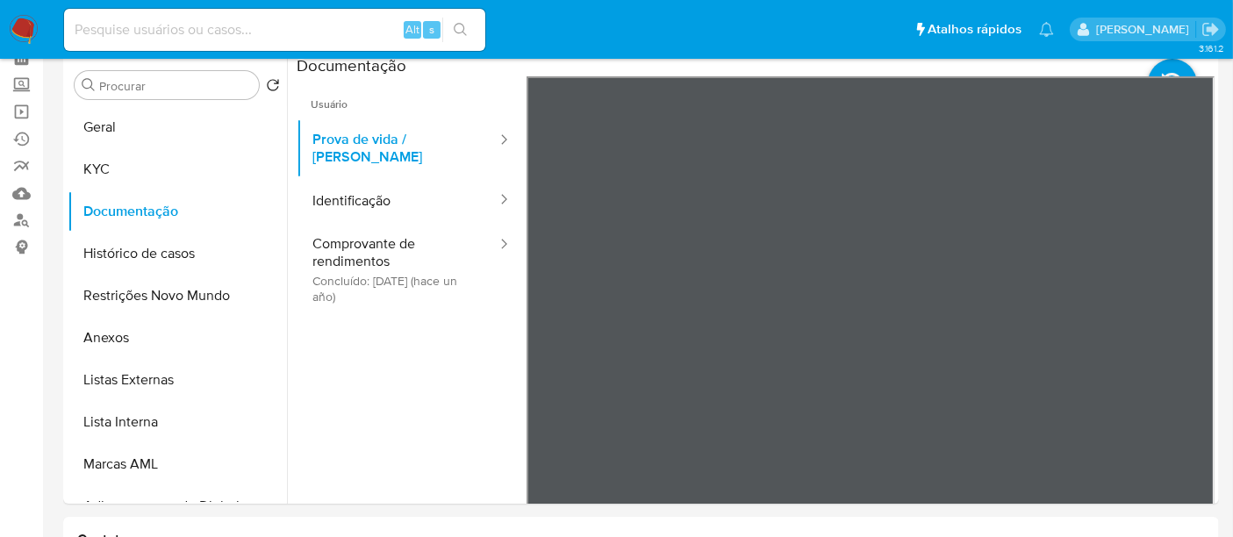
scroll to position [75, 0]
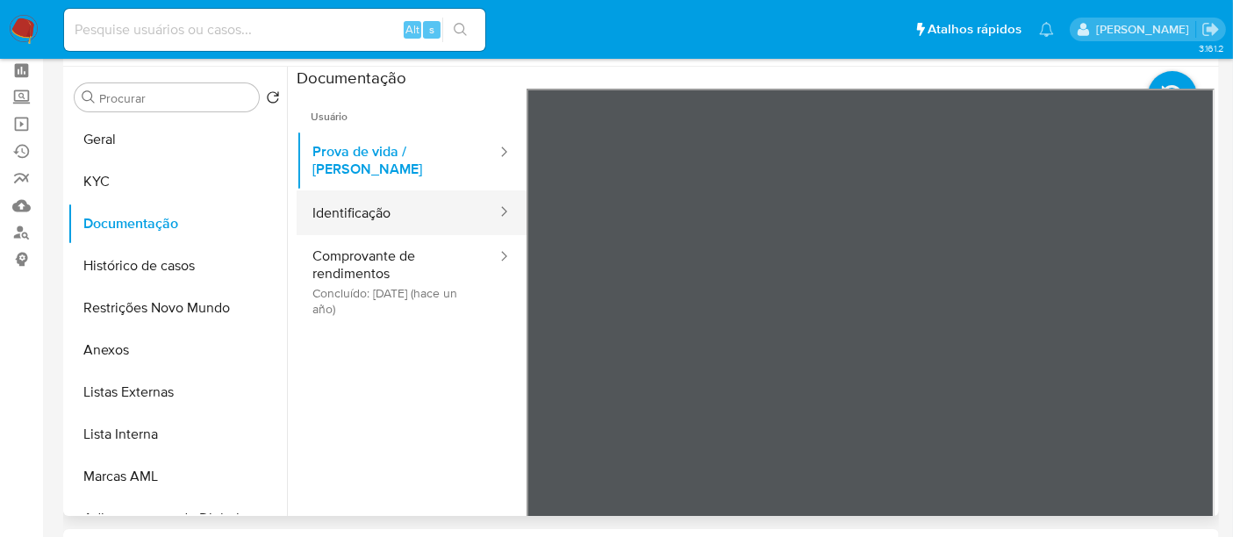
click at [376, 197] on button "Identificação" at bounding box center [398, 212] width 202 height 45
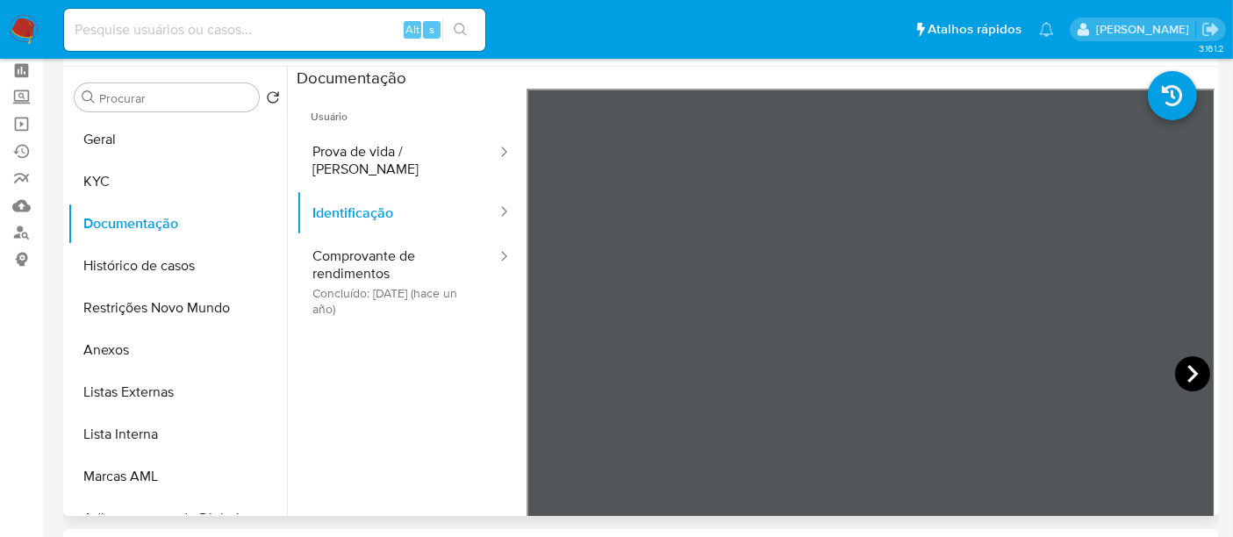
click at [1191, 368] on icon at bounding box center [1192, 373] width 35 height 35
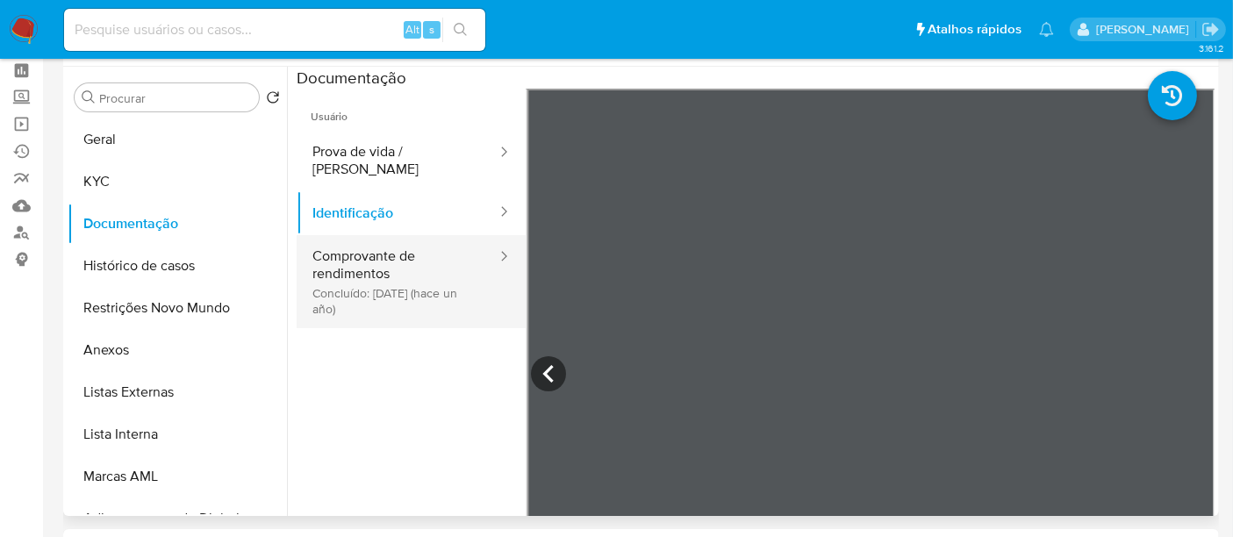
click at [393, 256] on button "Comprovante de rendimentos Concluído: 06/09/2024 (hace un año)" at bounding box center [398, 281] width 202 height 93
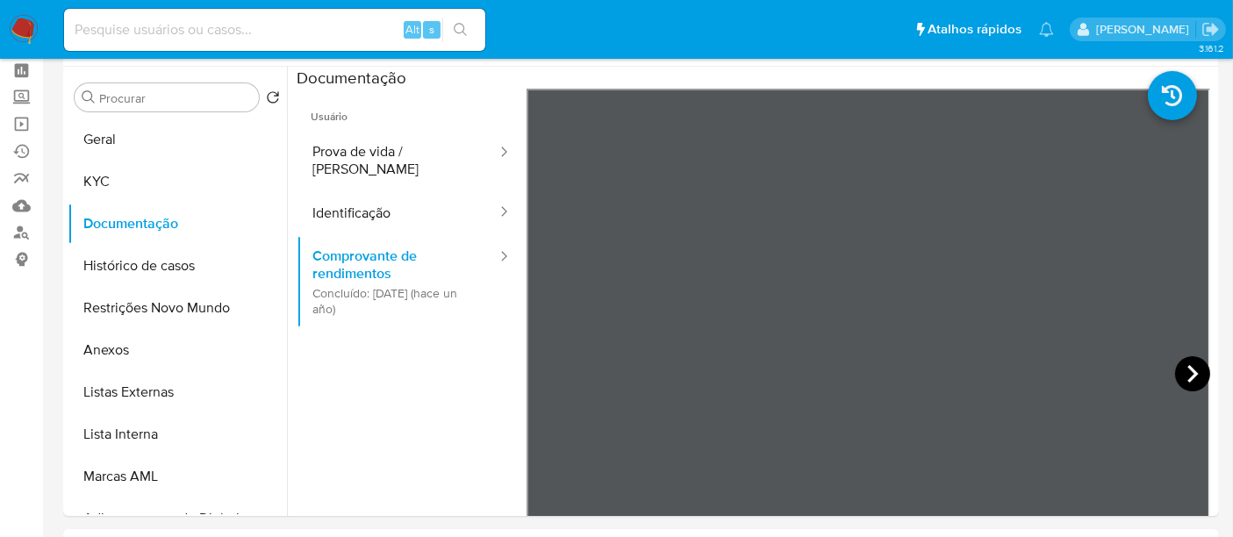
click at [1191, 365] on icon at bounding box center [1192, 373] width 35 height 35
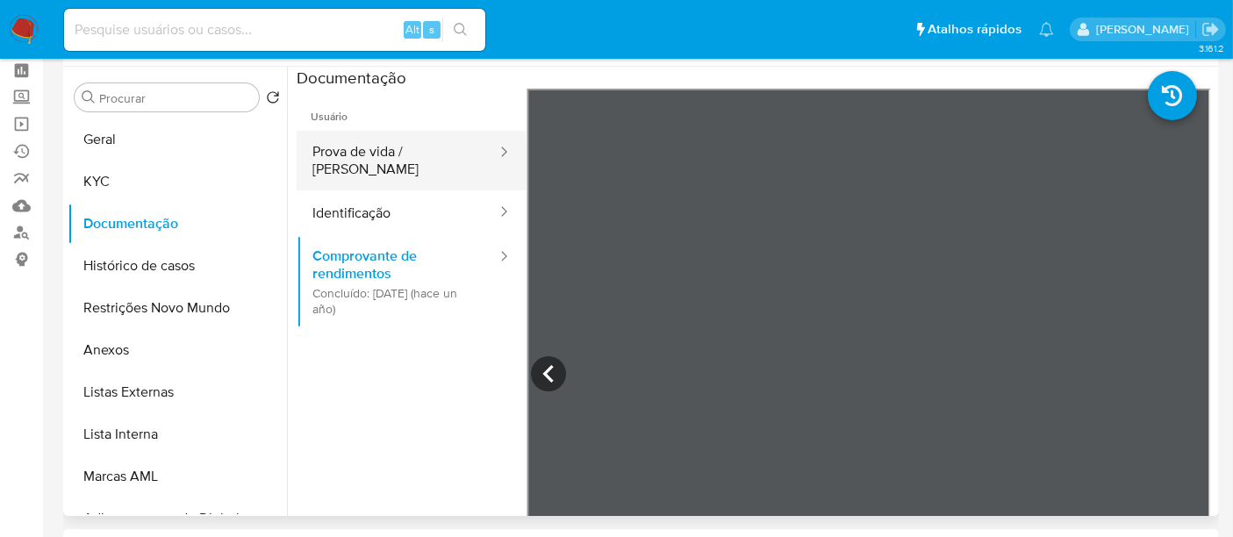
click at [400, 144] on button "Prova de vida / Selfie" at bounding box center [398, 161] width 202 height 60
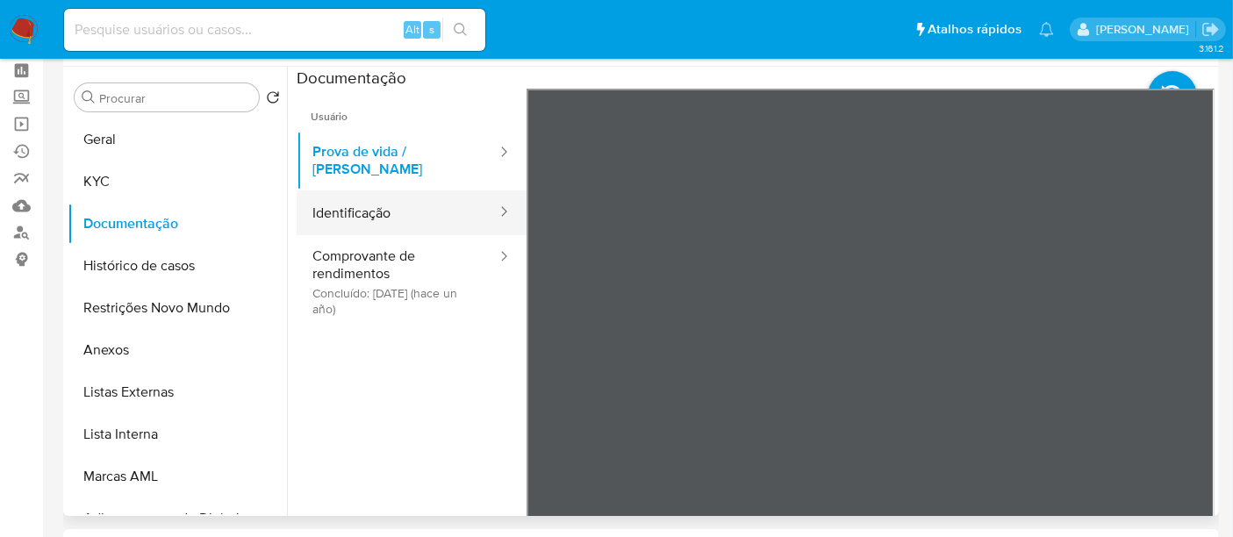
click at [380, 197] on button "Identificação" at bounding box center [398, 212] width 202 height 45
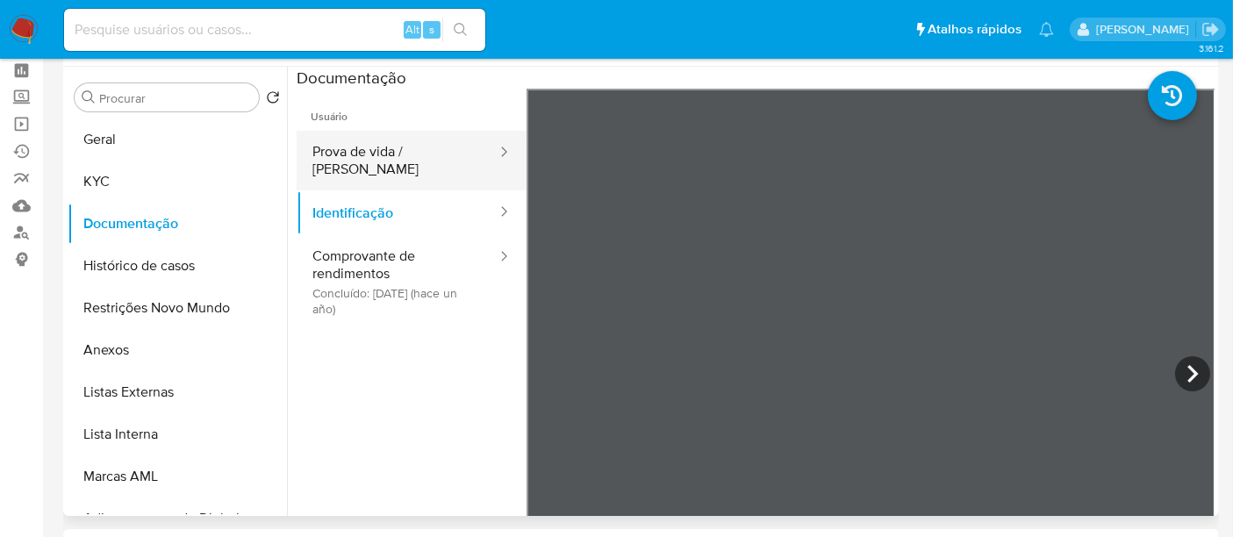
click at [371, 158] on button "Prova de vida / Selfie" at bounding box center [398, 161] width 202 height 60
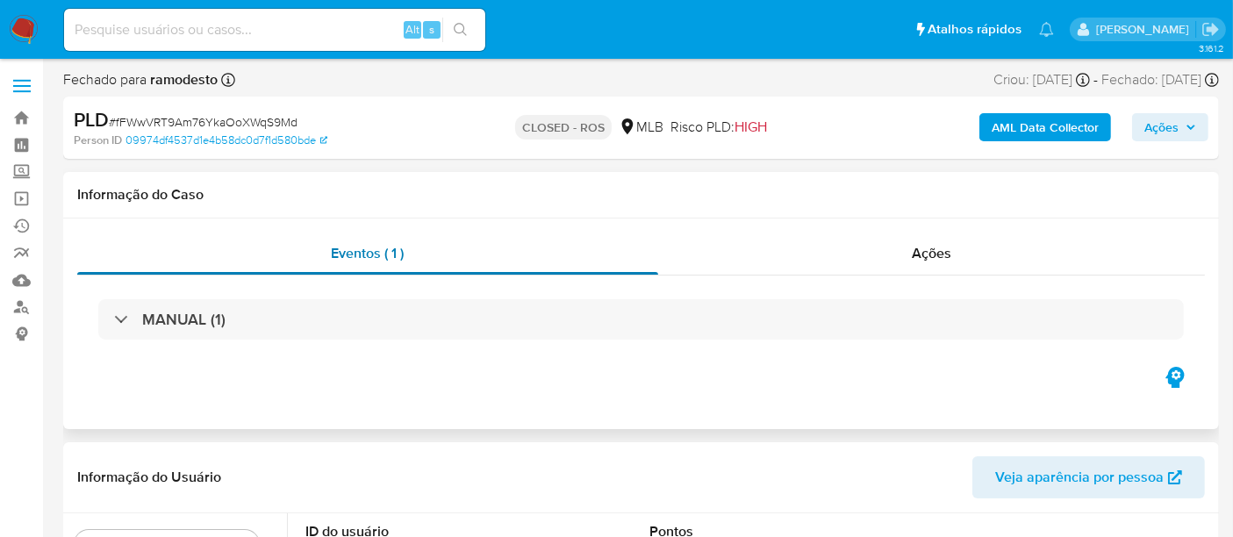
select select "10"
click at [928, 254] on span "Ações" at bounding box center [931, 253] width 39 height 20
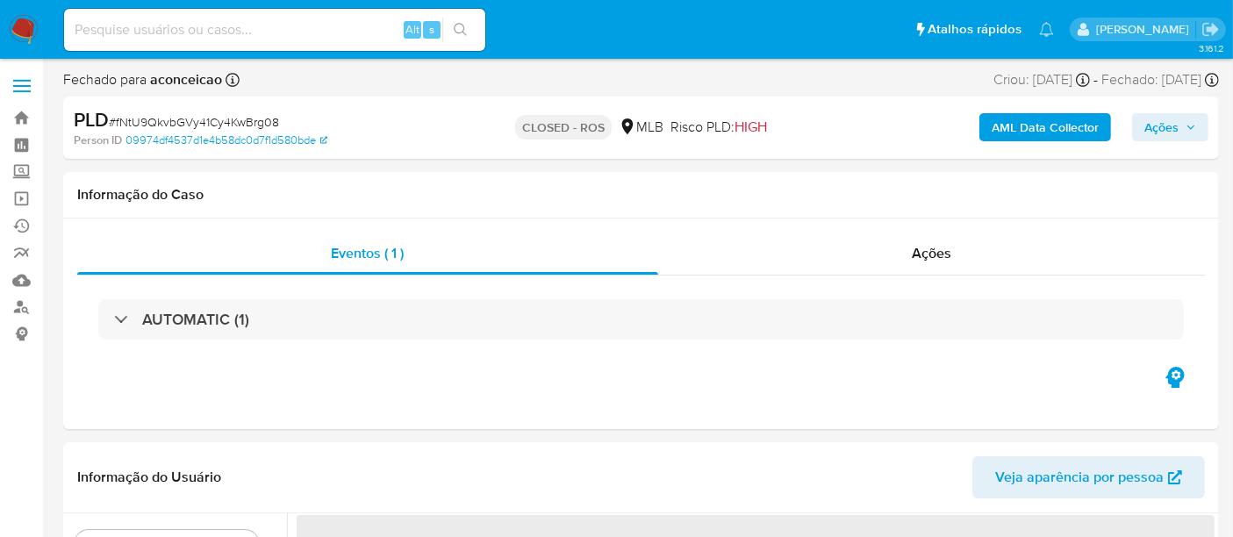
select select "10"
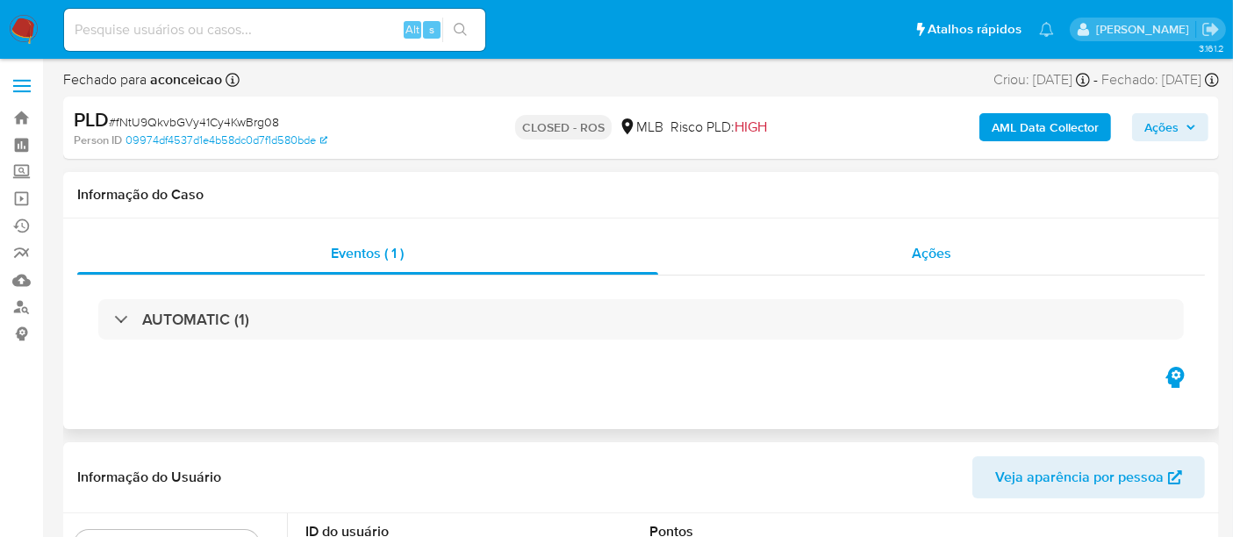
click at [940, 259] on span "Ações" at bounding box center [931, 253] width 39 height 20
